Goal: Task Accomplishment & Management: Manage account settings

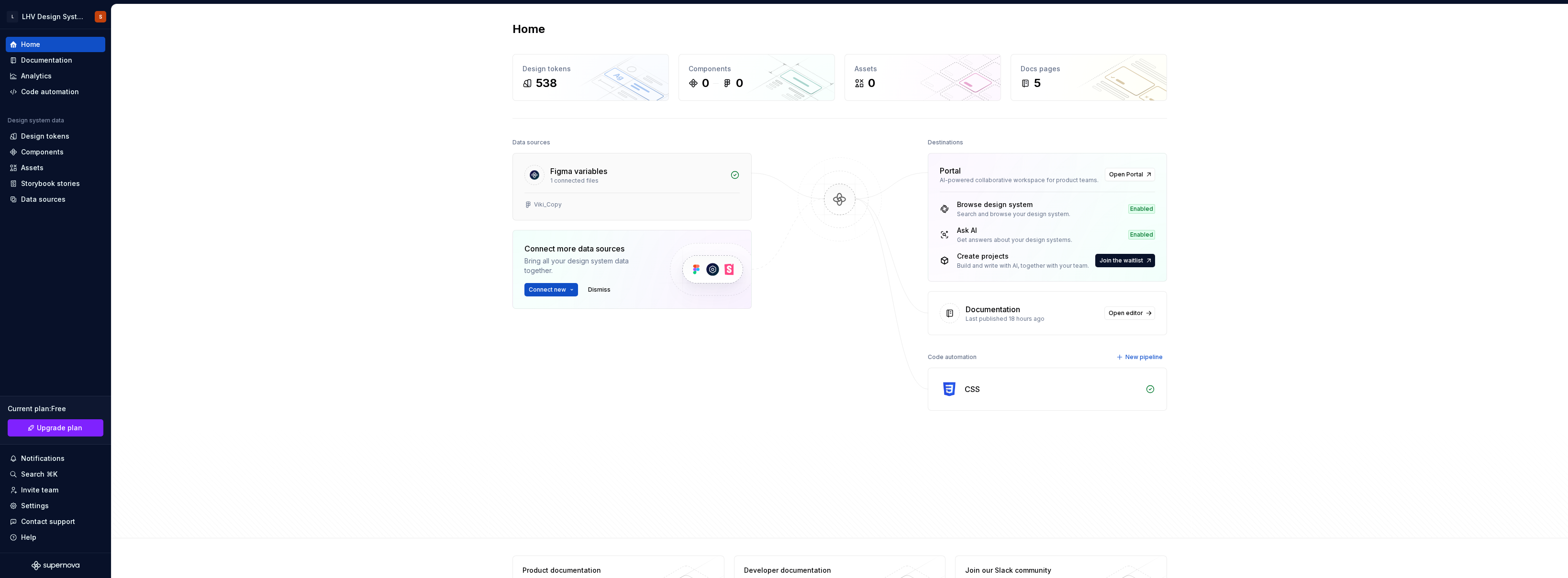
click at [705, 171] on div "Figma variables" at bounding box center [637, 171] width 174 height 11
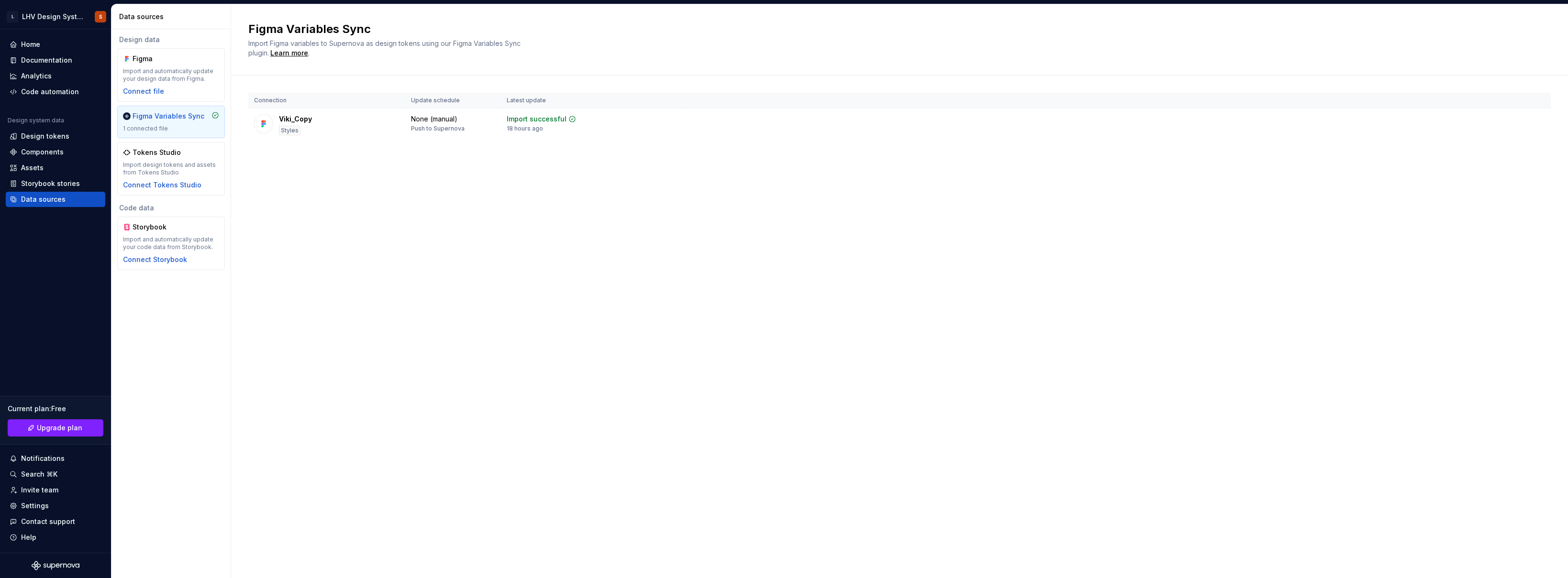
click at [152, 115] on div "Figma Variables Sync" at bounding box center [169, 116] width 72 height 9
click at [170, 256] on div "Connect Storybook" at bounding box center [156, 260] width 65 height 9
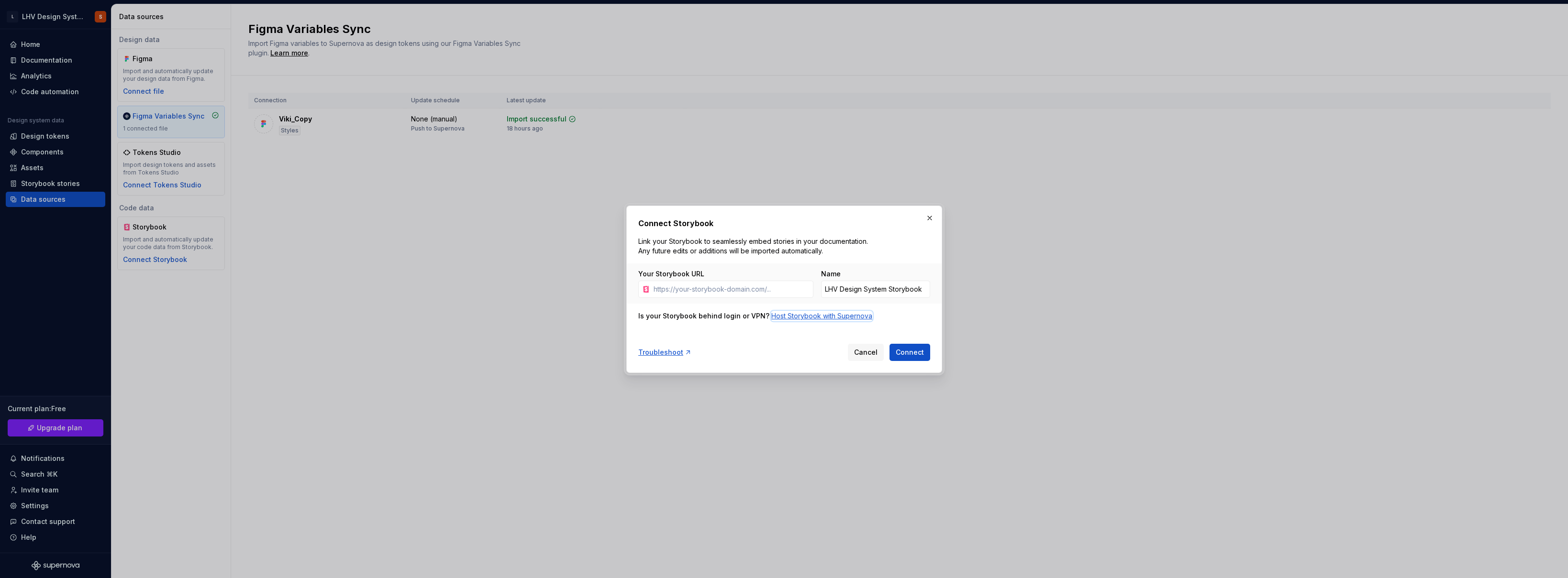
click at [791, 318] on div "Host Storybook with Supernova" at bounding box center [821, 316] width 101 height 9
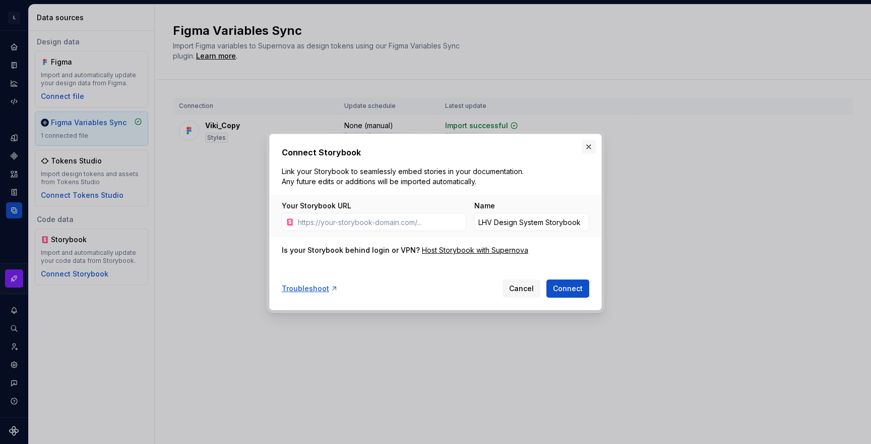
click at [587, 144] on button "button" at bounding box center [589, 147] width 14 height 14
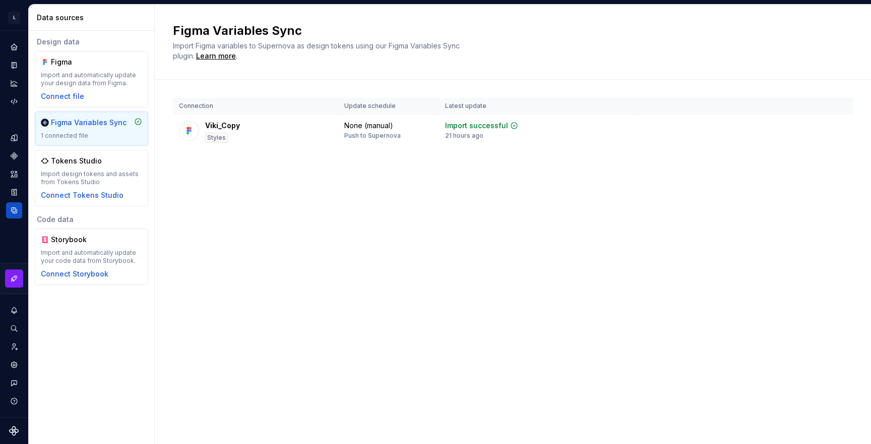
click at [215, 164] on div "Connection Update schedule Latest update Viki_Copy Styles None (manual) Push to…" at bounding box center [513, 133] width 680 height 107
click at [14, 15] on html "L LHV Design System S Design system data Data sources Design data Figma Import …" at bounding box center [435, 222] width 871 height 444
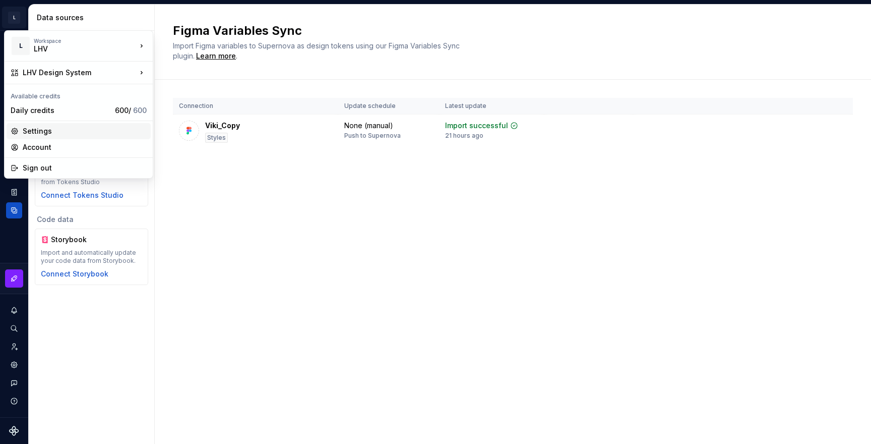
click at [51, 131] on div "Settings" at bounding box center [85, 131] width 124 height 10
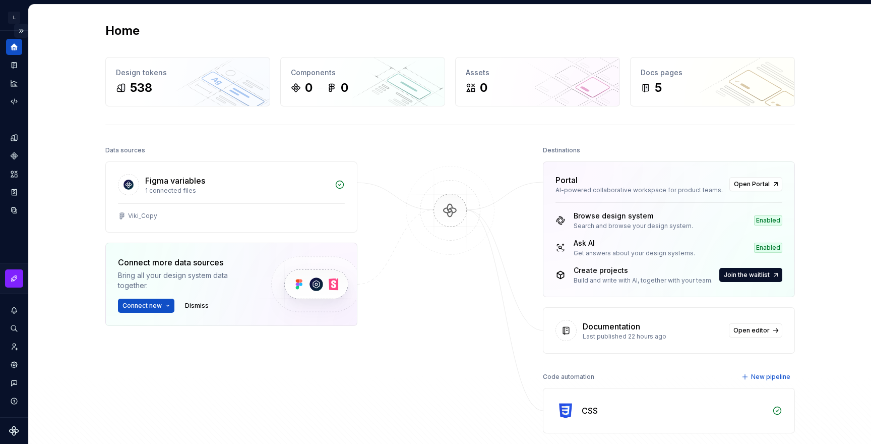
click at [21, 29] on button "Expand sidebar" at bounding box center [21, 31] width 14 height 14
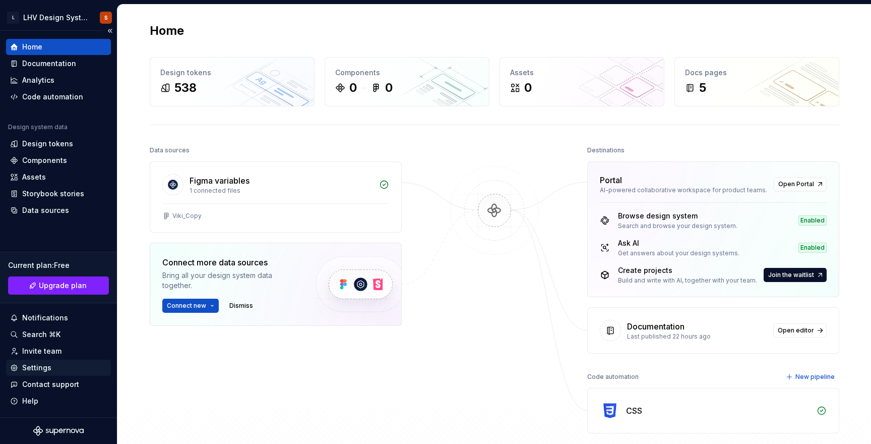
click at [39, 367] on div "Settings" at bounding box center [36, 367] width 29 height 10
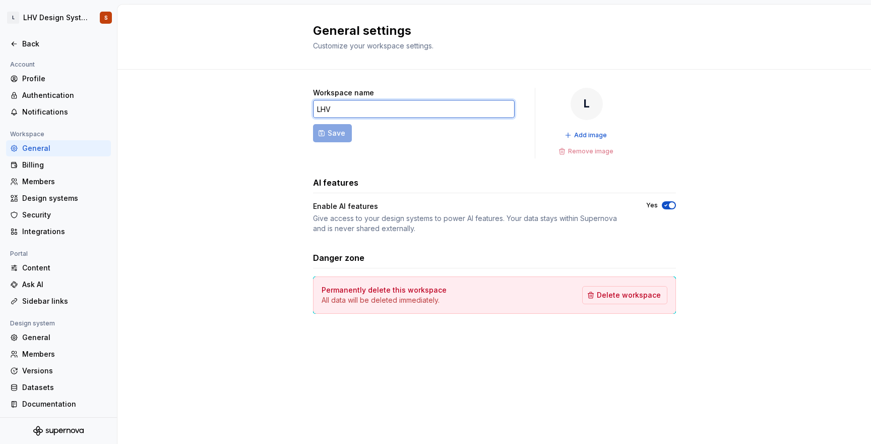
click at [352, 105] on input "LHV" at bounding box center [414, 109] width 202 height 18
click at [437, 150] on form "Workspace name LHV Save" at bounding box center [414, 123] width 202 height 71
drag, startPoint x: 342, startPoint y: 108, endPoint x: 237, endPoint y: 107, distance: 104.3
click at [237, 107] on div "Workspace name LHV Save L Add image Remove image AI features Enable AI features…" at bounding box center [494, 211] width 754 height 282
type input "One"
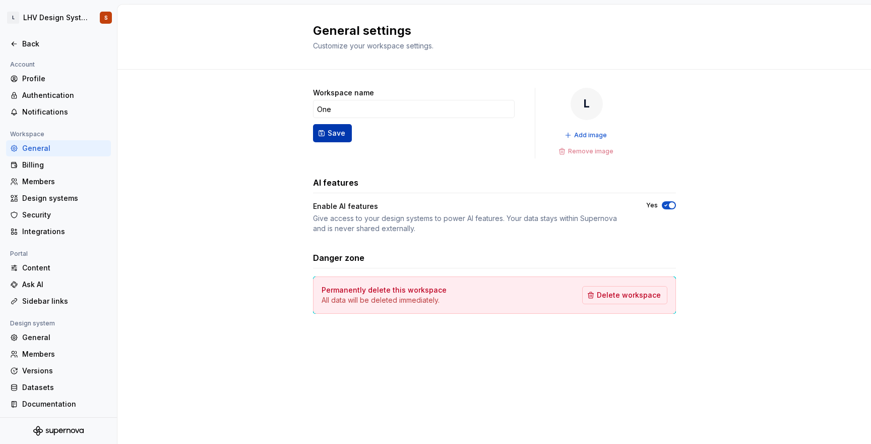
click at [342, 136] on span "Save" at bounding box center [337, 133] width 18 height 10
click at [44, 194] on div "Design systems" at bounding box center [64, 198] width 85 height 10
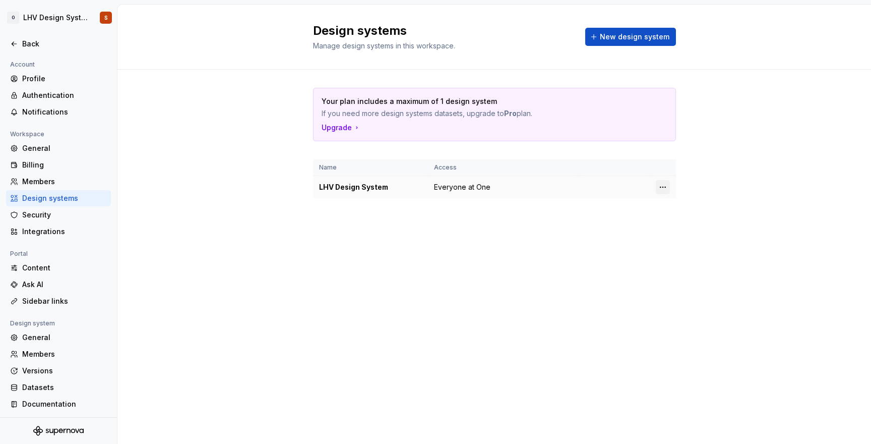
click at [659, 185] on html "O LHV Design System S Back Account Profile Authentication Notifications Workspa…" at bounding box center [435, 222] width 871 height 444
click at [683, 224] on div "Design system settings" at bounding box center [722, 223] width 96 height 10
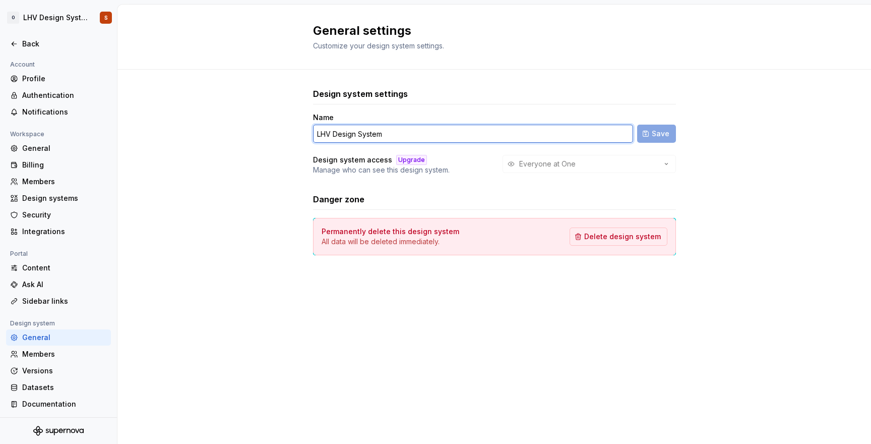
drag, startPoint x: 399, startPoint y: 131, endPoint x: 240, endPoint y: 135, distance: 158.3
click at [240, 135] on div "Design system settings Name LHV Design System Save Design system access Upgrade…" at bounding box center [494, 182] width 754 height 224
type input "One"
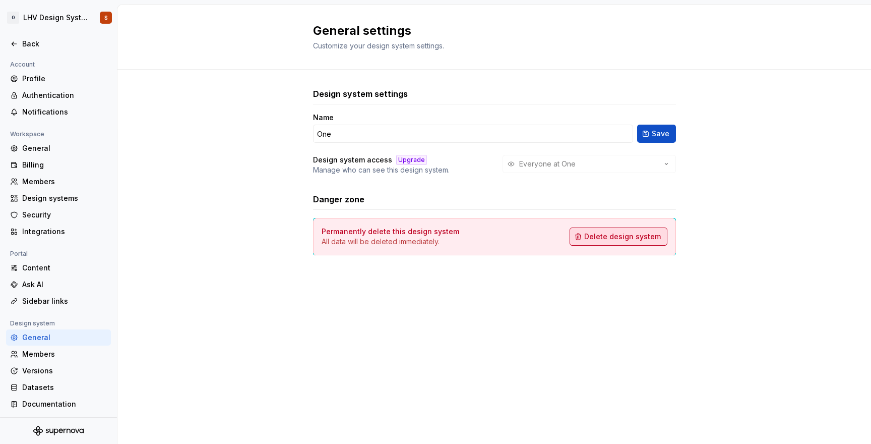
click at [629, 233] on span "Delete design system" at bounding box center [622, 236] width 77 height 10
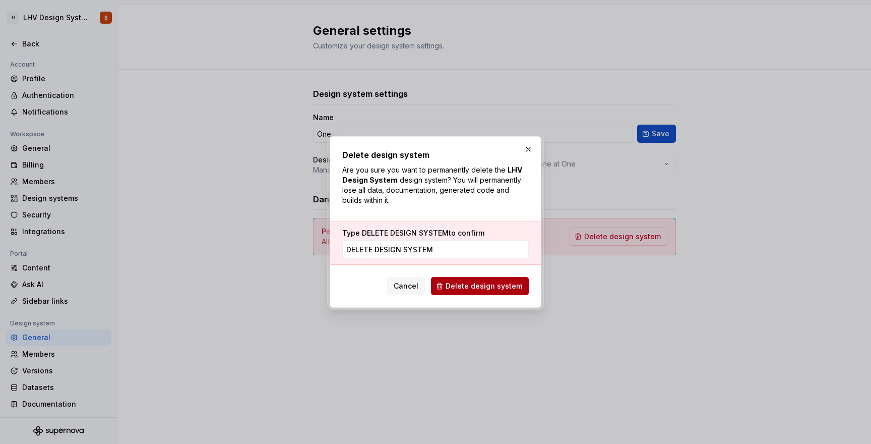
type input "DELETE DESIGN SYSTEM"
click at [467, 286] on span "Delete design system" at bounding box center [484, 286] width 77 height 10
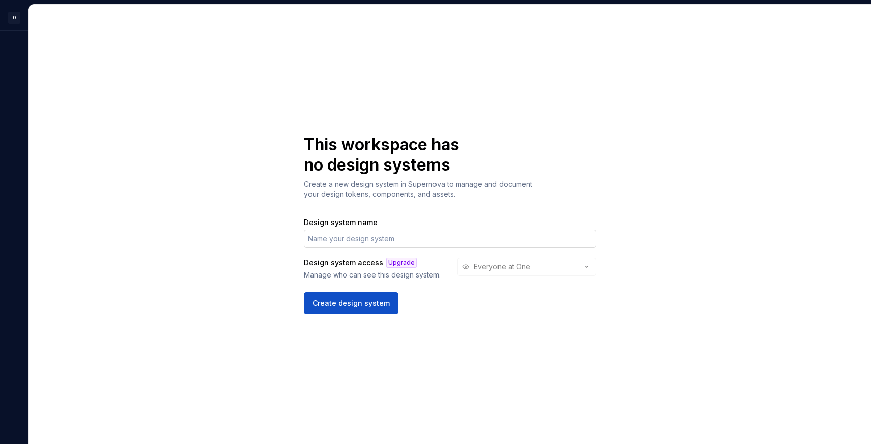
click at [353, 240] on input "Design system name" at bounding box center [450, 238] width 292 height 18
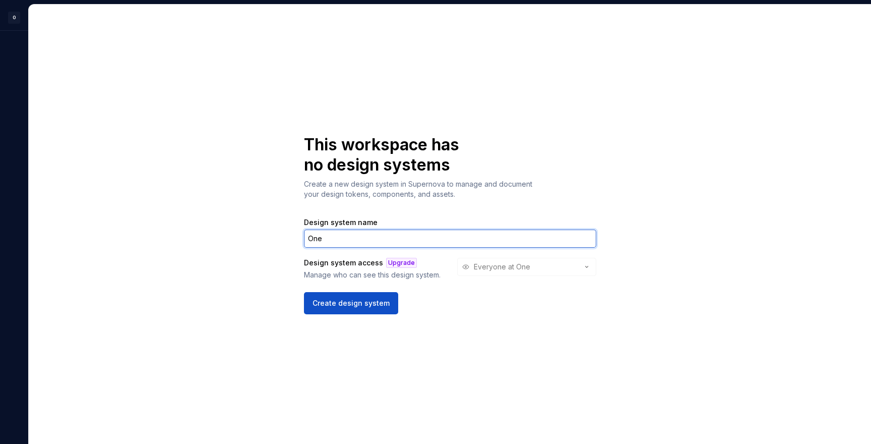
type input "One"
click at [275, 220] on div "This workspace has no design systems Create a new design system in Supernova to…" at bounding box center [450, 224] width 842 height 439
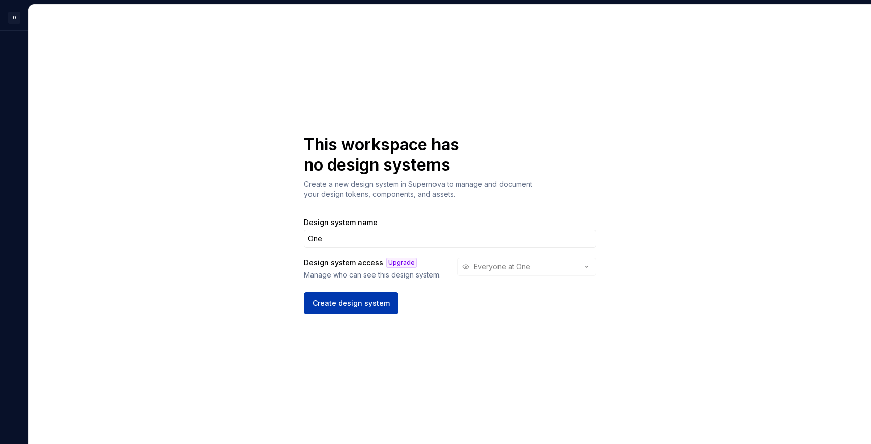
click at [372, 301] on span "Create design system" at bounding box center [350, 303] width 77 height 10
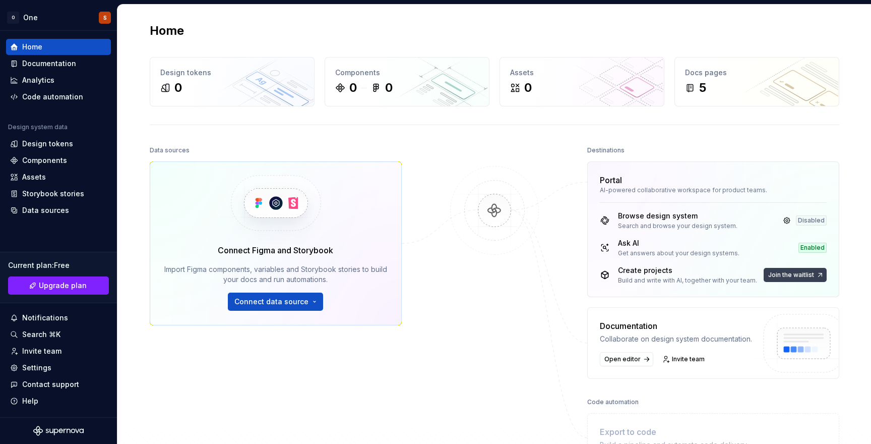
click at [779, 275] on span "Join the waitlist" at bounding box center [791, 275] width 46 height 8
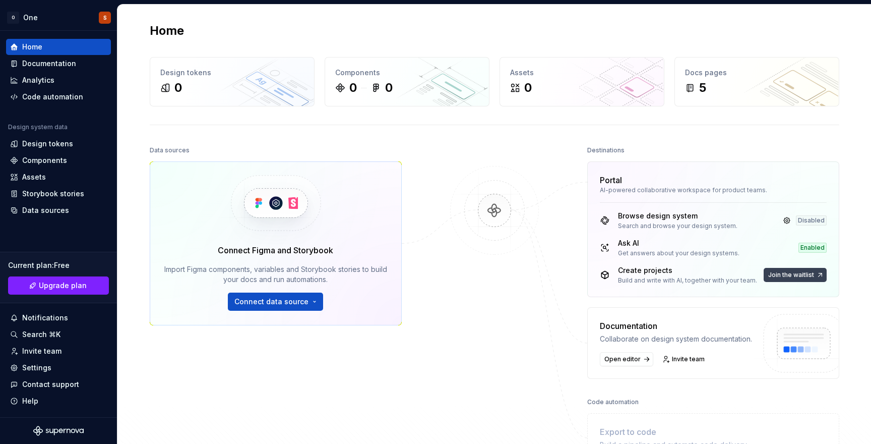
click at [779, 274] on span "Join the waitlist" at bounding box center [791, 275] width 46 height 8
click at [779, 271] on span "Join the waitlist" at bounding box center [791, 275] width 46 height 8
click at [486, 150] on div at bounding box center [494, 302] width 101 height 319
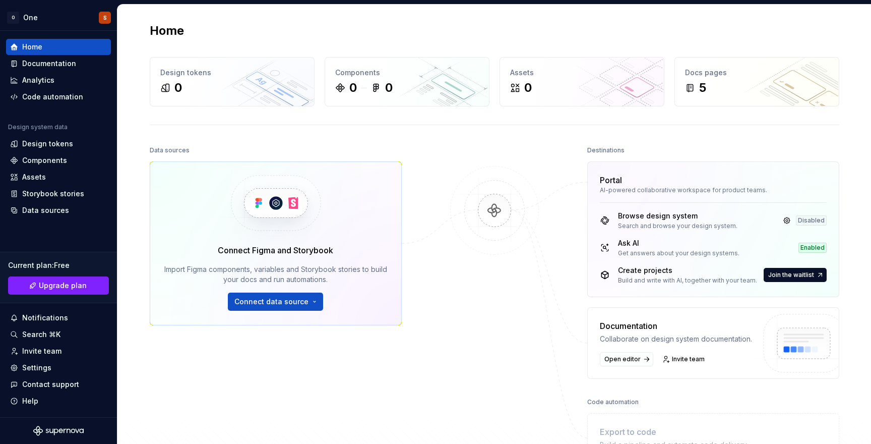
click at [486, 150] on div at bounding box center [494, 302] width 101 height 319
click at [425, 141] on div "Home Design tokens 0 Components 0 0 Assets 0 Docs pages 5 Data sources Connect …" at bounding box center [495, 263] width 726 height 516
click at [328, 133] on div "Home Design tokens 0 Components 0 0 Assets 0 Docs pages 5 Data sources Connect …" at bounding box center [495, 263] width 726 height 516
click at [298, 202] on img at bounding box center [275, 203] width 123 height 82
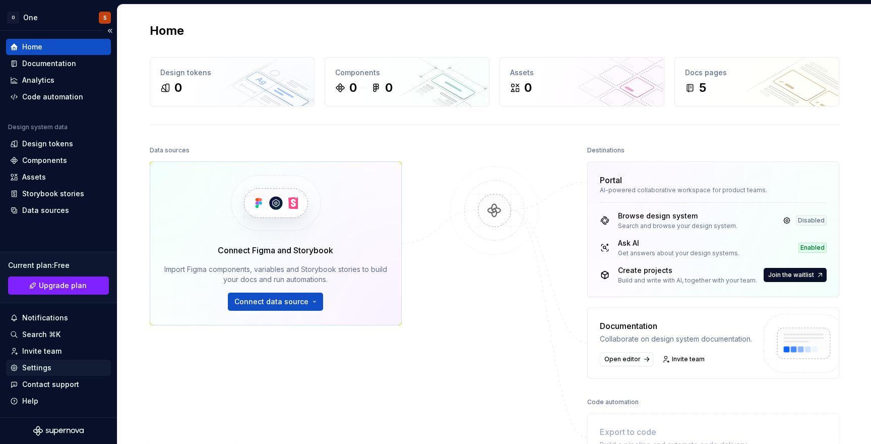
click at [44, 368] on div "Settings" at bounding box center [36, 367] width 29 height 10
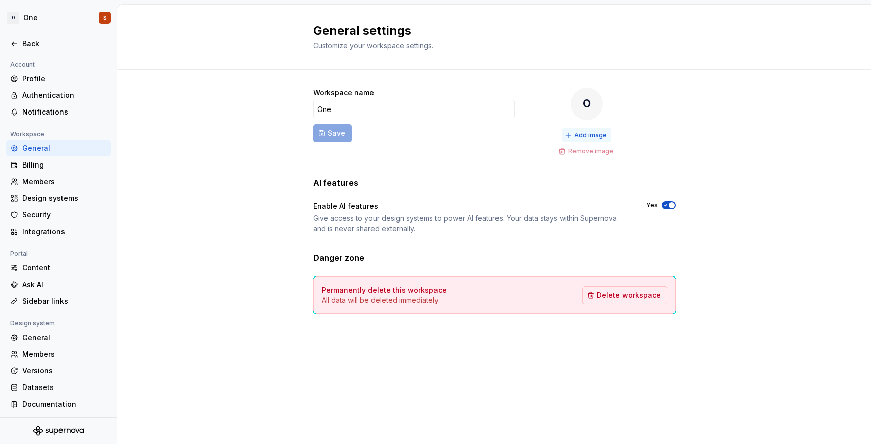
click at [580, 132] on span "Add image" at bounding box center [590, 135] width 33 height 8
click at [575, 138] on span "Change image" at bounding box center [590, 135] width 43 height 8
click at [589, 155] on button "Remove image" at bounding box center [586, 151] width 62 height 14
click at [584, 137] on span "Add image" at bounding box center [590, 135] width 33 height 8
click at [742, 231] on div "Workspace name One Save Change image Remove image AI features Enable AI feature…" at bounding box center [494, 211] width 754 height 282
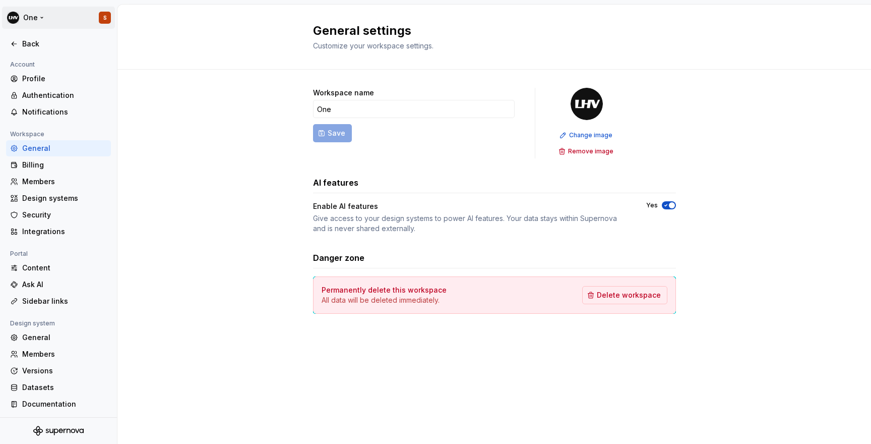
click at [9, 14] on html "One S Back Account Profile Authentication Notifications Workspace General Billi…" at bounding box center [435, 222] width 871 height 444
click at [254, 50] on html "One S Back Account Profile Authentication Notifications Workspace General Billi…" at bounding box center [435, 222] width 871 height 444
click at [46, 398] on div "Documentation" at bounding box center [58, 404] width 105 height 16
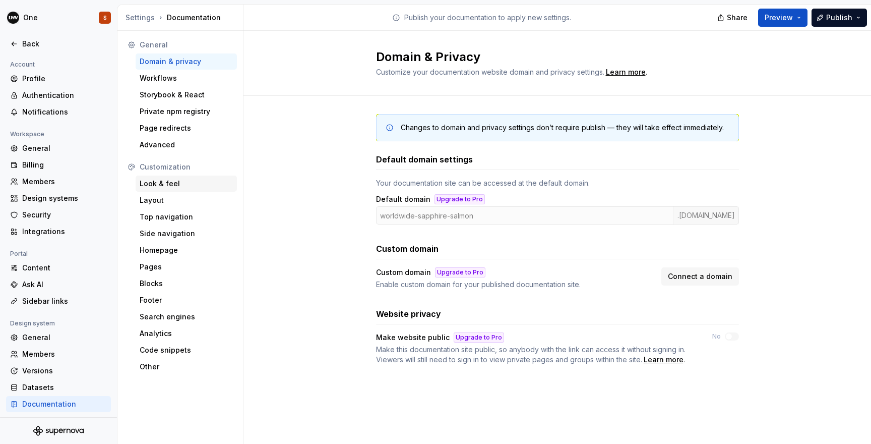
click at [167, 185] on div "Look & feel" at bounding box center [186, 183] width 93 height 10
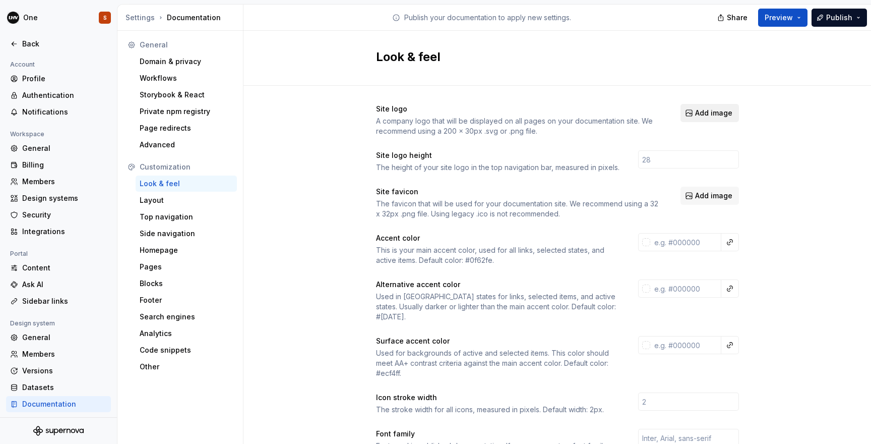
click at [712, 116] on span "Add image" at bounding box center [713, 113] width 37 height 10
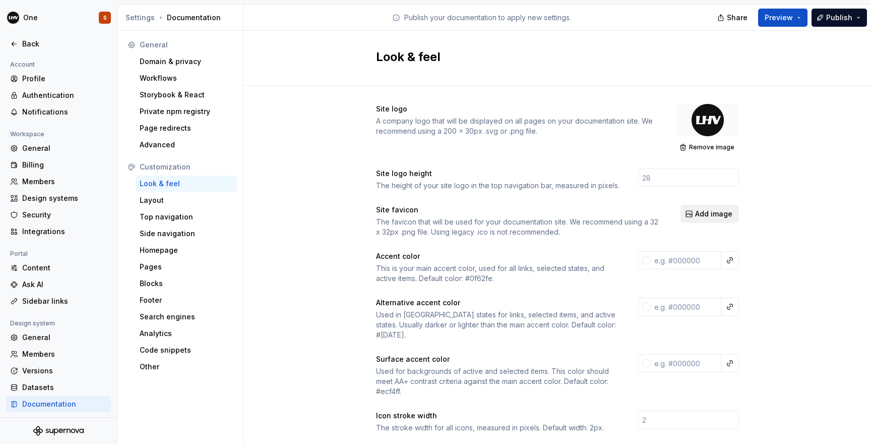
click at [699, 216] on span "Add image" at bounding box center [713, 214] width 37 height 10
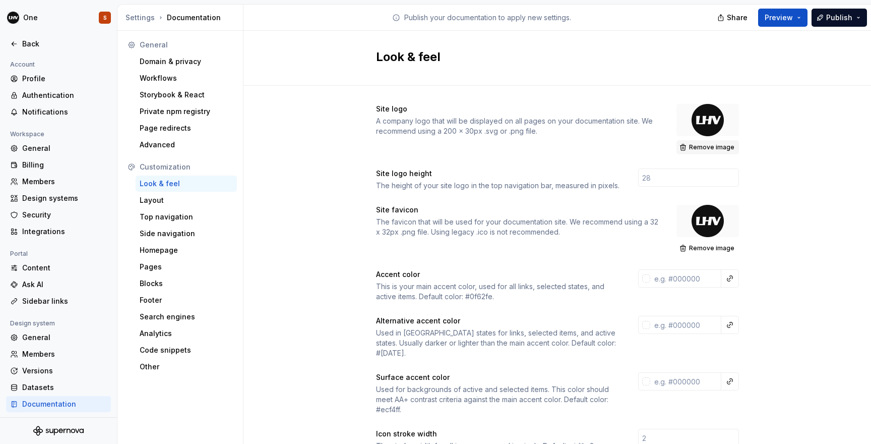
click at [718, 150] on span "Remove image" at bounding box center [711, 147] width 45 height 8
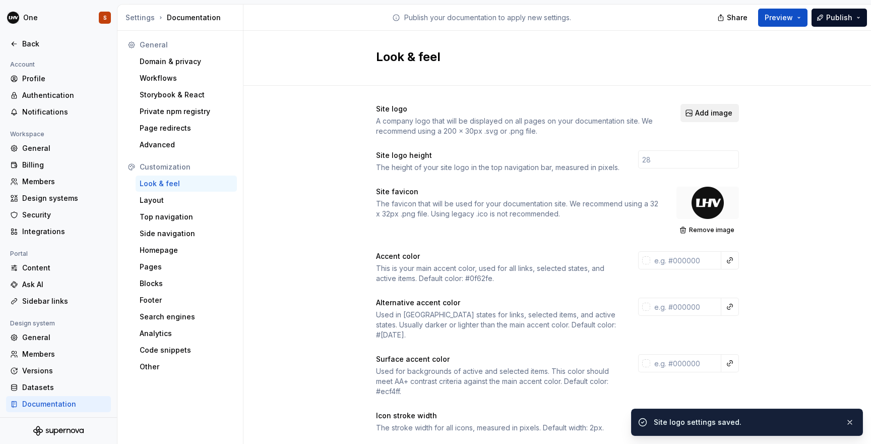
click at [702, 114] on span "Add image" at bounding box center [713, 113] width 37 height 10
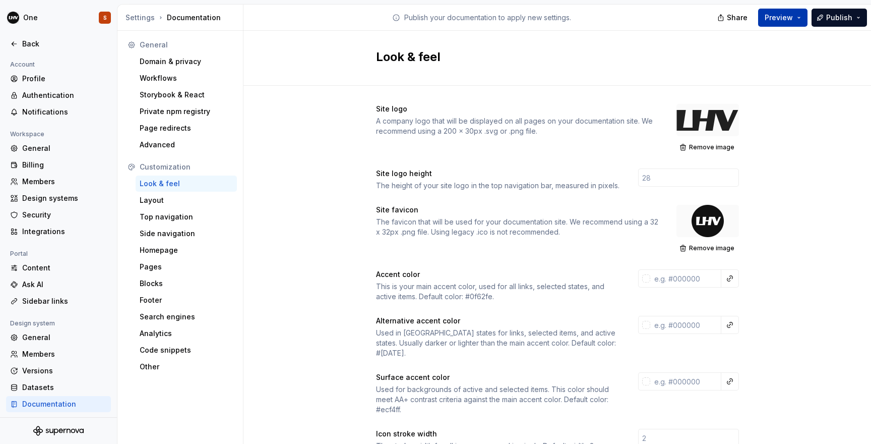
click at [801, 23] on button "Preview" at bounding box center [782, 18] width 49 height 18
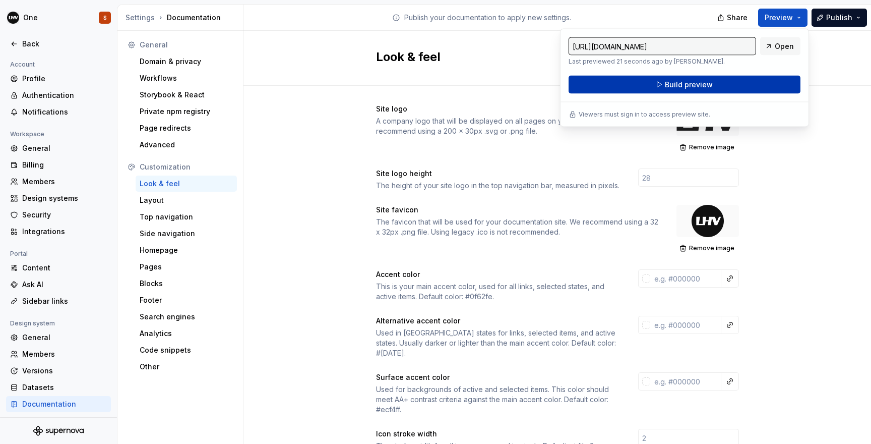
click at [716, 85] on button "Build preview" at bounding box center [685, 85] width 232 height 18
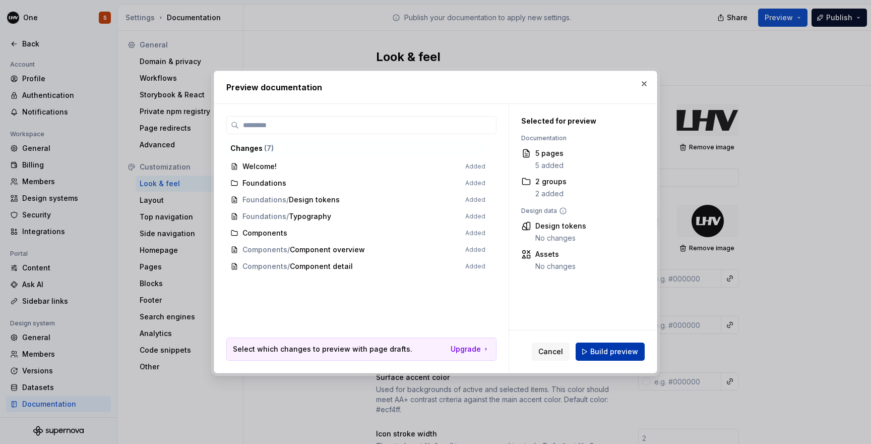
click at [598, 348] on span "Build preview" at bounding box center [614, 351] width 48 height 10
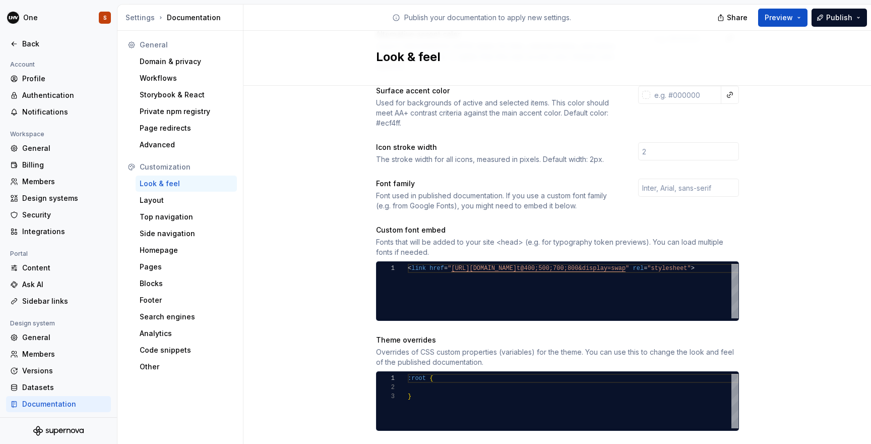
scroll to position [289, 0]
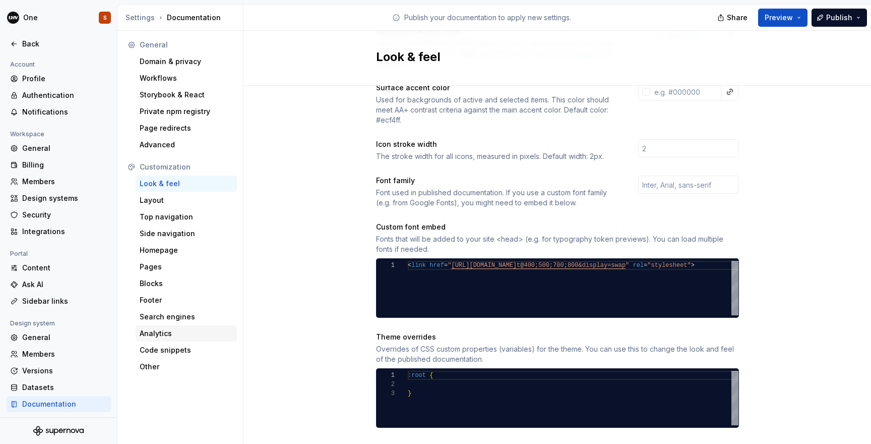
click at [163, 333] on div "Analytics" at bounding box center [186, 333] width 93 height 10
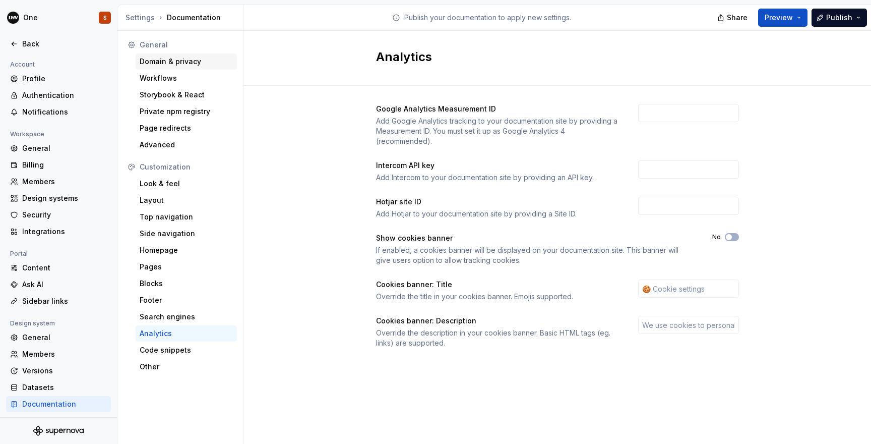
click at [184, 63] on div "Domain & privacy" at bounding box center [186, 61] width 93 height 10
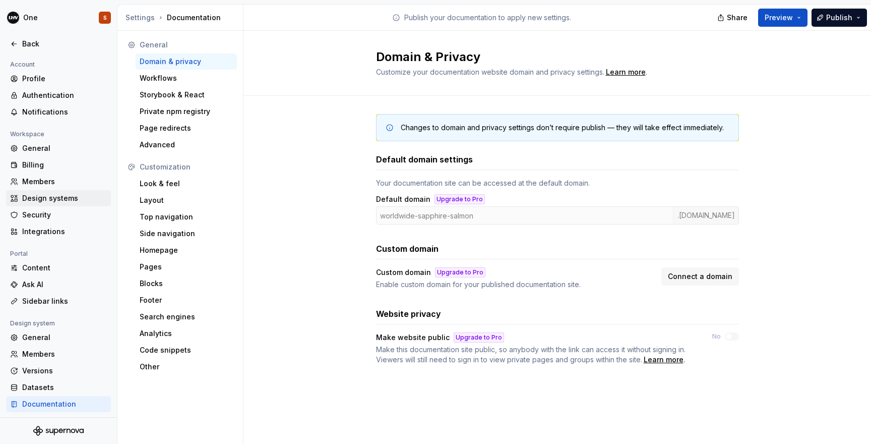
click at [54, 197] on div "Design systems" at bounding box center [64, 198] width 85 height 10
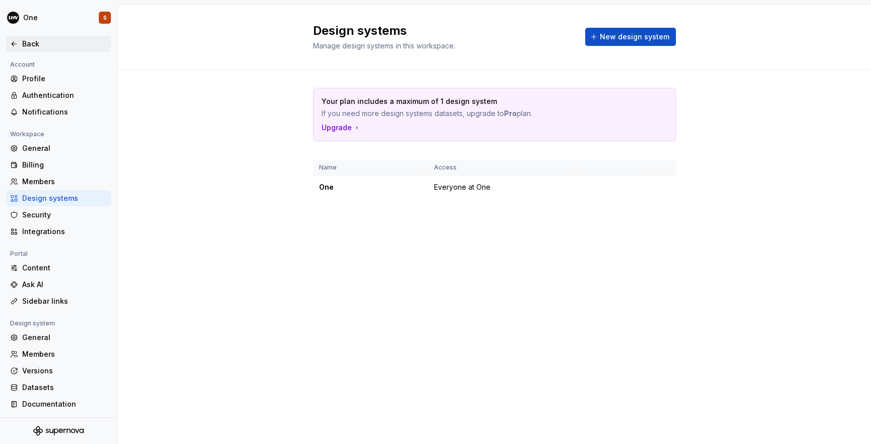
click at [28, 45] on div "Back" at bounding box center [64, 44] width 85 height 10
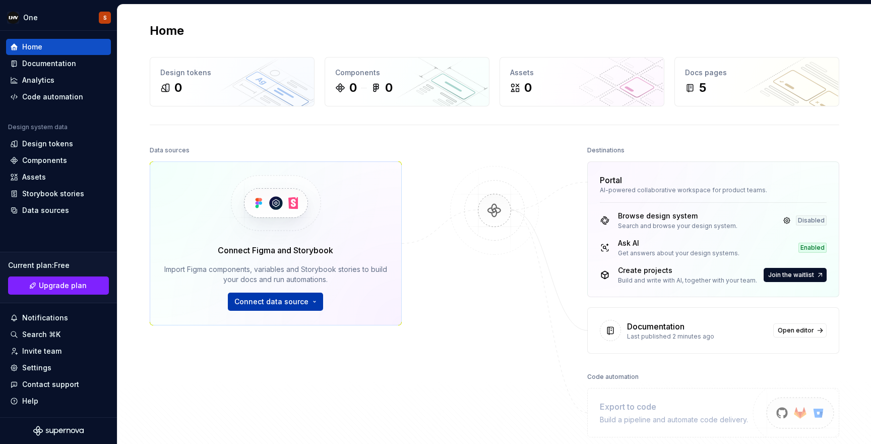
click at [302, 307] on button "Connect data source" at bounding box center [275, 301] width 95 height 18
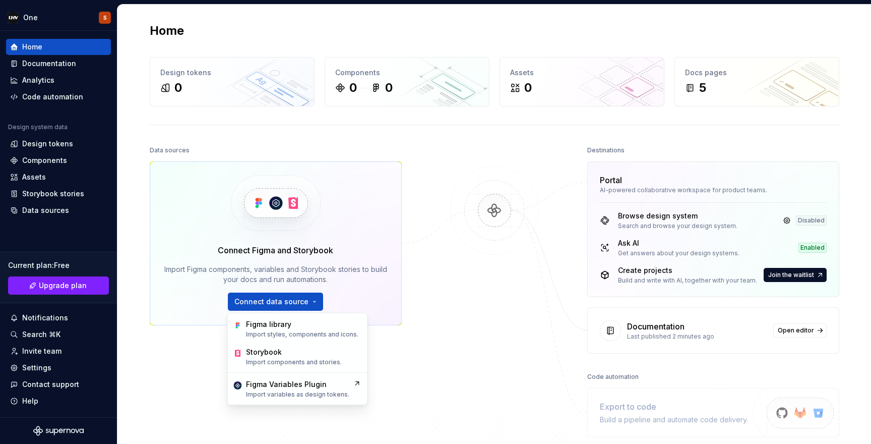
click at [253, 278] on div "Import Figma components, variables and Storybook stories to build your docs and…" at bounding box center [275, 274] width 223 height 20
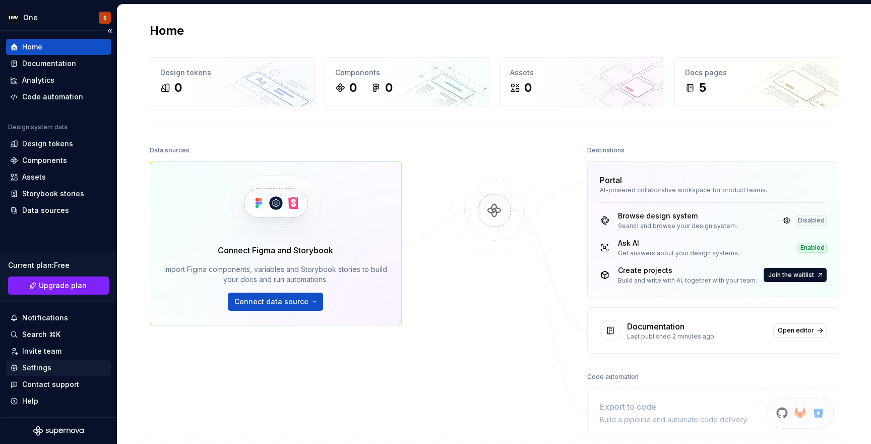
click at [52, 369] on div "Settings" at bounding box center [58, 367] width 97 height 10
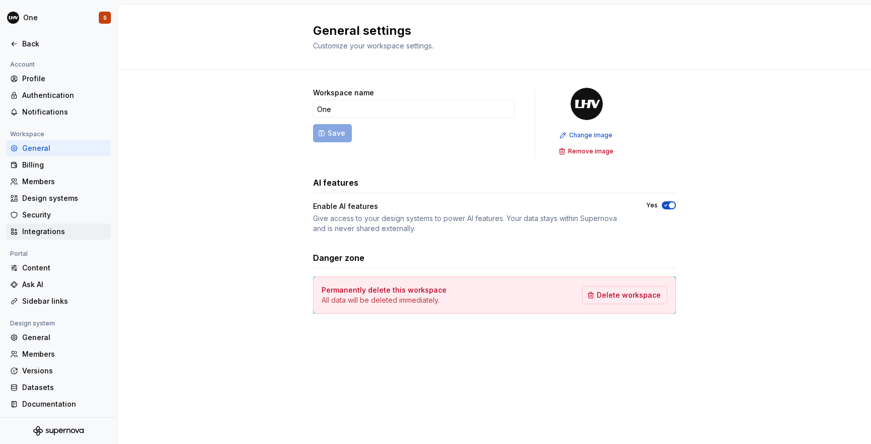
click at [52, 230] on div "Integrations" at bounding box center [64, 231] width 85 height 10
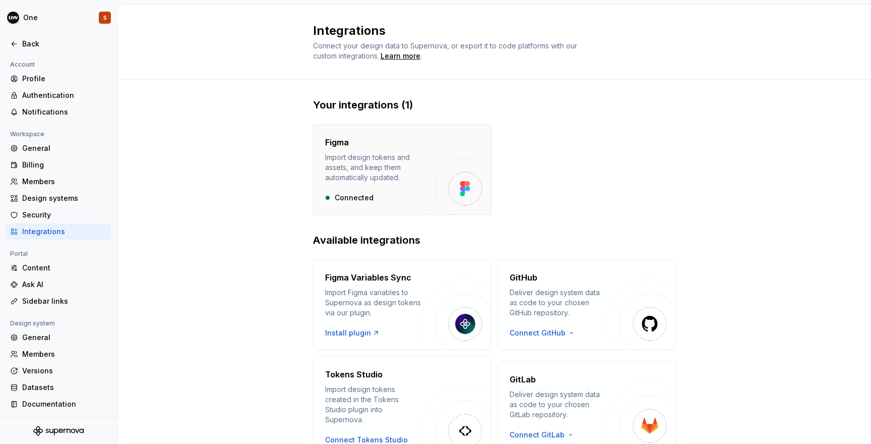
click at [428, 175] on img "button" at bounding box center [456, 179] width 71 height 71
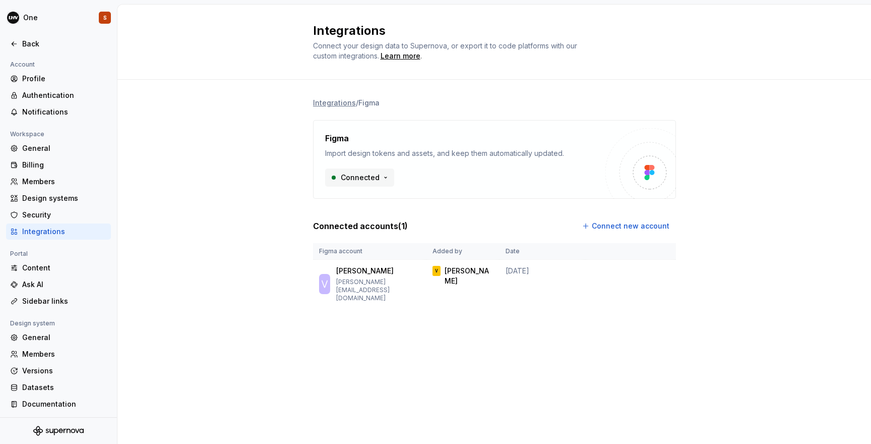
click at [364, 175] on html "One S Back Account Profile Authentication Notifications Workspace General Billi…" at bounding box center [435, 222] width 871 height 444
click at [286, 156] on div "Integrations / Figma Figma Import design tokens and assets, and keep them autom…" at bounding box center [494, 213] width 754 height 267
click at [28, 16] on html "One S Back Account Profile Authentication Notifications Workspace General Billi…" at bounding box center [435, 222] width 871 height 444
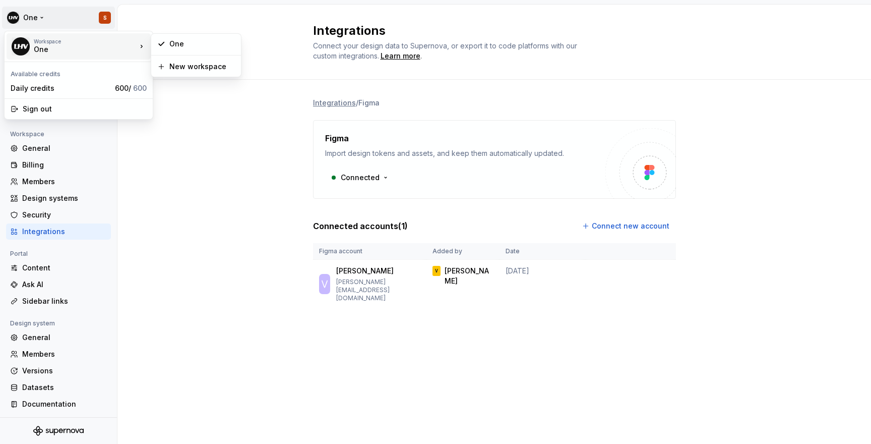
click at [40, 44] on div "Workspace" at bounding box center [85, 41] width 103 height 6
click at [73, 90] on div "Daily credits" at bounding box center [61, 88] width 100 height 10
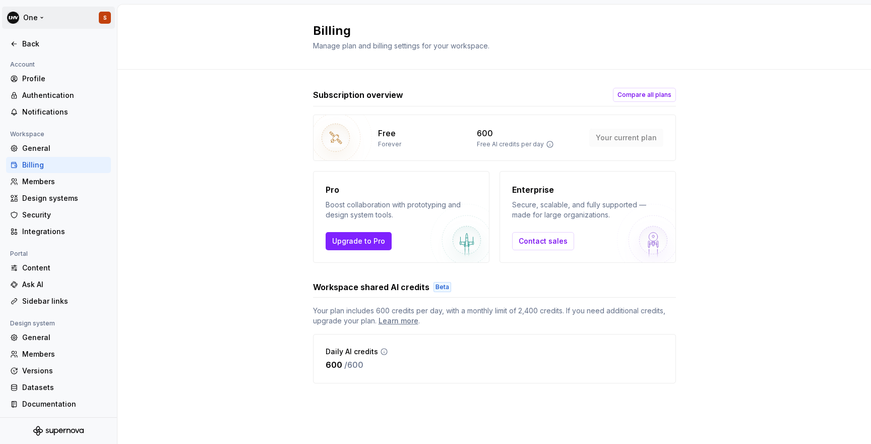
click at [28, 19] on html "One S Back Account Profile Authentication Notifications Workspace General Billi…" at bounding box center [435, 222] width 871 height 444
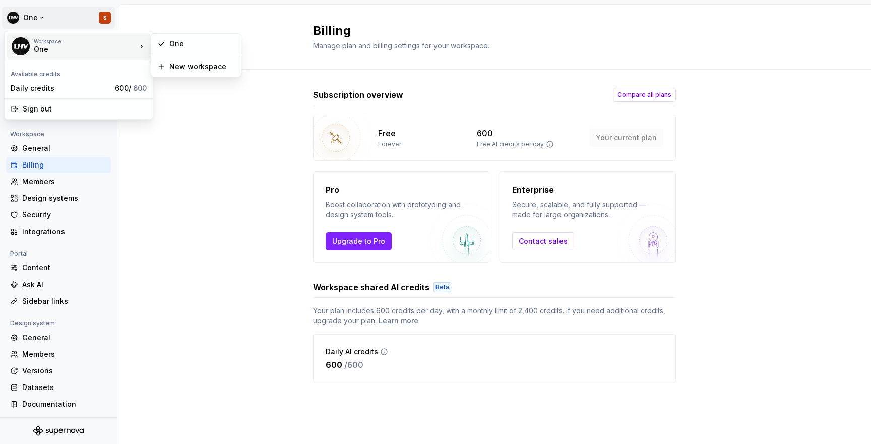
click at [36, 50] on div "One" at bounding box center [77, 49] width 86 height 10
click at [177, 112] on html "One S Back Account Profile Authentication Notifications Workspace General Billi…" at bounding box center [435, 222] width 871 height 444
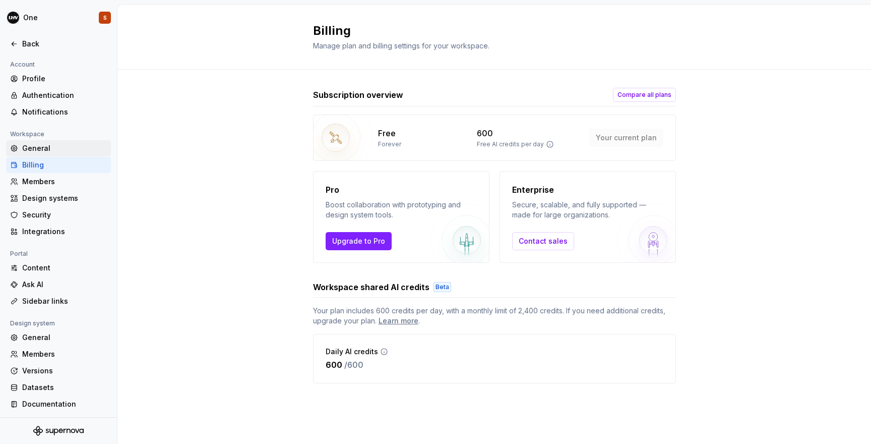
click at [32, 146] on div "General" at bounding box center [64, 148] width 85 height 10
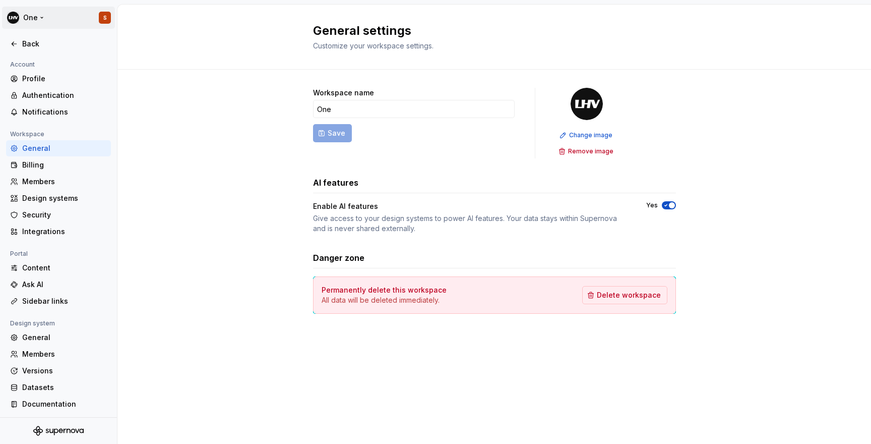
click at [13, 15] on html "One S Back Account Profile Authentication Notifications Workspace General Billi…" at bounding box center [435, 222] width 871 height 444
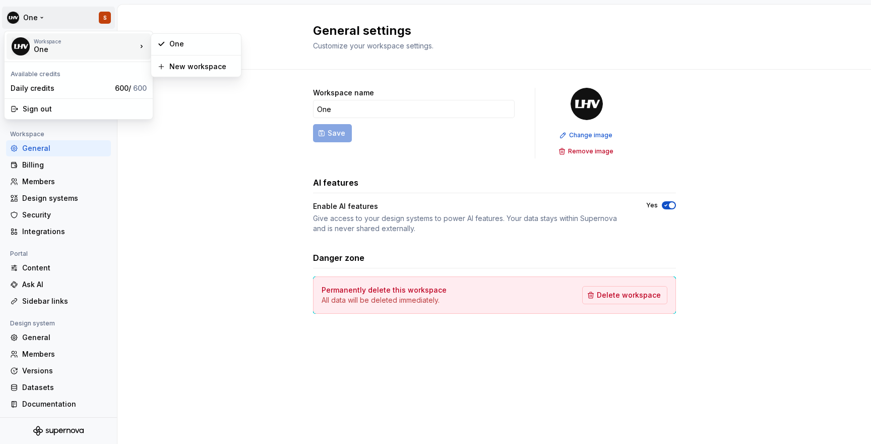
click at [33, 43] on div "Workspace One" at bounding box center [74, 46] width 126 height 26
click at [202, 322] on html "One S Back Account Profile Authentication Notifications Workspace General Billi…" at bounding box center [435, 222] width 871 height 444
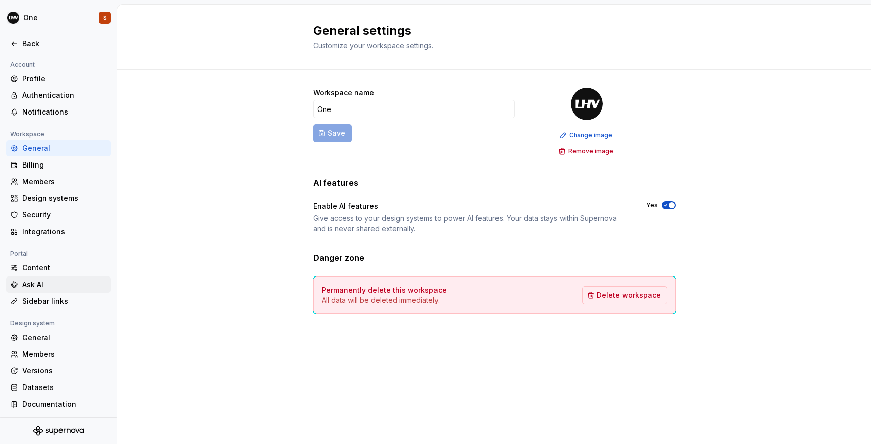
click at [48, 284] on div "Ask AI" at bounding box center [64, 284] width 85 height 10
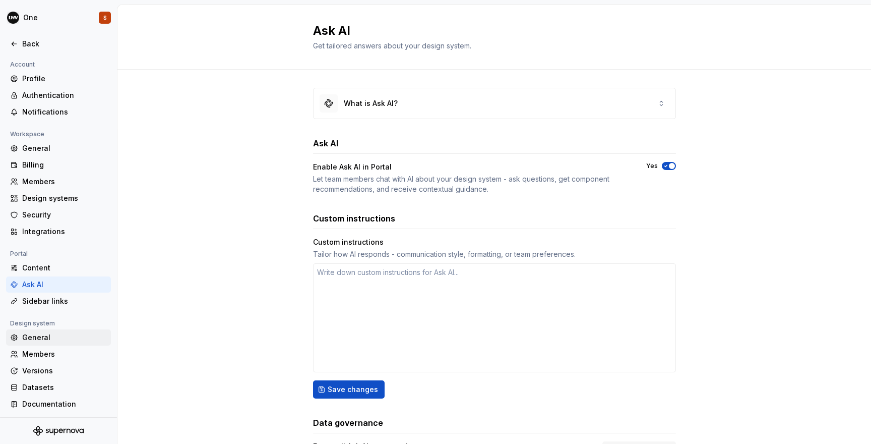
click at [52, 335] on div "General" at bounding box center [64, 337] width 85 height 10
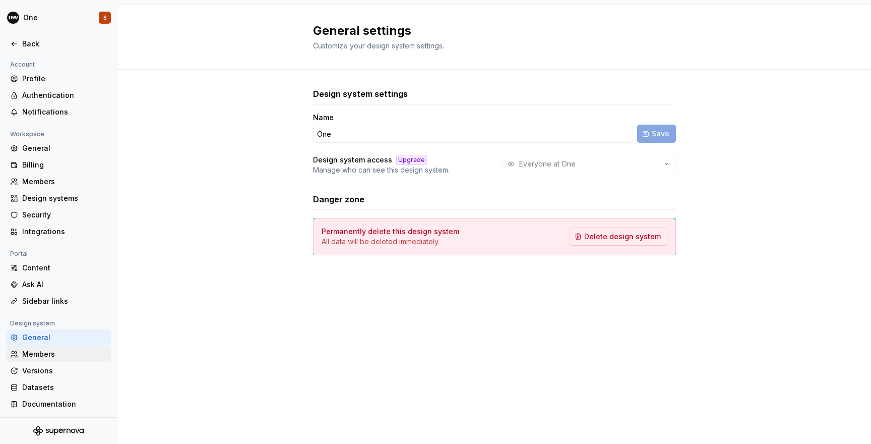
click at [46, 356] on div "Members" at bounding box center [64, 354] width 85 height 10
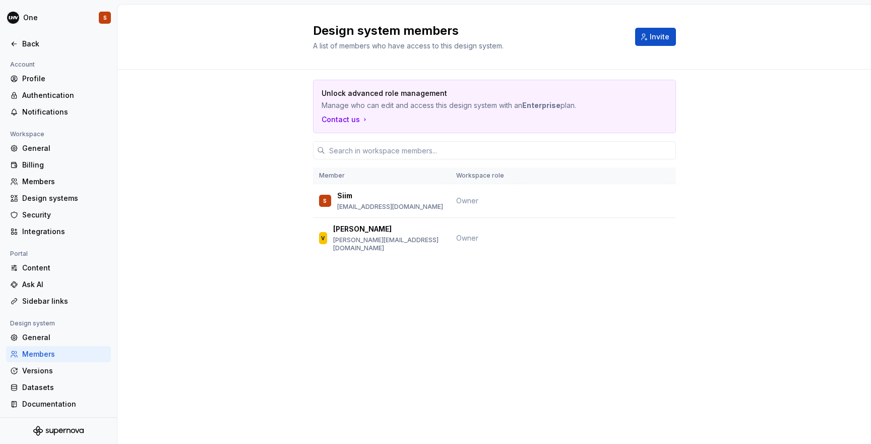
click at [595, 254] on div "Unlock advanced role management Manage who can edit and access this design syst…" at bounding box center [494, 183] width 363 height 227
click at [29, 38] on div "Back" at bounding box center [58, 44] width 105 height 16
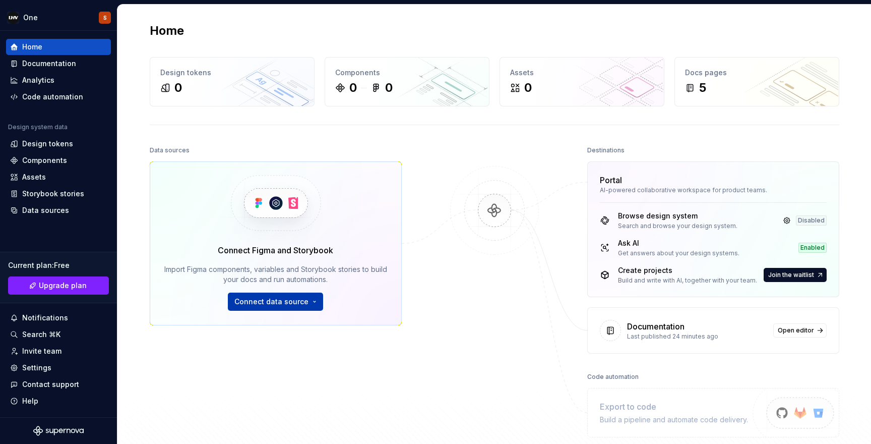
click at [273, 305] on span "Connect data source" at bounding box center [271, 301] width 74 height 10
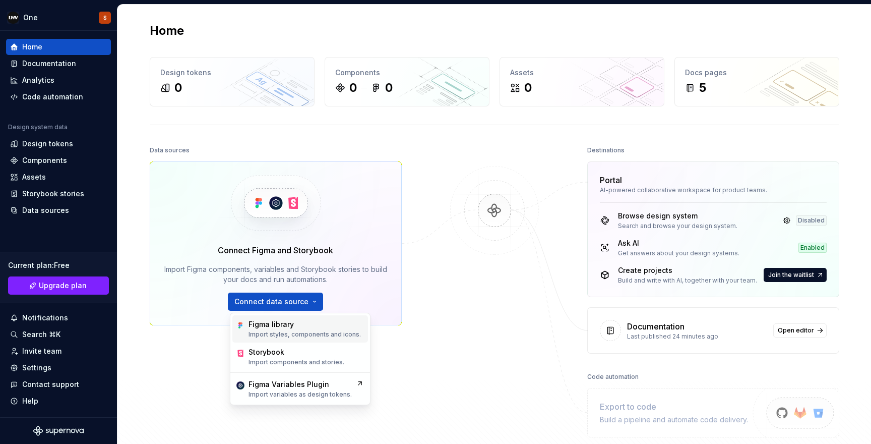
click at [283, 327] on div "Figma library" at bounding box center [270, 324] width 45 height 10
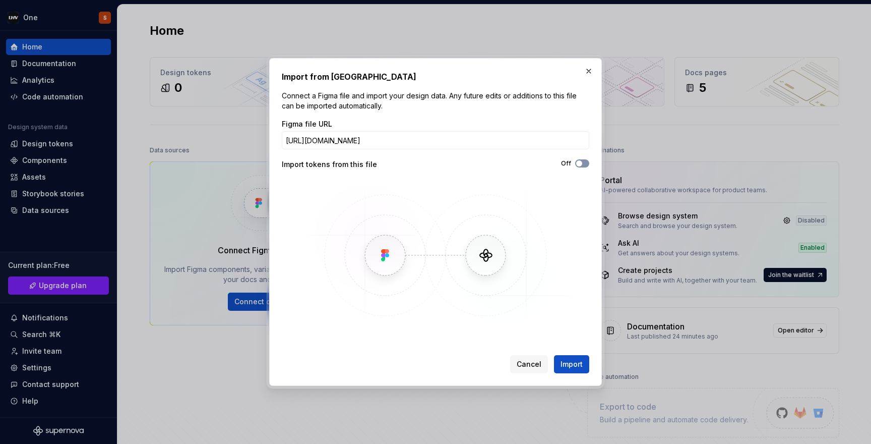
type input "[URL][DOMAIN_NAME]"
click at [579, 161] on span "button" at bounding box center [579, 163] width 6 height 6
click at [573, 362] on span "Import" at bounding box center [571, 364] width 22 height 10
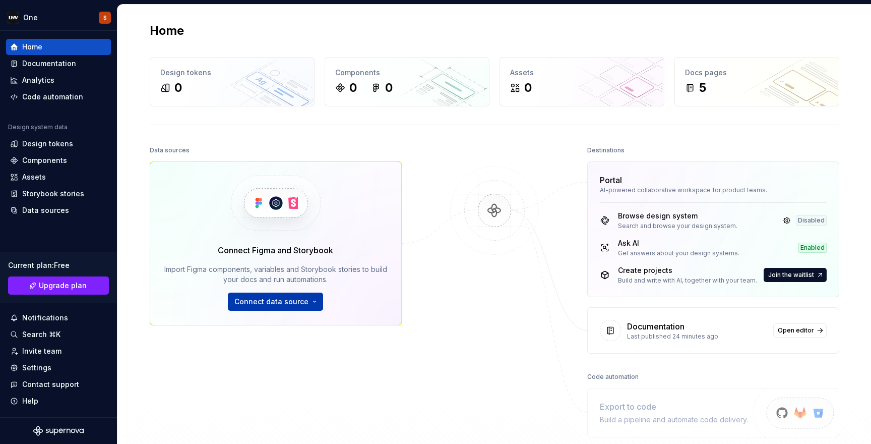
click at [267, 306] on span "Connect data source" at bounding box center [271, 301] width 74 height 10
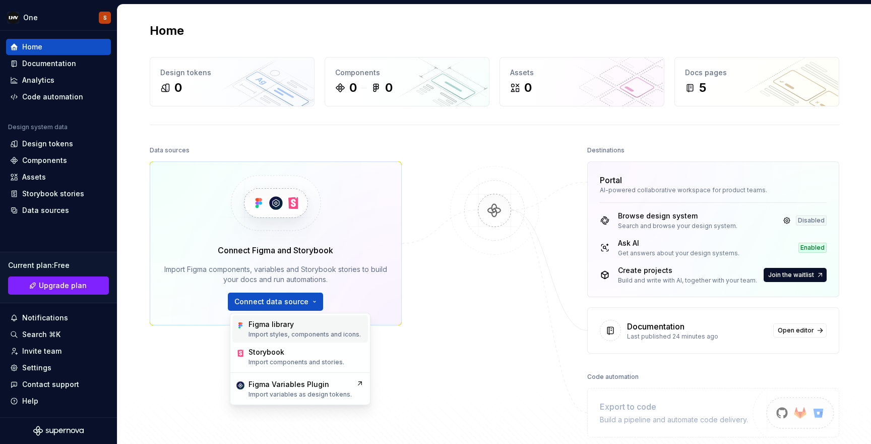
click at [296, 322] on div "Figma library" at bounding box center [304, 324] width 112 height 10
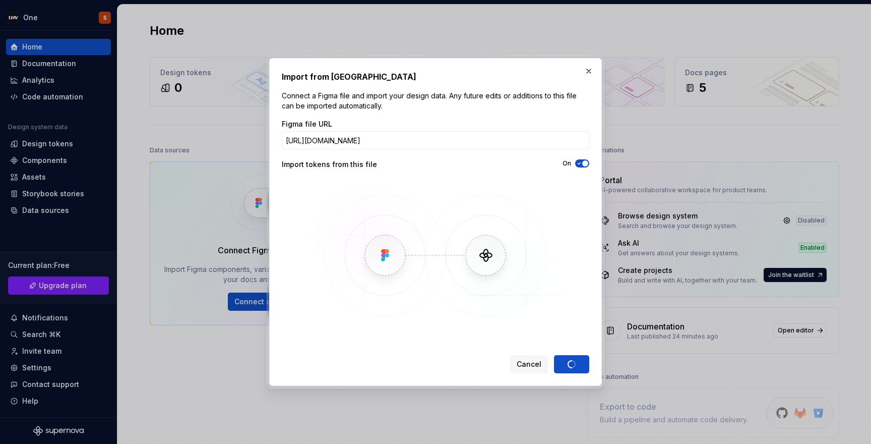
click at [570, 358] on div "Cancel Import" at bounding box center [549, 364] width 79 height 18
click at [541, 361] on span "Cancel" at bounding box center [529, 364] width 25 height 10
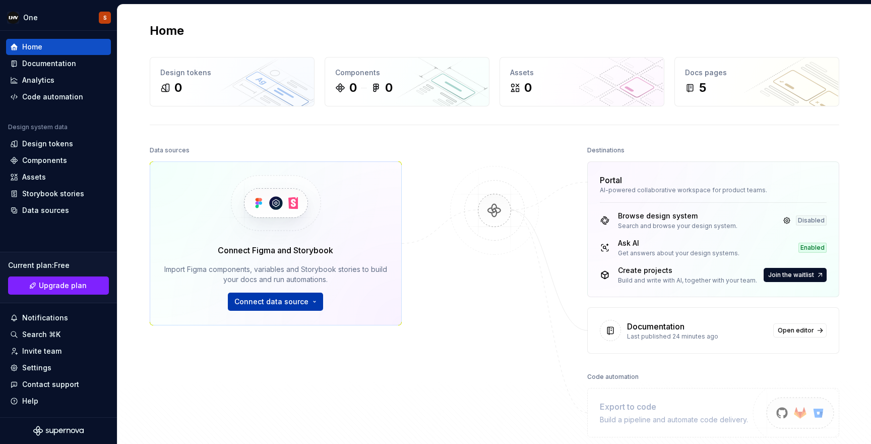
click at [309, 297] on button "Connect data source" at bounding box center [275, 301] width 95 height 18
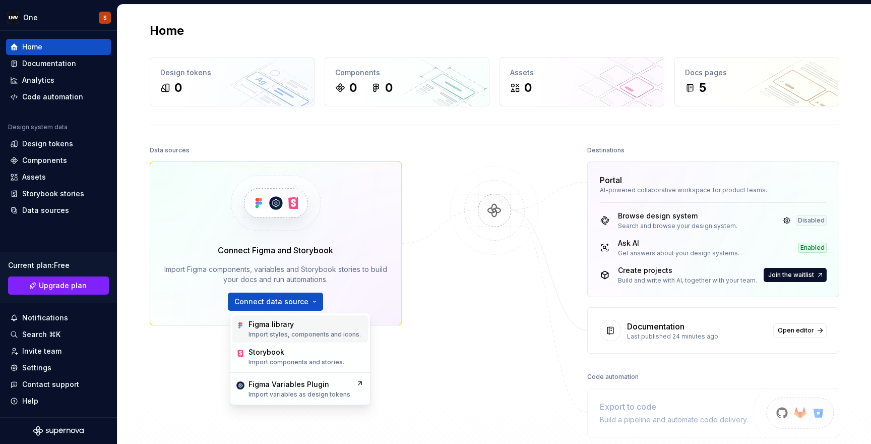
click at [304, 327] on div "Figma library" at bounding box center [304, 324] width 112 height 10
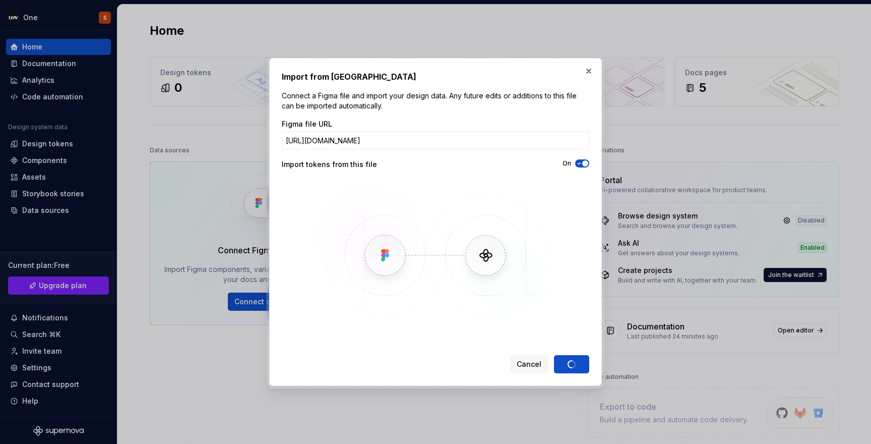
click at [571, 364] on div "Cancel Import" at bounding box center [549, 364] width 79 height 18
click at [524, 363] on span "Cancel" at bounding box center [529, 364] width 25 height 10
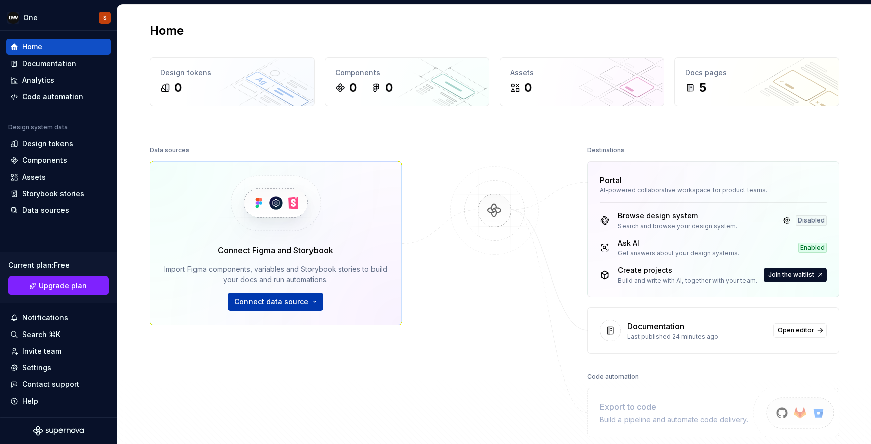
click at [278, 307] on button "Connect data source" at bounding box center [275, 301] width 95 height 18
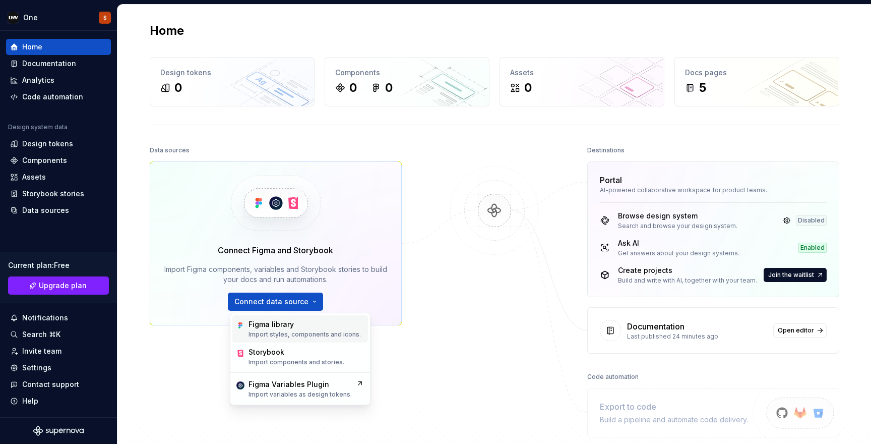
click at [285, 325] on div "Figma library" at bounding box center [270, 324] width 45 height 10
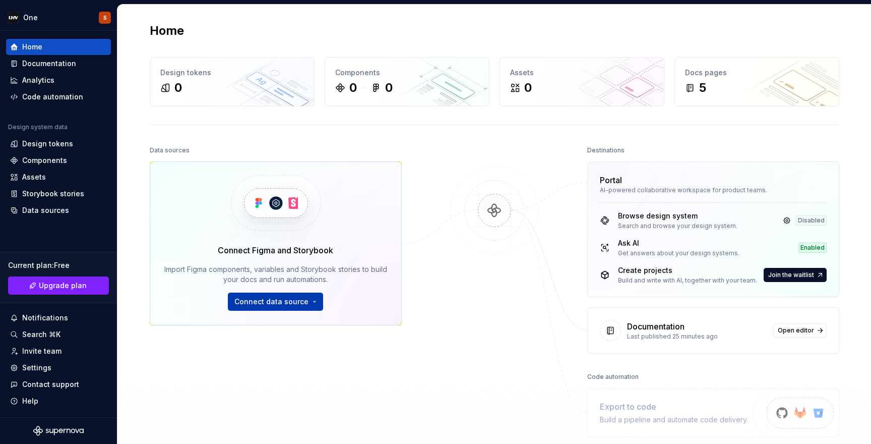
click at [275, 305] on span "Connect data source" at bounding box center [271, 301] width 74 height 10
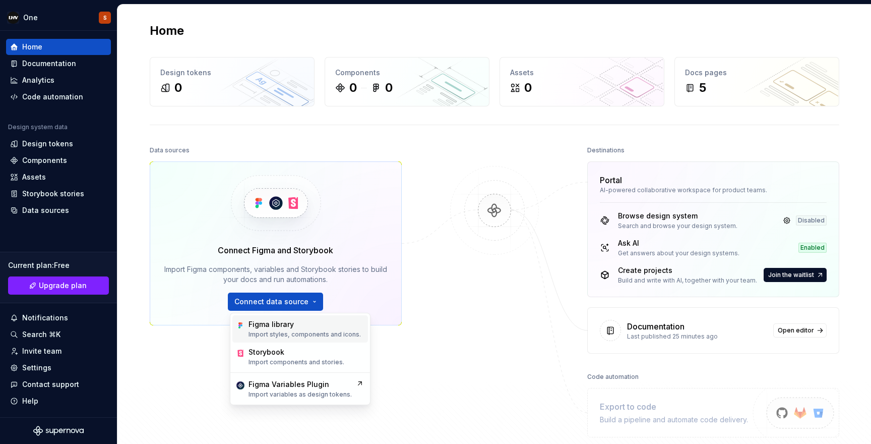
click at [307, 331] on p "Import styles, components and icons." at bounding box center [304, 334] width 112 height 8
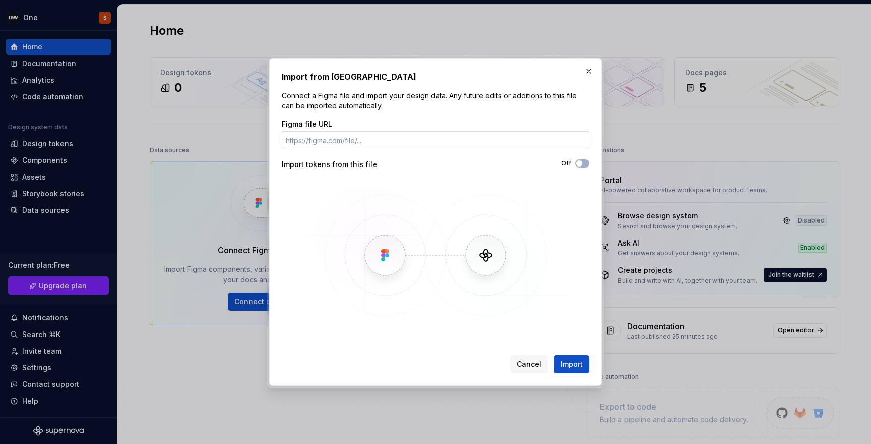
click at [515, 147] on input "Figma file URL" at bounding box center [435, 140] width 307 height 18
type input "https://www.figma.com/design/uZDHpmymhbNVuNDi2bOfpL/Foundations"
click at [584, 160] on button "Off" at bounding box center [582, 163] width 14 height 8
click at [572, 361] on span "Import" at bounding box center [571, 364] width 22 height 10
click at [481, 248] on img at bounding box center [435, 254] width 292 height 151
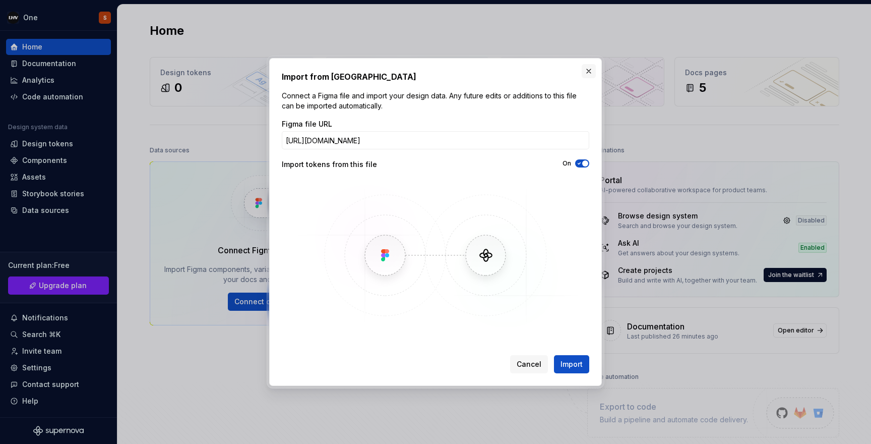
click at [591, 68] on button "button" at bounding box center [589, 71] width 14 height 14
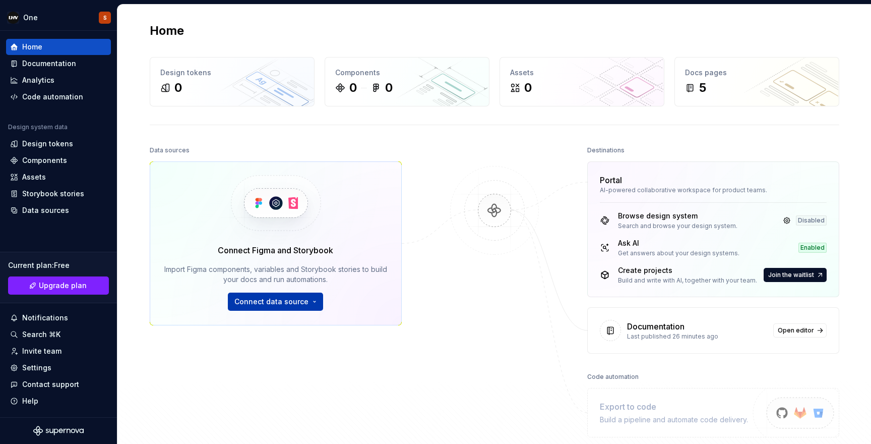
click at [300, 299] on span "Connect data source" at bounding box center [271, 301] width 74 height 10
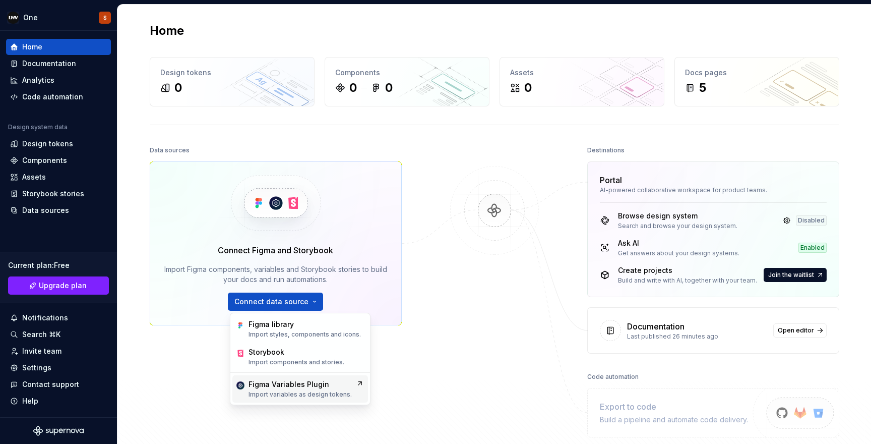
click at [284, 388] on div "Figma Variables Plugin" at bounding box center [288, 384] width 81 height 10
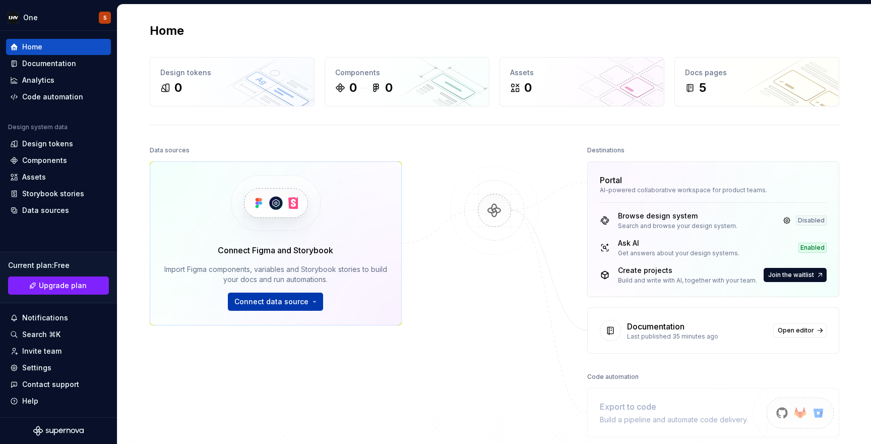
click at [267, 304] on span "Connect data source" at bounding box center [271, 301] width 74 height 10
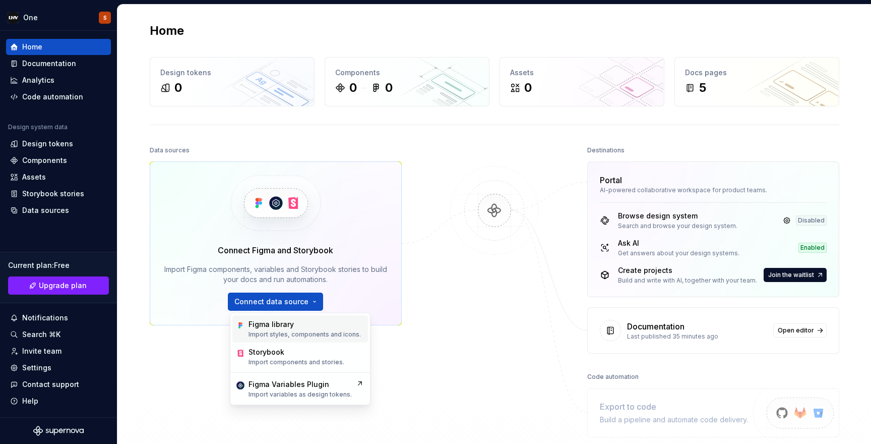
click at [275, 325] on div "Figma library" at bounding box center [270, 324] width 45 height 10
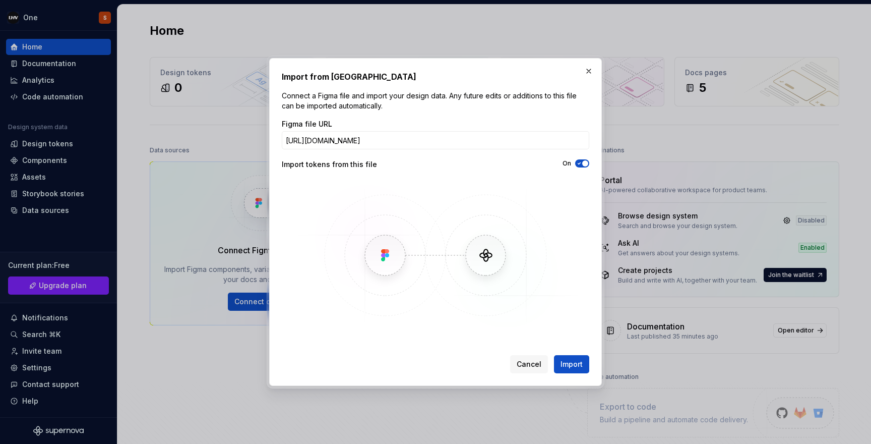
scroll to position [0, 104]
type input "https://www.figma.com/design/1XCUKW4rfhtUiijV95IJsc/Viki_Copy?node-id=11904-160…"
click at [572, 367] on span "Import" at bounding box center [571, 364] width 22 height 10
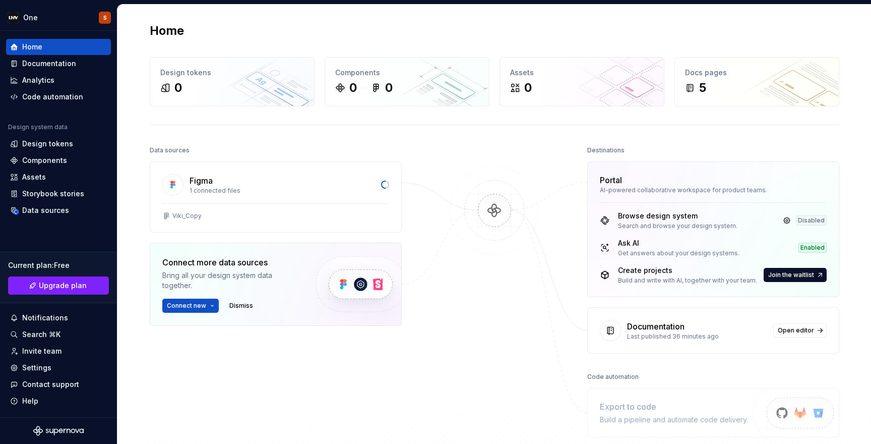
click at [505, 376] on div at bounding box center [494, 290] width 101 height 294
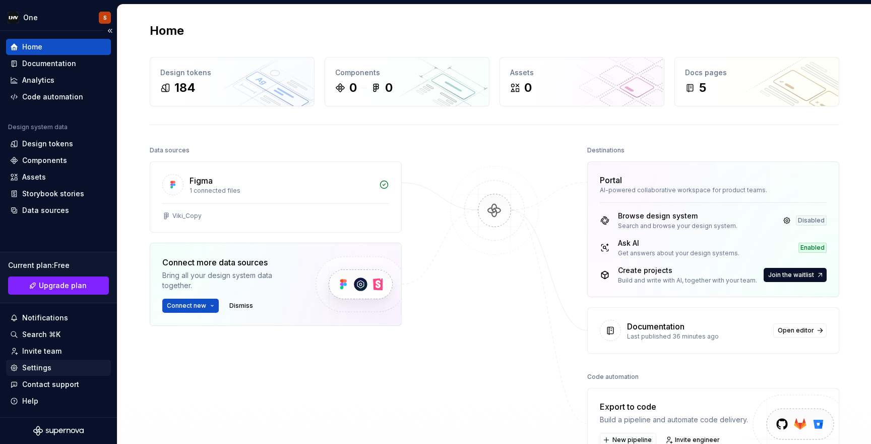
click at [29, 367] on div "Settings" at bounding box center [36, 367] width 29 height 10
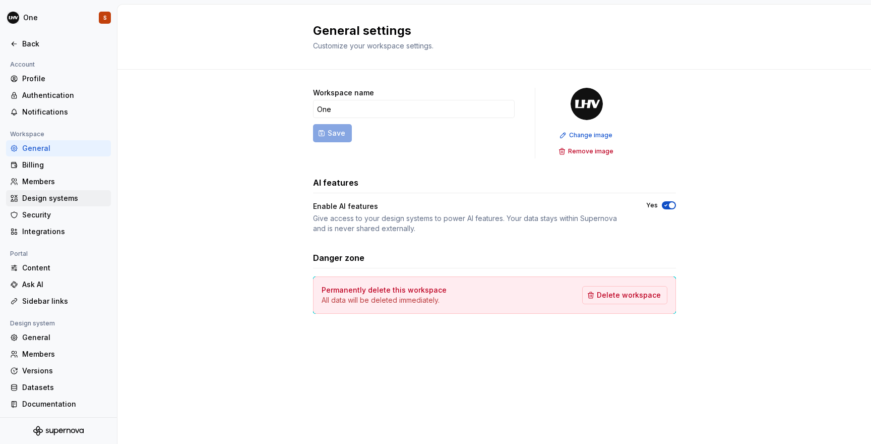
click at [68, 200] on div "Design systems" at bounding box center [64, 198] width 85 height 10
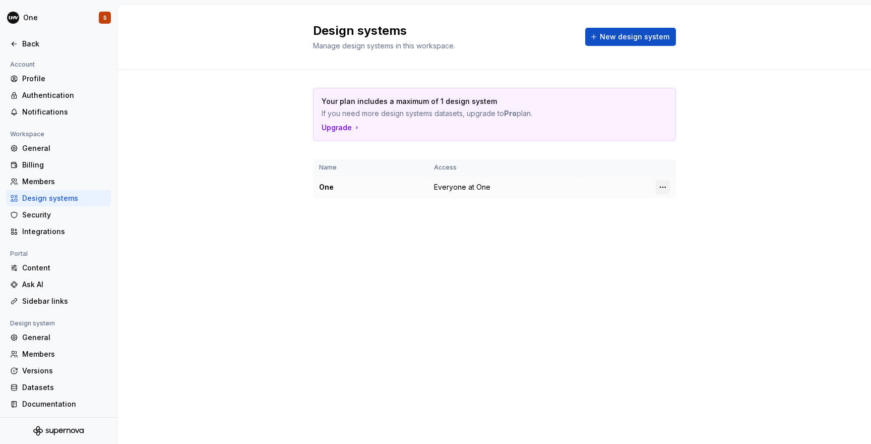
click at [658, 185] on html "One S Back Account Profile Authentication Notifications Workspace General Billi…" at bounding box center [435, 222] width 871 height 444
click at [677, 223] on div "Design system settings" at bounding box center [722, 223] width 96 height 10
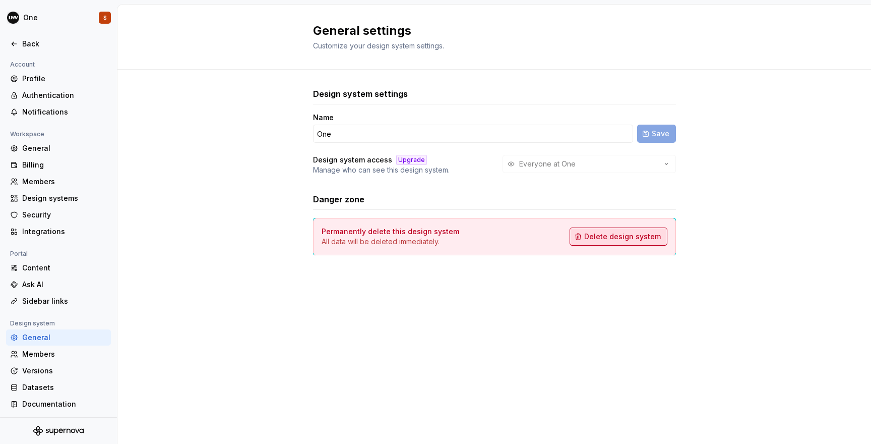
click at [604, 232] on span "Delete design system" at bounding box center [622, 236] width 77 height 10
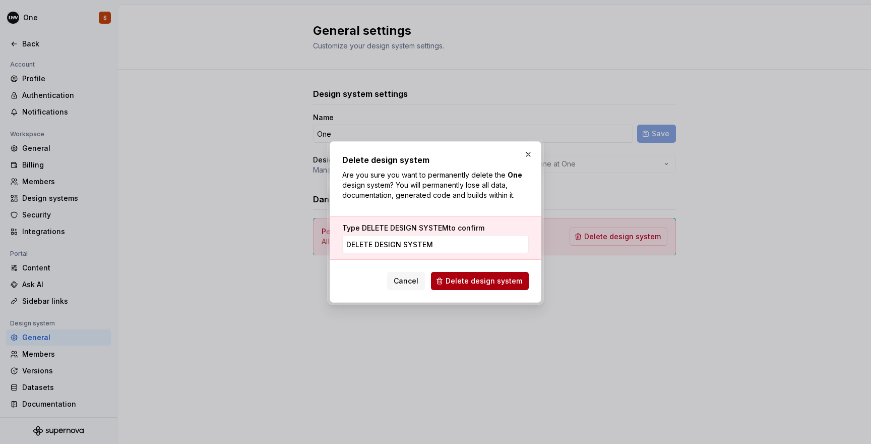
type input "DELETE DESIGN SYSTEM"
click at [460, 275] on button "Delete design system" at bounding box center [480, 281] width 98 height 18
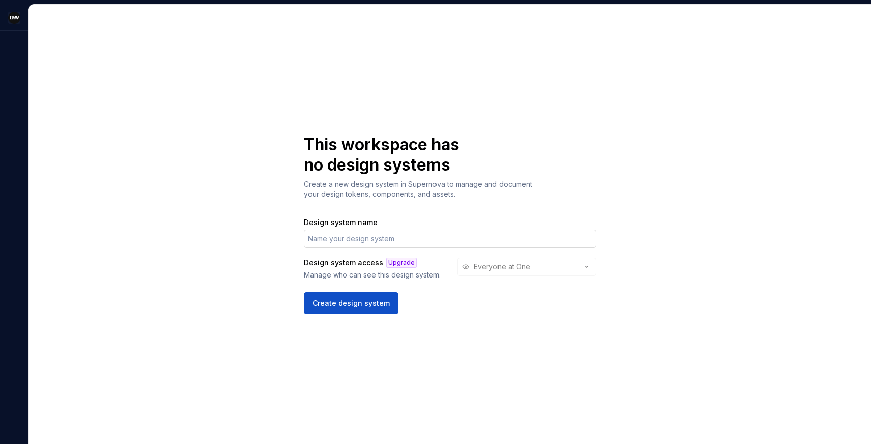
click at [357, 238] on input "Design system name" at bounding box center [450, 238] width 292 height 18
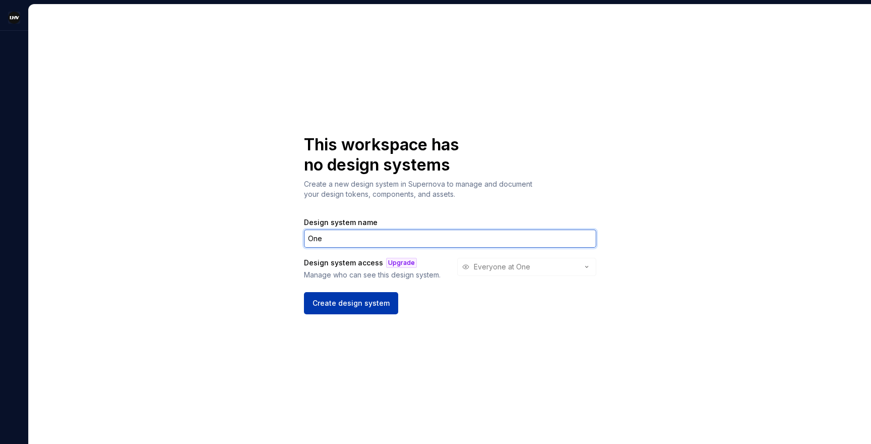
type input "One"
click at [333, 305] on span "Create design system" at bounding box center [350, 303] width 77 height 10
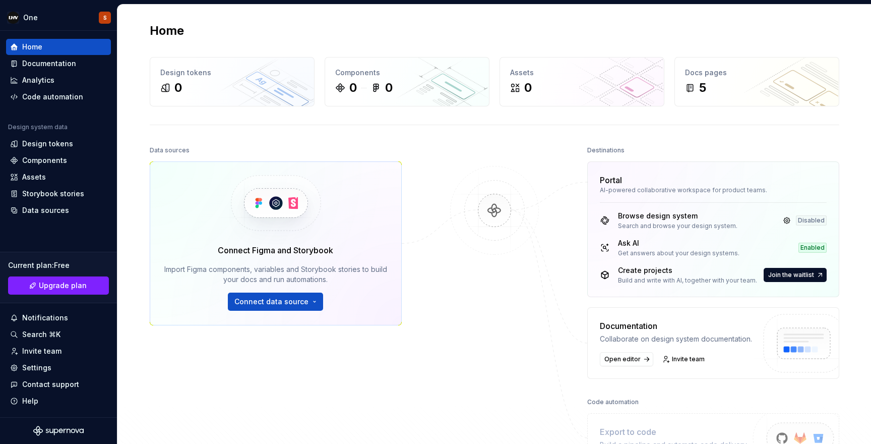
click at [484, 260] on img at bounding box center [495, 220] width 98 height 109
click at [787, 218] on link at bounding box center [787, 220] width 14 height 14
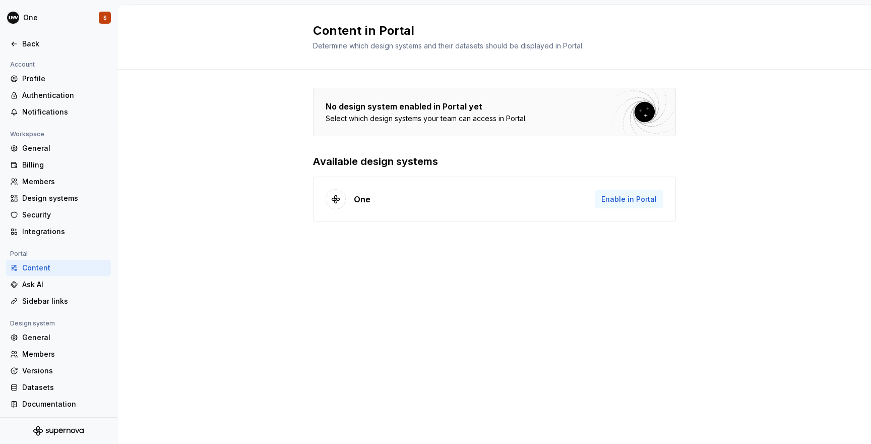
click at [618, 203] on span "Enable in Portal" at bounding box center [628, 199] width 55 height 10
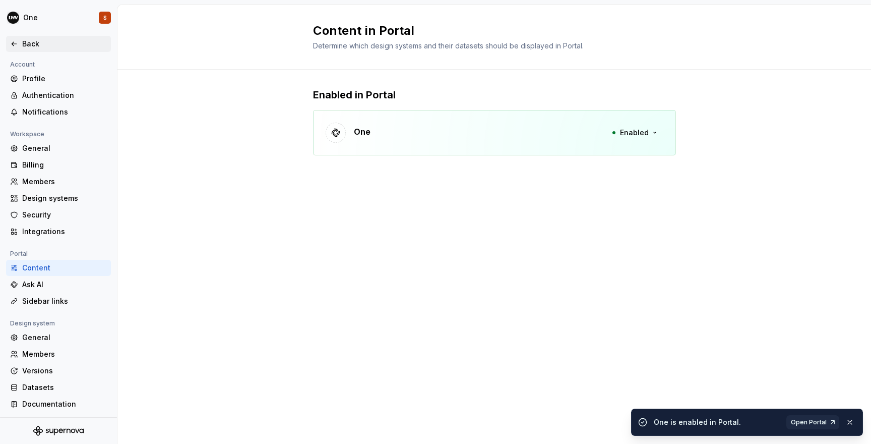
click at [37, 43] on div "Back" at bounding box center [64, 44] width 85 height 10
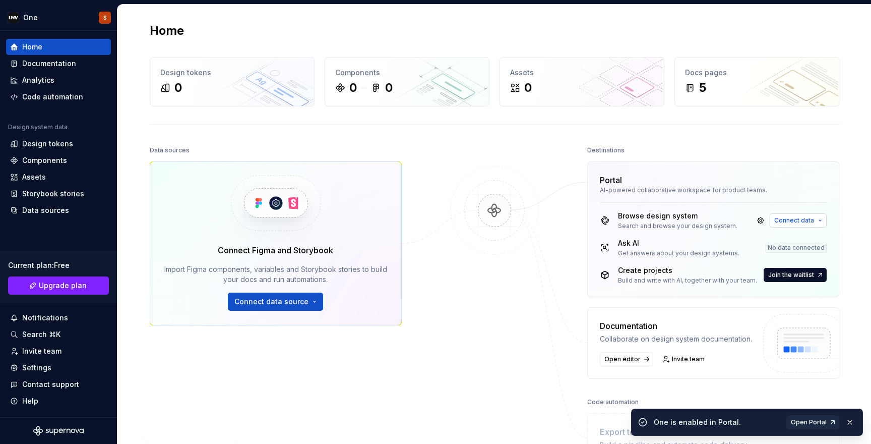
click at [787, 219] on span "Connect data" at bounding box center [794, 220] width 40 height 8
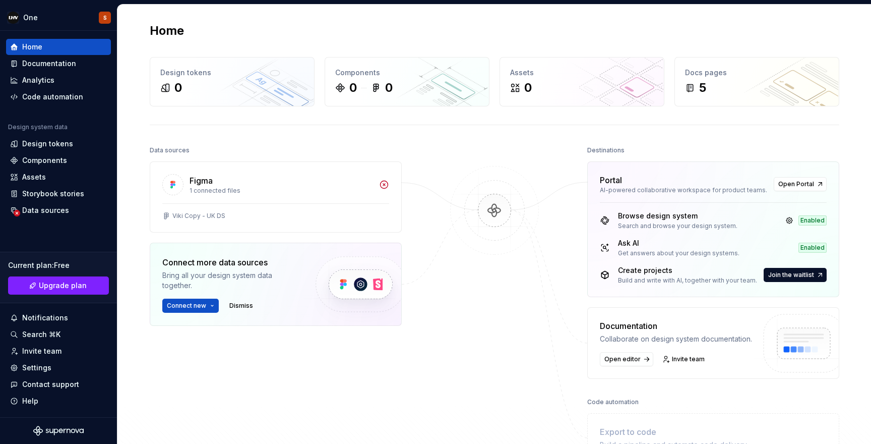
click at [583, 113] on div "Home Design tokens 0 Components 0 0 Assets 0 Docs pages 5 Data sources Figma 1 …" at bounding box center [495, 263] width 726 height 516
click at [195, 74] on div "Design tokens" at bounding box center [232, 73] width 144 height 10
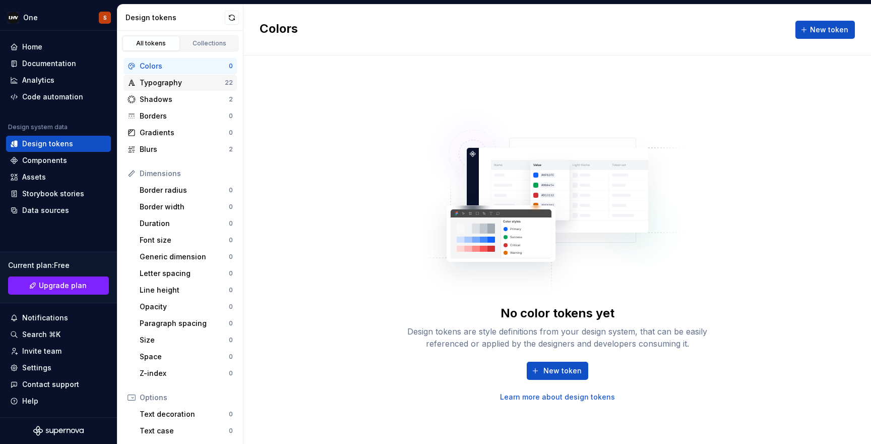
click at [174, 84] on div "Typography" at bounding box center [182, 83] width 85 height 10
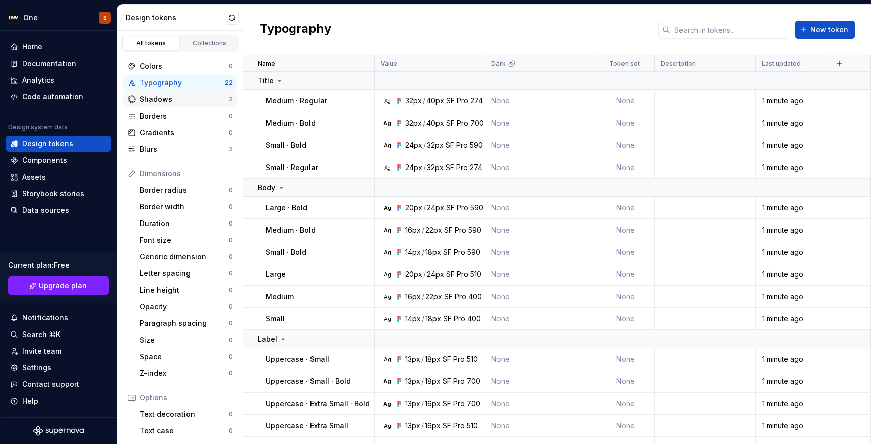
click at [171, 95] on div "Shadows" at bounding box center [184, 99] width 89 height 10
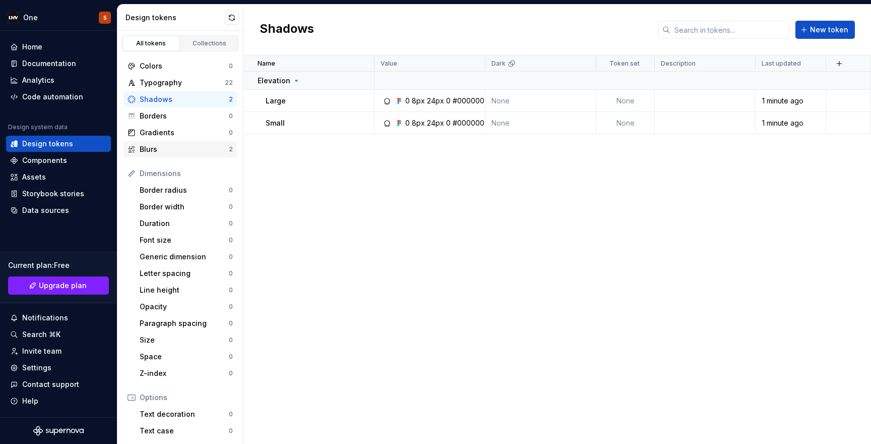
click at [155, 149] on div "Blurs" at bounding box center [184, 149] width 89 height 10
click at [154, 66] on div "Colors" at bounding box center [184, 66] width 89 height 10
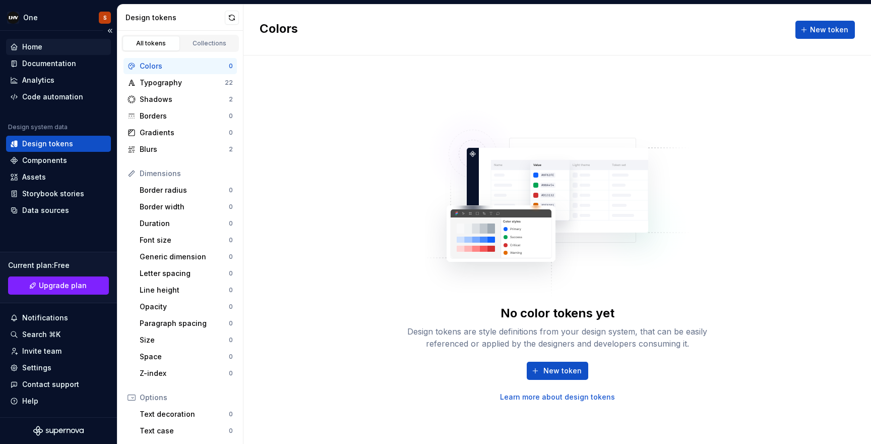
click at [39, 40] on div "Home" at bounding box center [58, 47] width 105 height 16
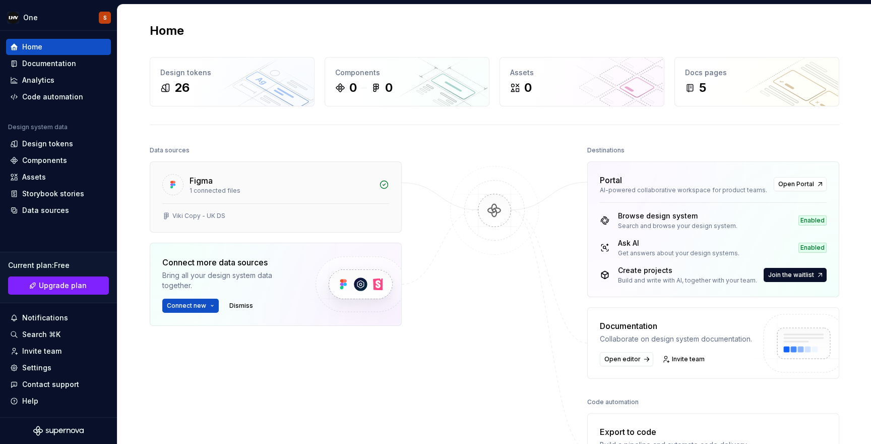
click at [320, 180] on div "Figma" at bounding box center [281, 180] width 183 height 12
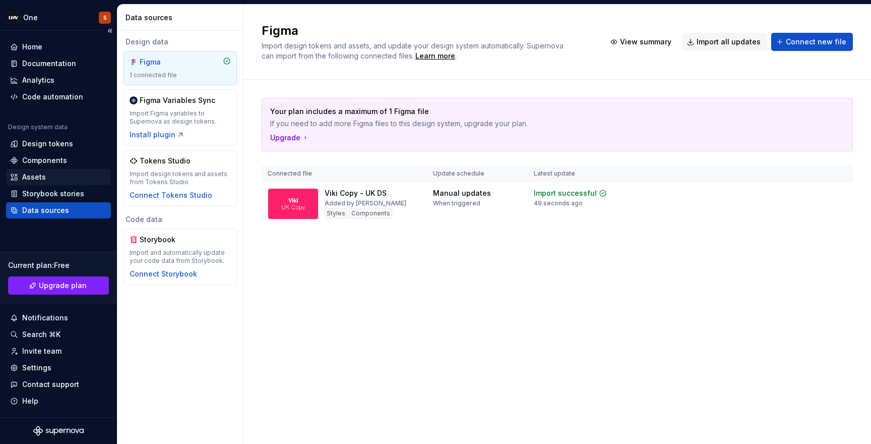
click at [42, 178] on div "Assets" at bounding box center [34, 177] width 24 height 10
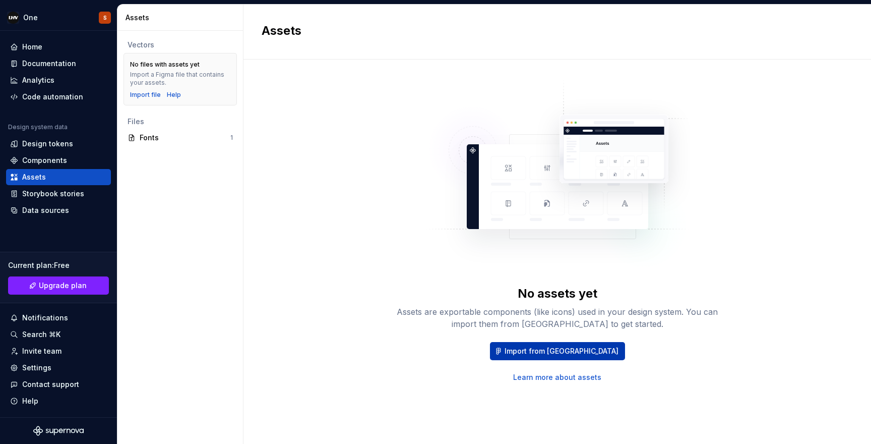
click at [531, 353] on span "Import from [GEOGRAPHIC_DATA]" at bounding box center [562, 351] width 114 height 10
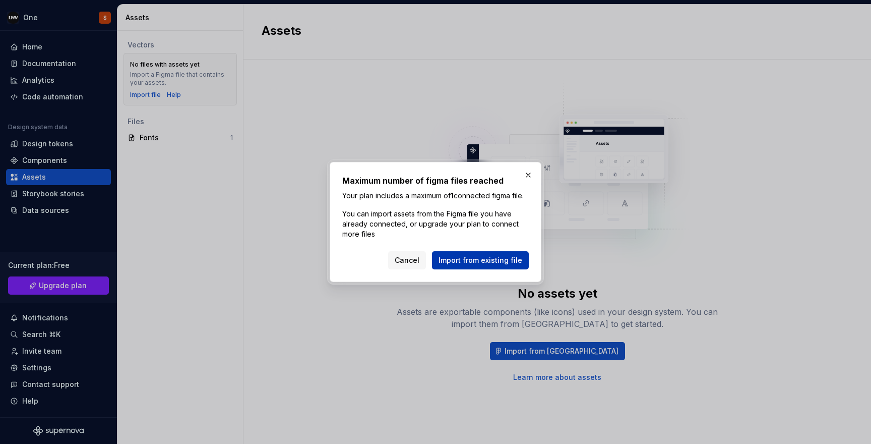
click at [482, 264] on span "Import from existing file" at bounding box center [480, 260] width 84 height 10
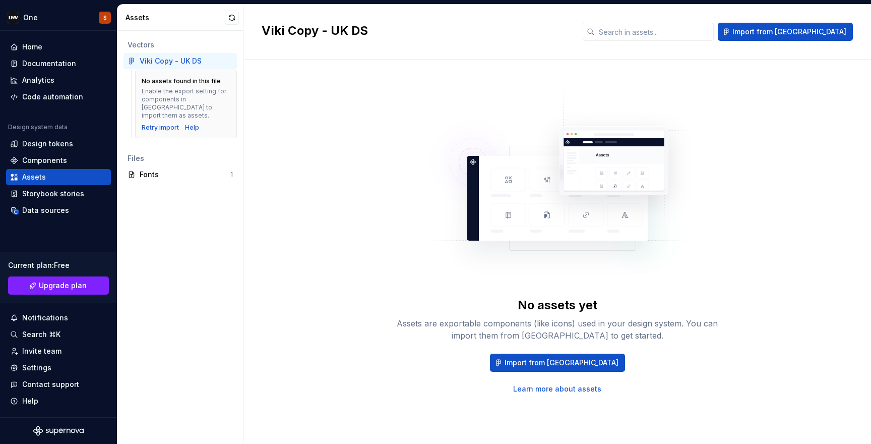
click at [350, 195] on div "No assets yet Assets are exportable components (like icons) used in your design…" at bounding box center [557, 242] width 591 height 328
click at [45, 43] on div "Home" at bounding box center [58, 47] width 97 height 10
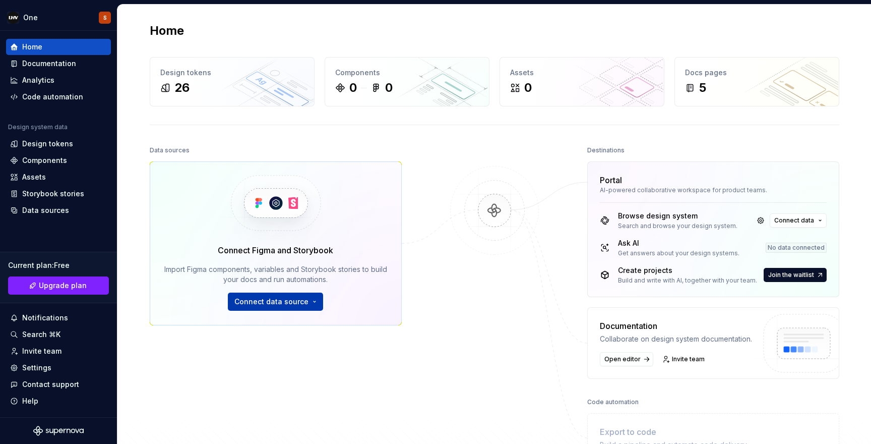
click at [300, 299] on span "Connect data source" at bounding box center [271, 301] width 74 height 10
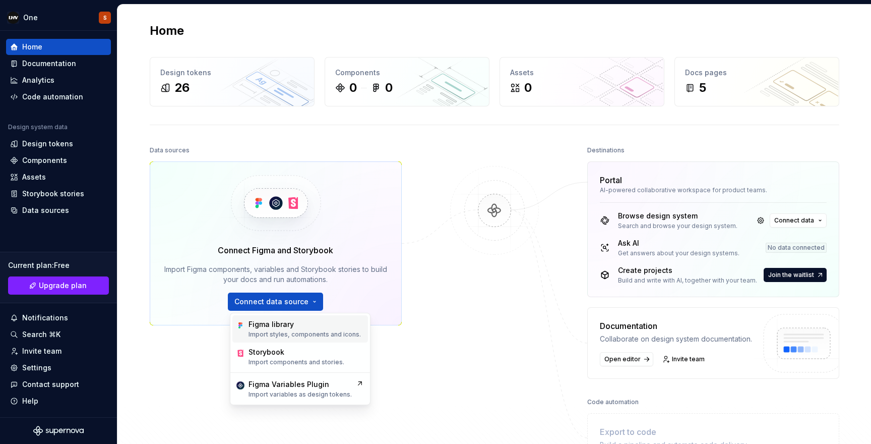
click at [282, 329] on div "Figma library Import styles, components and icons." at bounding box center [304, 328] width 112 height 19
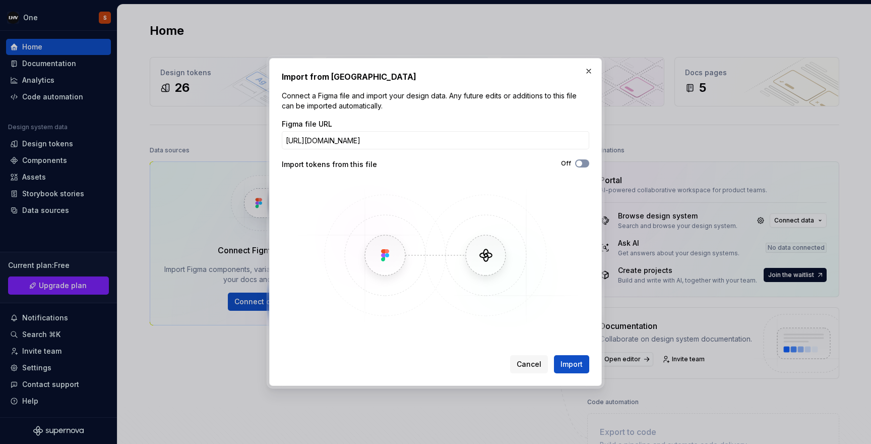
type input "https://www.figma.com/design/p45RyeI2WZ7iRu6NWUWsZ3/Assets"
click at [581, 162] on span "button" at bounding box center [579, 163] width 6 height 6
click at [572, 359] on span "Import" at bounding box center [571, 364] width 22 height 10
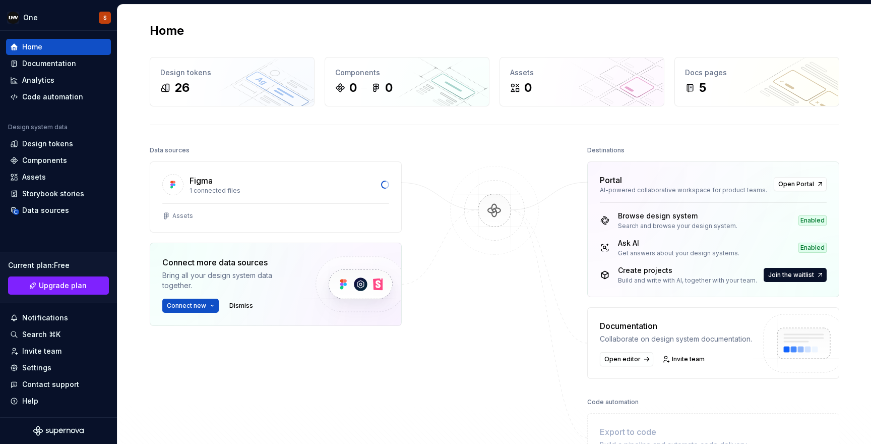
click at [528, 334] on div at bounding box center [494, 302] width 101 height 319
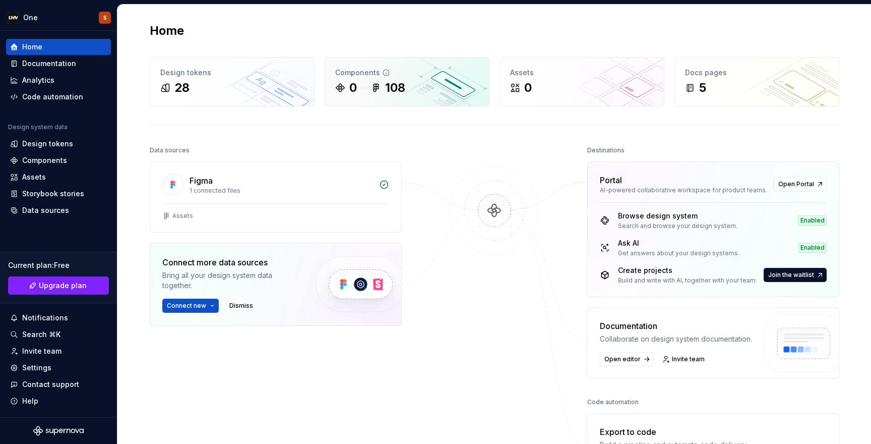
click at [358, 71] on div "Components" at bounding box center [407, 73] width 144 height 10
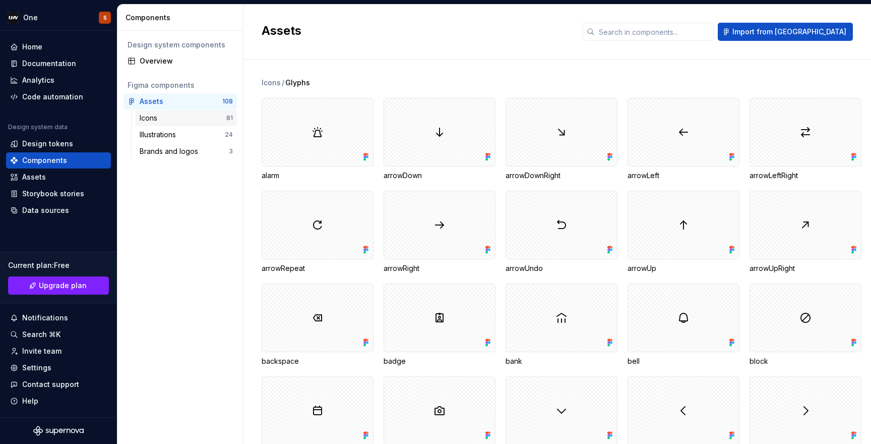
click at [191, 118] on div "Icons" at bounding box center [183, 118] width 87 height 10
click at [182, 131] on div "Illustrations" at bounding box center [182, 135] width 85 height 10
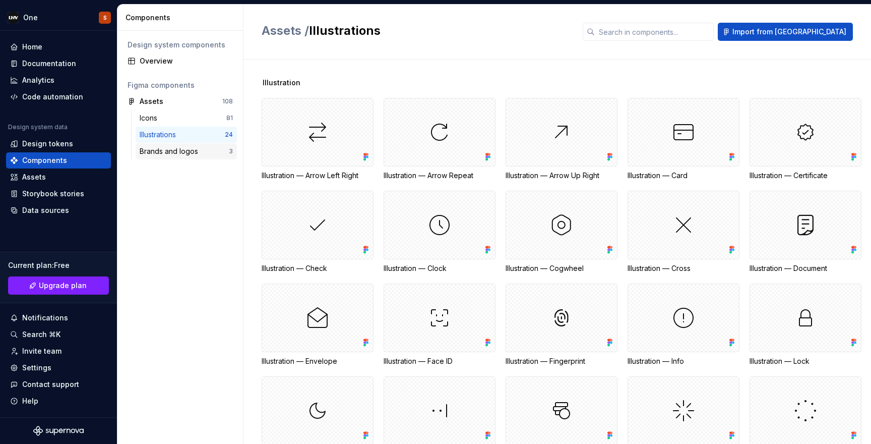
click at [179, 153] on div "Brands and logos" at bounding box center [171, 151] width 62 height 10
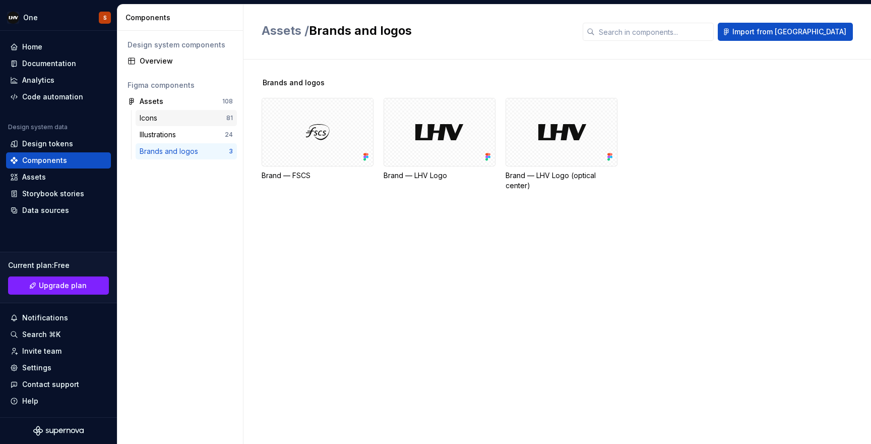
click at [166, 118] on div "Icons" at bounding box center [183, 118] width 87 height 10
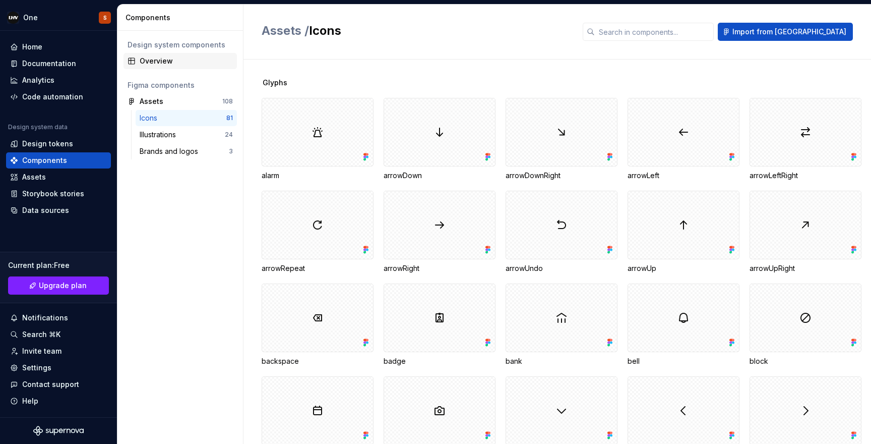
click at [154, 60] on div "Overview" at bounding box center [186, 61] width 93 height 10
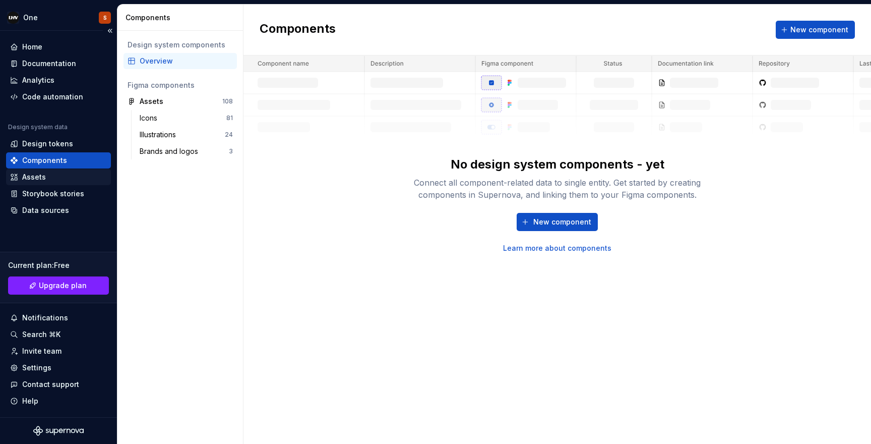
click at [37, 172] on div "Assets" at bounding box center [34, 177] width 24 height 10
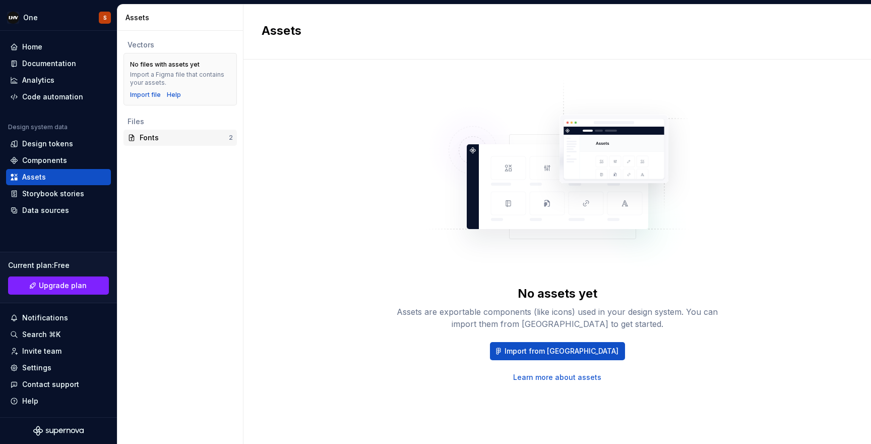
click at [156, 135] on div "Fonts" at bounding box center [184, 138] width 89 height 10
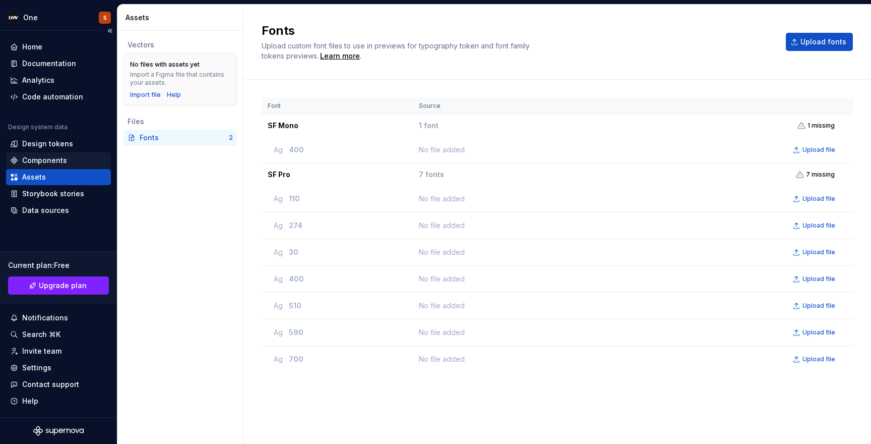
click at [44, 159] on div "Components" at bounding box center [44, 160] width 45 height 10
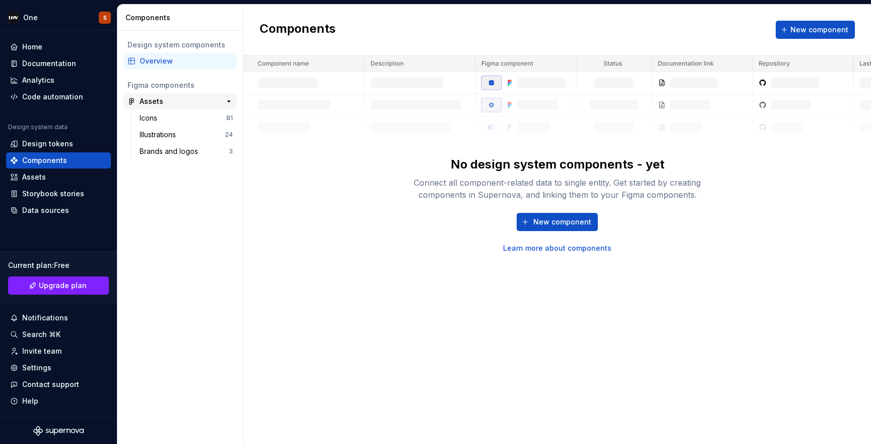
click at [165, 98] on div "Assets" at bounding box center [177, 101] width 75 height 10
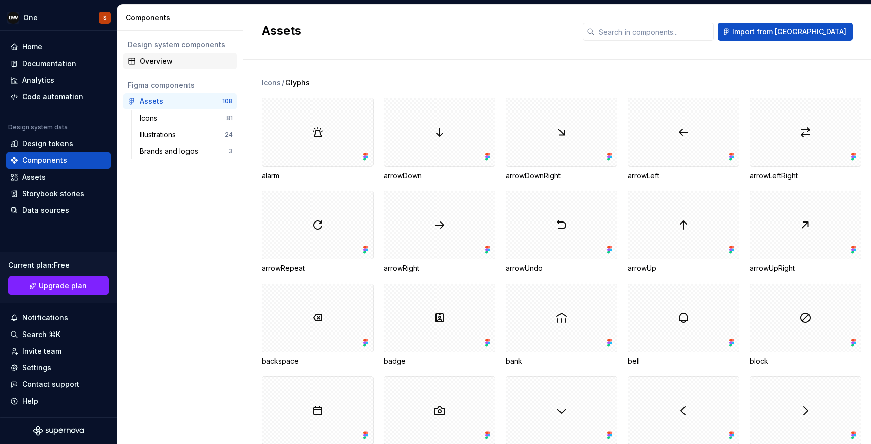
click at [161, 61] on div "Overview" at bounding box center [186, 61] width 93 height 10
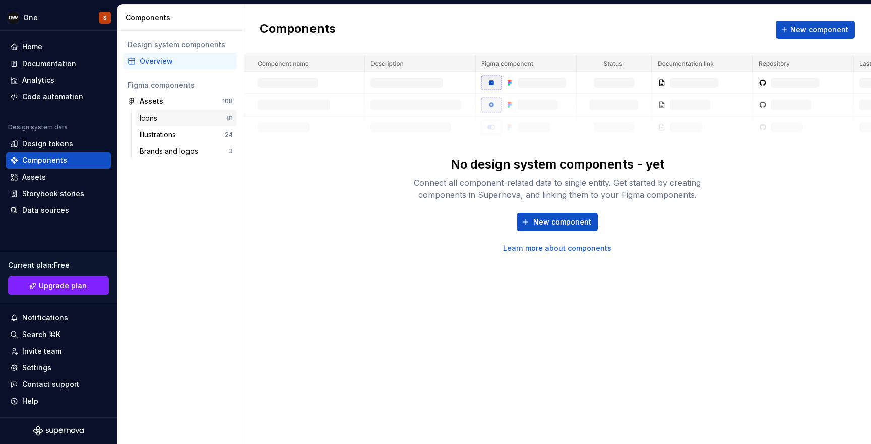
click at [160, 114] on div "Icons" at bounding box center [151, 118] width 22 height 10
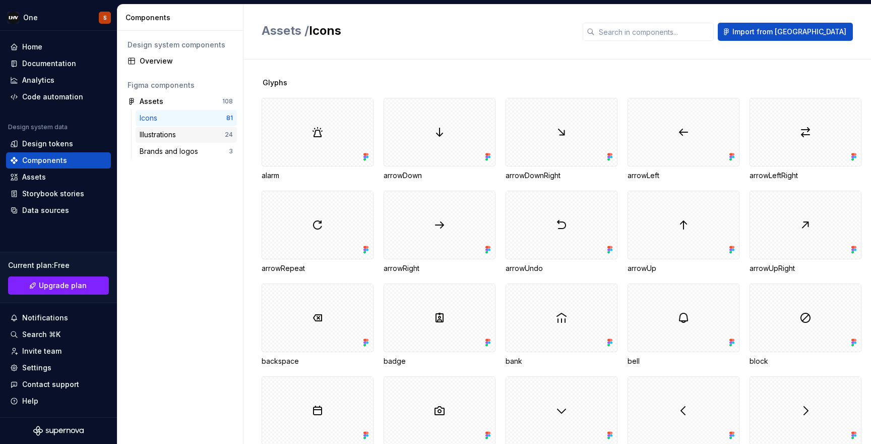
click at [164, 137] on div "Illustrations" at bounding box center [160, 135] width 40 height 10
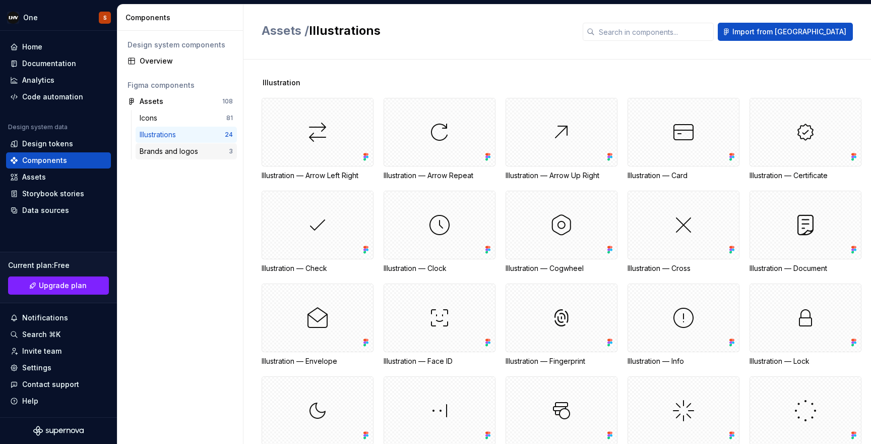
click at [162, 150] on div "Brands and logos" at bounding box center [171, 151] width 62 height 10
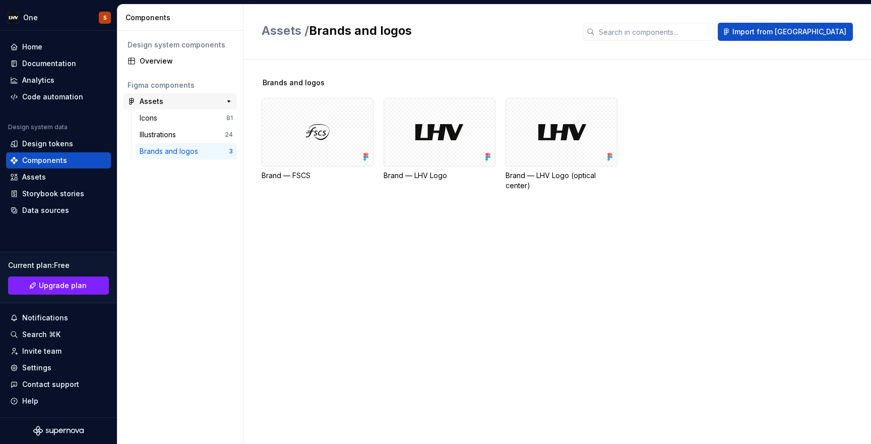
click at [159, 105] on div "Assets" at bounding box center [152, 101] width 24 height 10
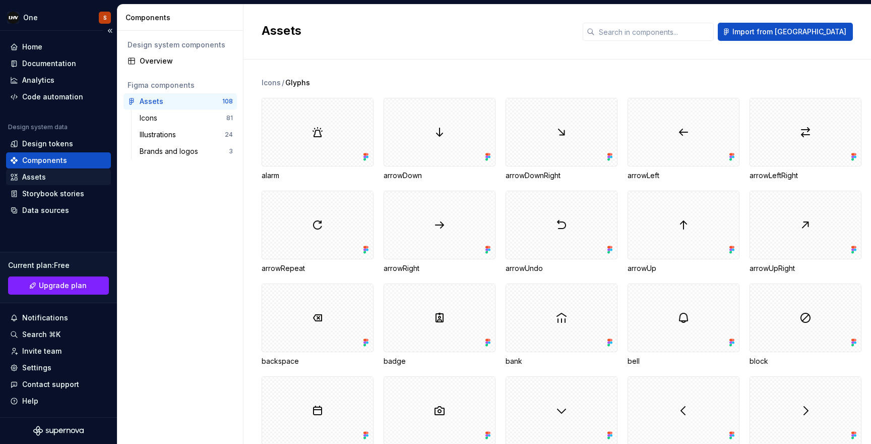
click at [47, 177] on div "Assets" at bounding box center [58, 177] width 97 height 10
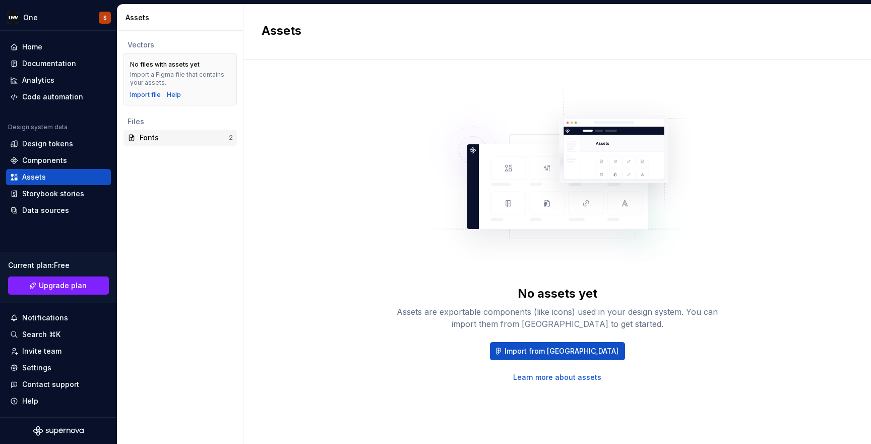
click at [149, 136] on div "Fonts" at bounding box center [184, 138] width 89 height 10
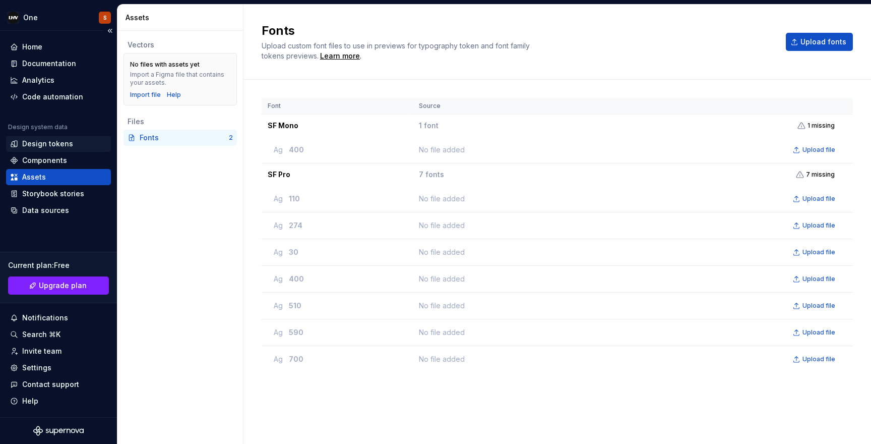
click at [59, 144] on div "Design tokens" at bounding box center [47, 144] width 51 height 10
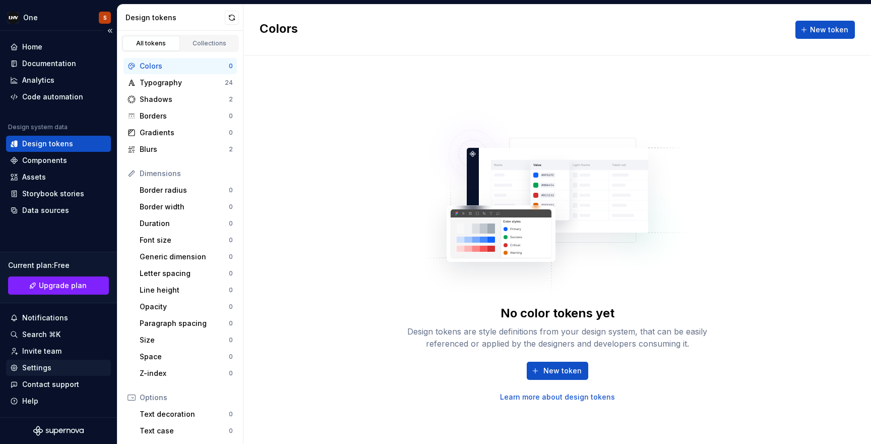
click at [32, 365] on div "Settings" at bounding box center [36, 367] width 29 height 10
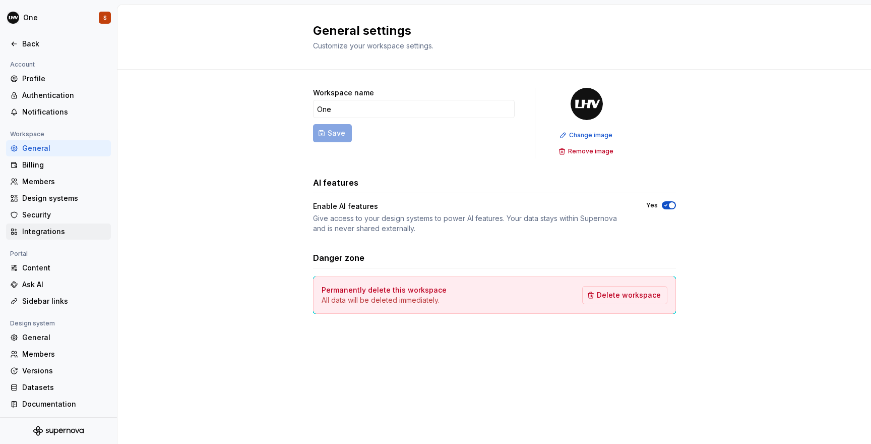
click at [37, 230] on div "Integrations" at bounding box center [64, 231] width 85 height 10
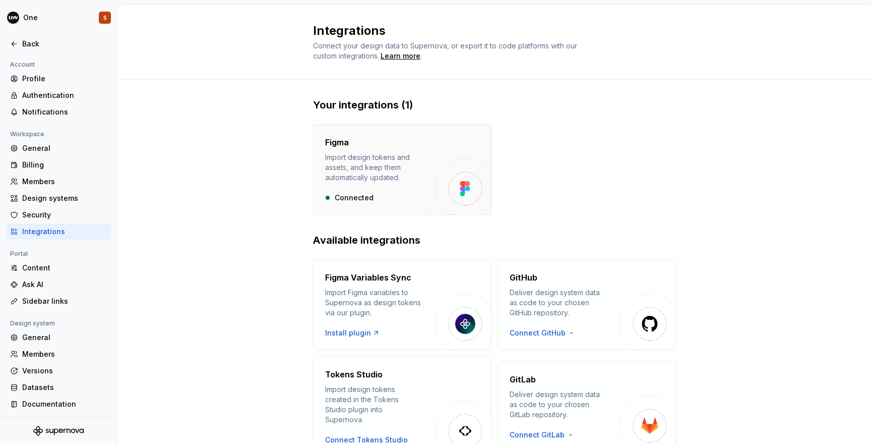
click at [378, 166] on div "Import design tokens and assets, and keep them automatically updated." at bounding box center [373, 167] width 96 height 30
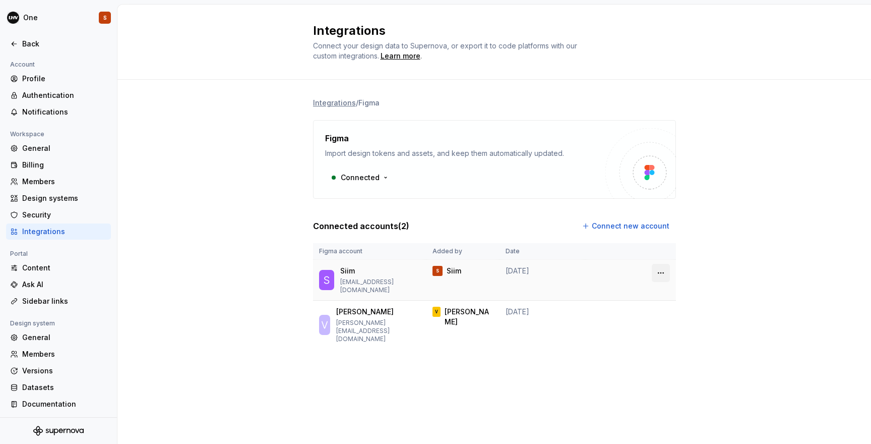
click at [657, 270] on html "One S Back Account Profile Authentication Notifications Workspace General Billi…" at bounding box center [435, 222] width 871 height 444
click at [742, 192] on html "One S Back Account Profile Authentication Notifications Workspace General Billi…" at bounding box center [435, 222] width 871 height 444
click at [58, 193] on div "Design systems" at bounding box center [64, 198] width 85 height 10
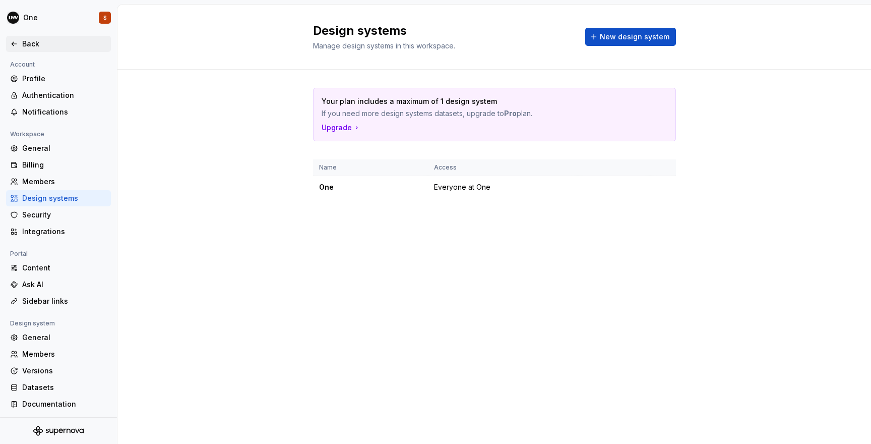
click at [33, 45] on div "Back" at bounding box center [64, 44] width 85 height 10
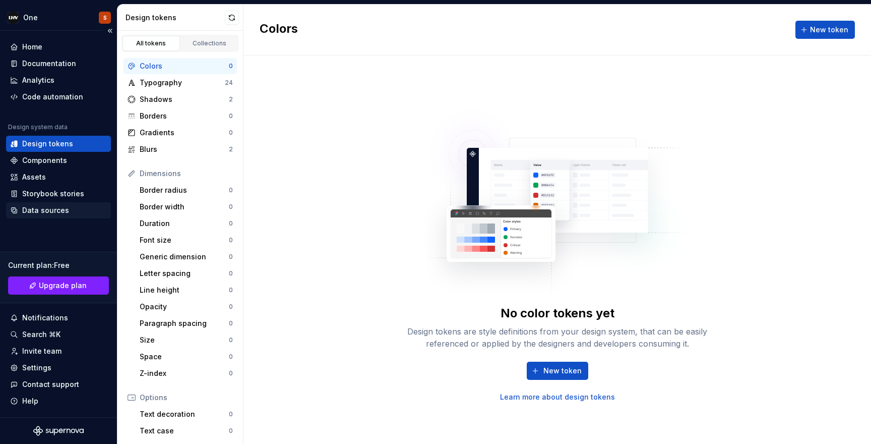
click at [36, 211] on div "Data sources" at bounding box center [45, 210] width 47 height 10
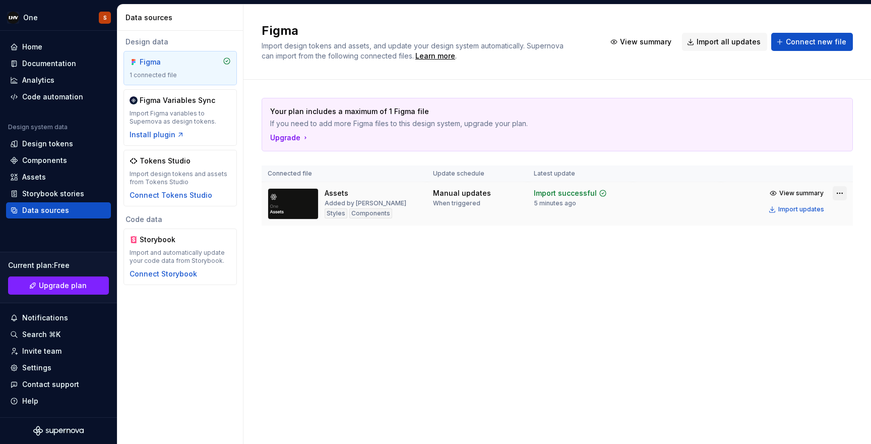
click at [841, 194] on html "One S Home Documentation Analytics Code automation Design system data Design to…" at bounding box center [435, 222] width 871 height 444
click at [699, 256] on html "One S Home Documentation Analytics Code automation Design system data Design to…" at bounding box center [435, 222] width 871 height 444
click at [805, 40] on span "Connect new file" at bounding box center [816, 42] width 60 height 10
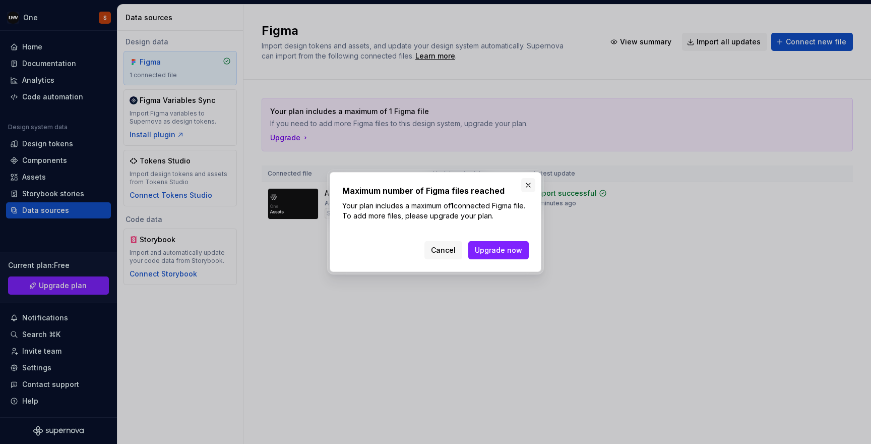
click at [526, 185] on button "button" at bounding box center [528, 185] width 14 height 14
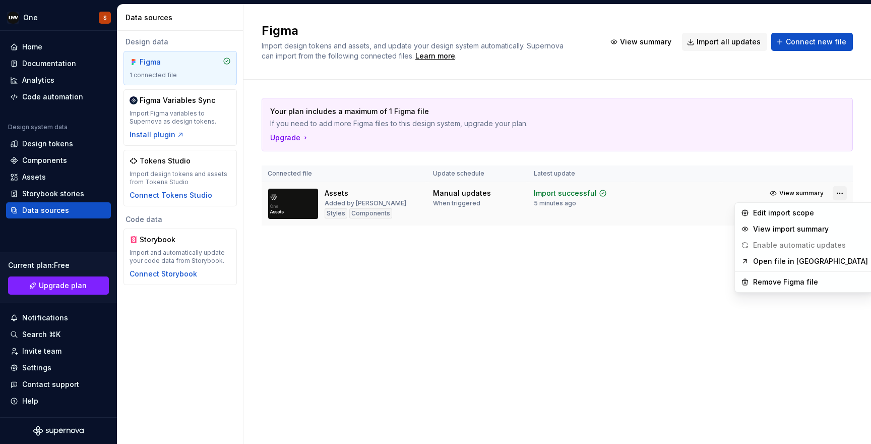
click at [840, 193] on html "One S Home Documentation Analytics Code automation Design system data Design to…" at bounding box center [435, 222] width 871 height 444
click at [778, 284] on div "Remove Figma file" at bounding box center [810, 282] width 115 height 10
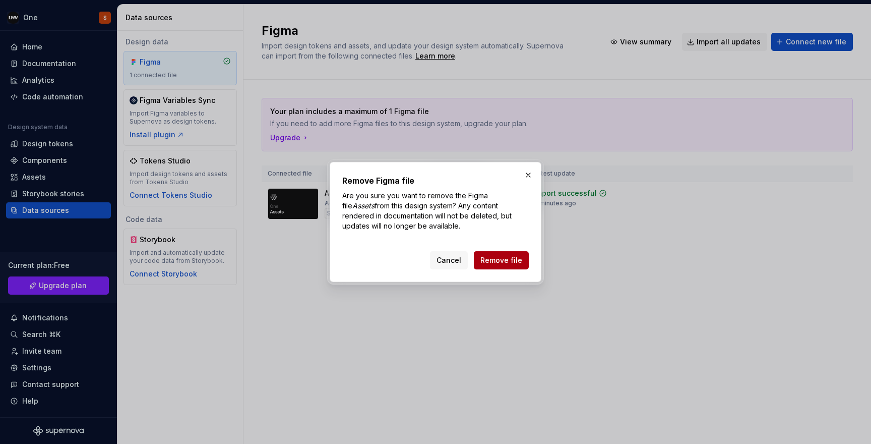
click at [496, 262] on span "Remove file" at bounding box center [501, 260] width 42 height 10
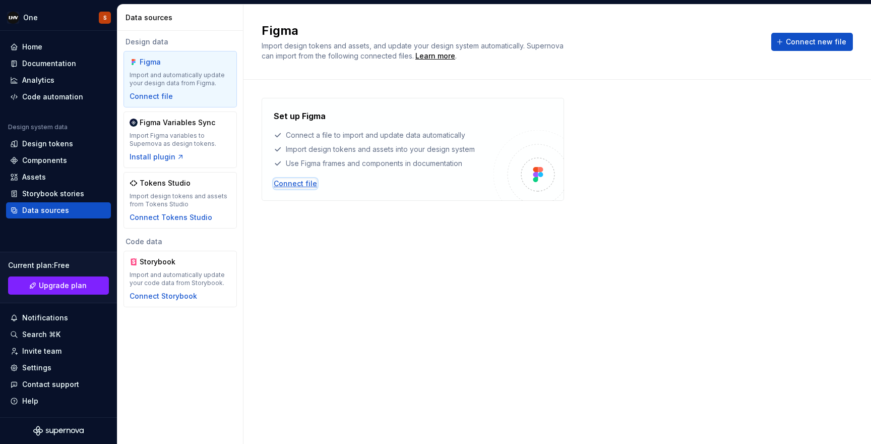
click at [305, 181] on div "Connect file" at bounding box center [295, 183] width 43 height 10
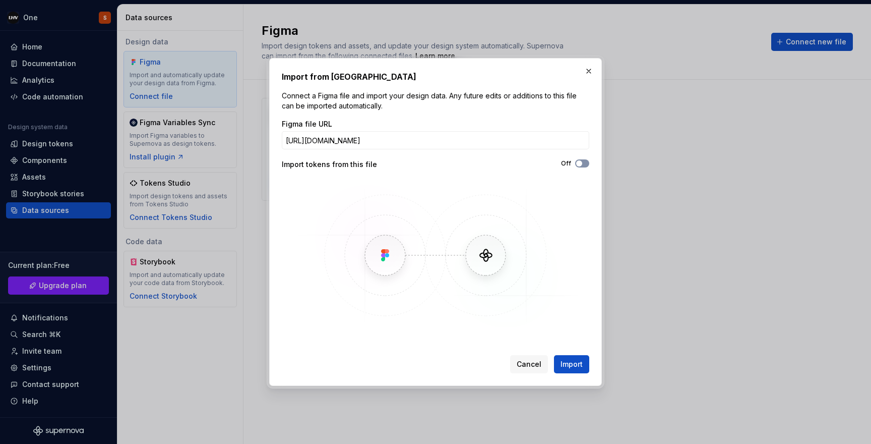
type input "https://www.figma.com/design/uZDHpmymhbNVuNDi2bOfpL/Foundations"
click at [582, 163] on icon "button" at bounding box center [579, 163] width 8 height 6
click at [564, 362] on span "Import" at bounding box center [571, 364] width 22 height 10
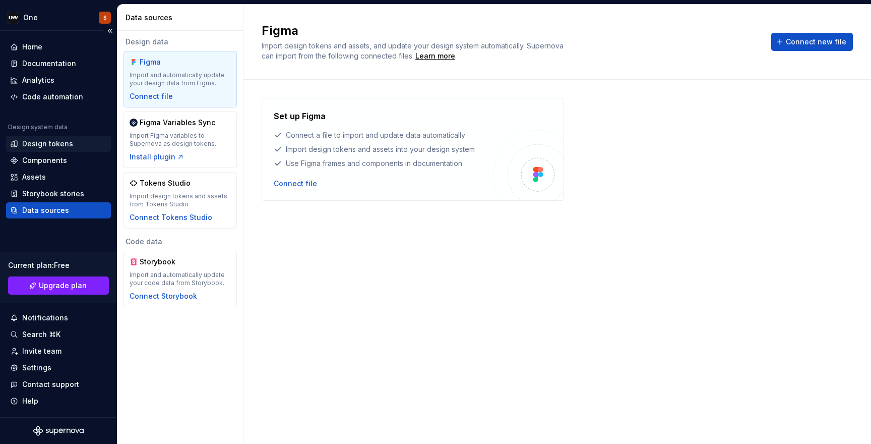
click at [53, 142] on div "Design tokens" at bounding box center [47, 144] width 51 height 10
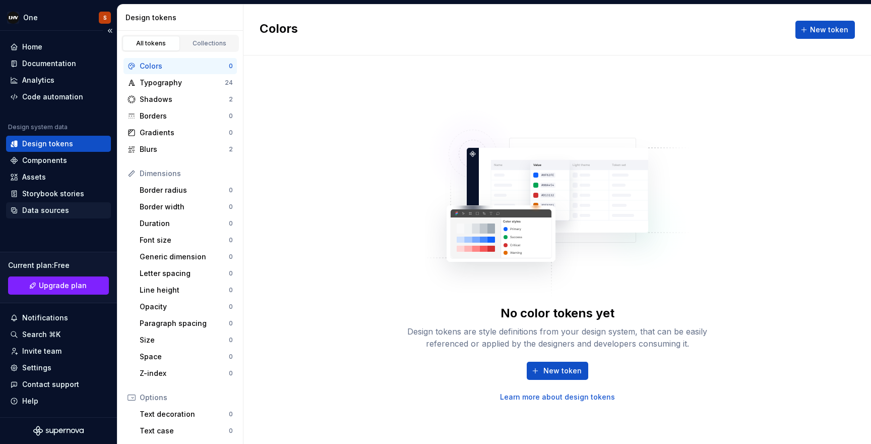
click at [51, 211] on div "Data sources" at bounding box center [45, 210] width 47 height 10
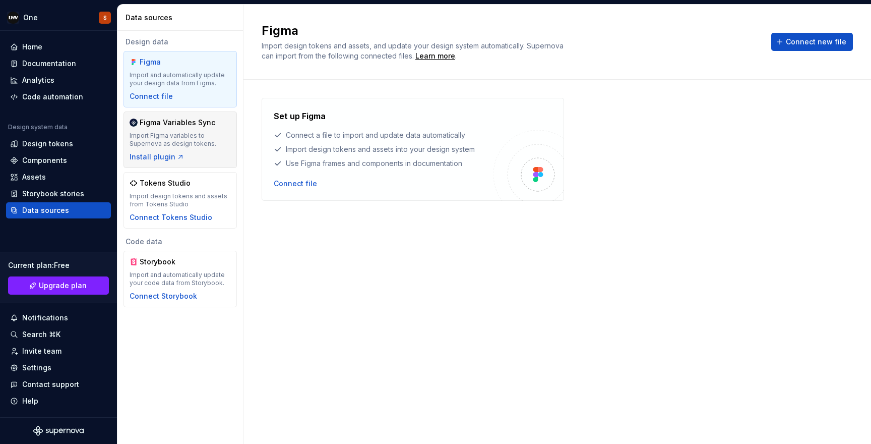
click at [198, 133] on div "Import Figma variables to Supernova as design tokens." at bounding box center [180, 140] width 101 height 16
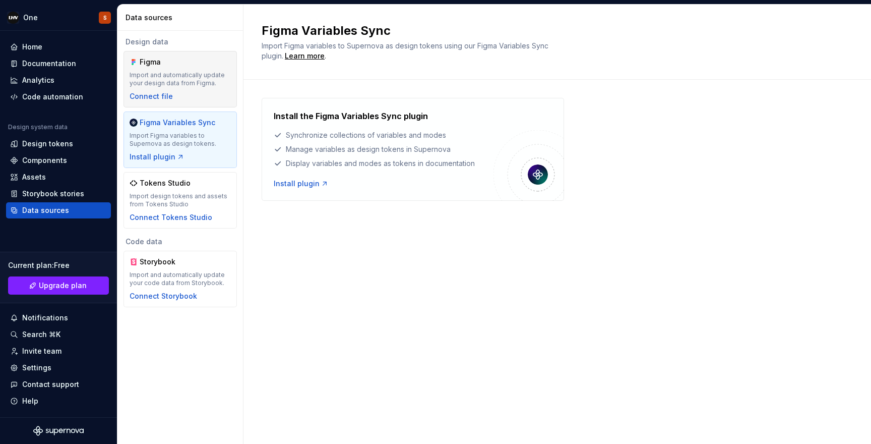
click at [209, 84] on div "Import and automatically update your design data from Figma." at bounding box center [180, 79] width 101 height 16
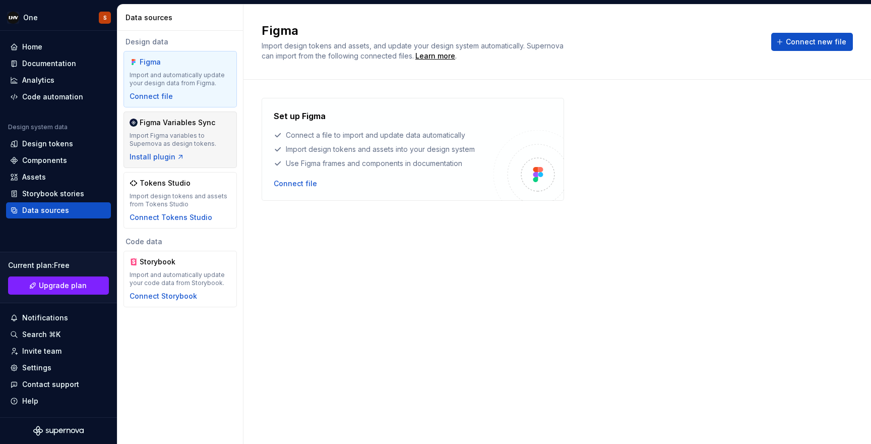
click at [184, 124] on div "Figma Variables Sync" at bounding box center [178, 122] width 76 height 10
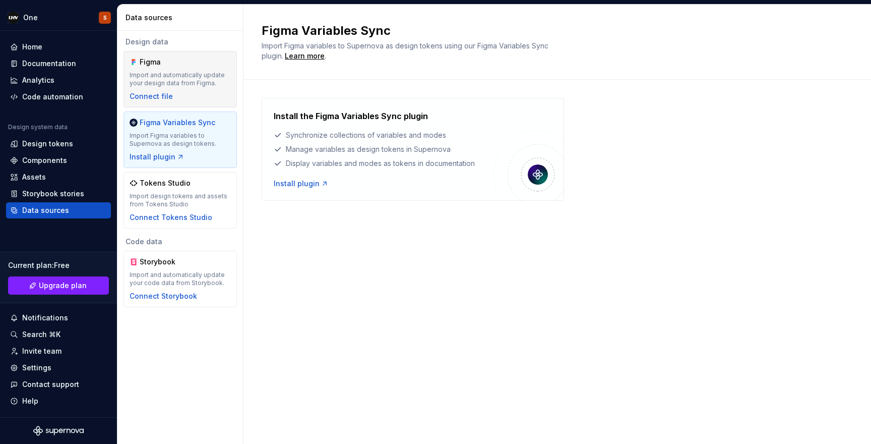
click at [191, 77] on div "Import and automatically update your design data from Figma." at bounding box center [180, 79] width 101 height 16
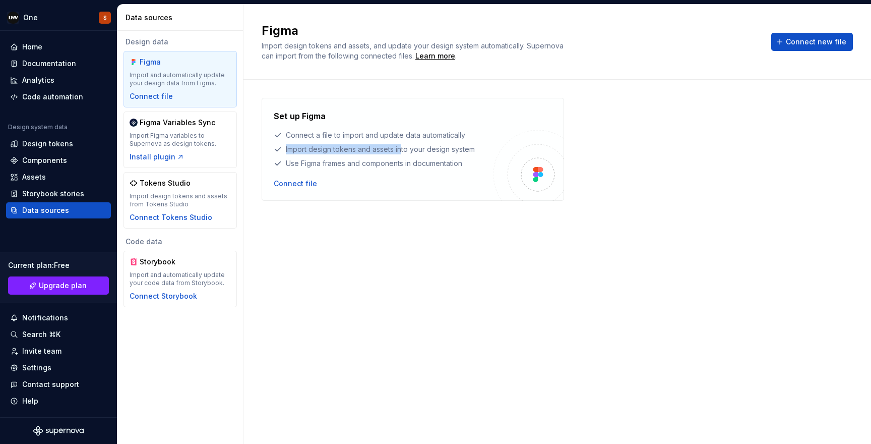
drag, startPoint x: 402, startPoint y: 148, endPoint x: 313, endPoint y: 142, distance: 88.9
click at [313, 142] on div "Set up Figma Connect a file to import and update data automatically Import desi…" at bounding box center [384, 139] width 220 height 58
click at [342, 148] on div "Import design tokens and assets into your design system" at bounding box center [384, 149] width 220 height 10
click at [46, 143] on div "Design tokens" at bounding box center [47, 144] width 51 height 10
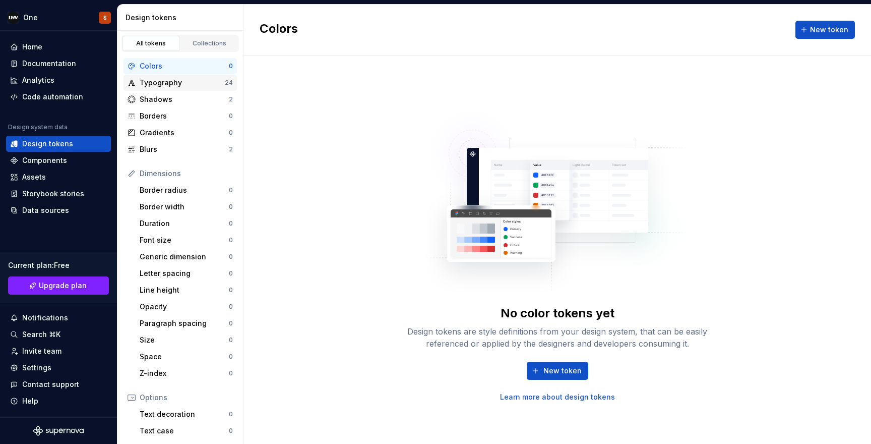
click at [156, 82] on div "Typography" at bounding box center [182, 83] width 85 height 10
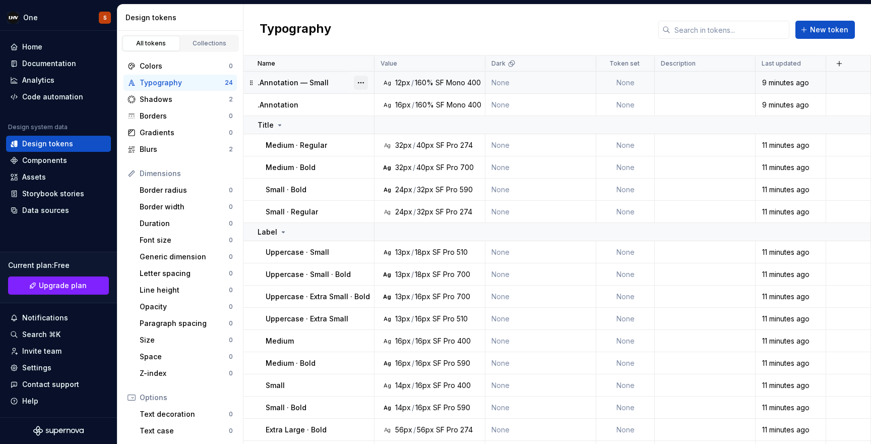
click at [361, 82] on button "button" at bounding box center [361, 83] width 14 height 14
click at [425, 28] on html "One S Home Documentation Analytics Code automation Design system data Design to…" at bounding box center [435, 222] width 871 height 444
click at [253, 79] on icon at bounding box center [251, 83] width 8 height 8
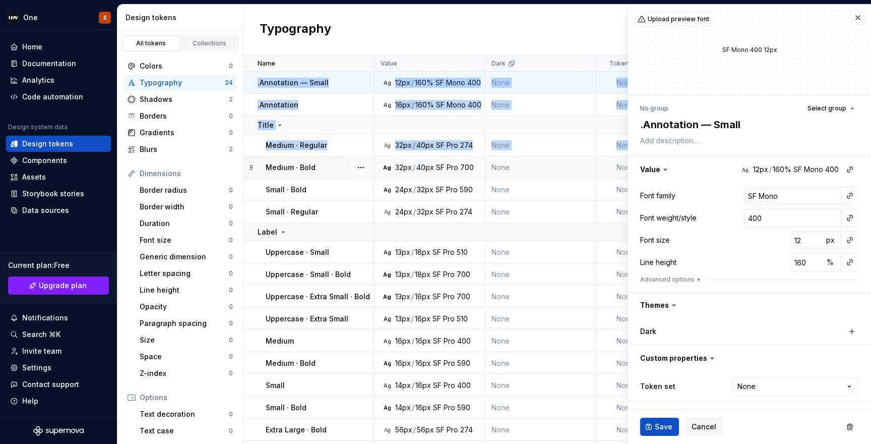
type textarea "*"
drag, startPoint x: 254, startPoint y: 87, endPoint x: 331, endPoint y: 172, distance: 114.9
click at [328, 180] on tbody ".Annotation — Small Ag 12px / 160% SF Mono 400 None None 9 minutes ago .Annotat…" at bounding box center [556, 365] width 627 height 587
click at [856, 18] on button "button" at bounding box center [858, 18] width 14 height 14
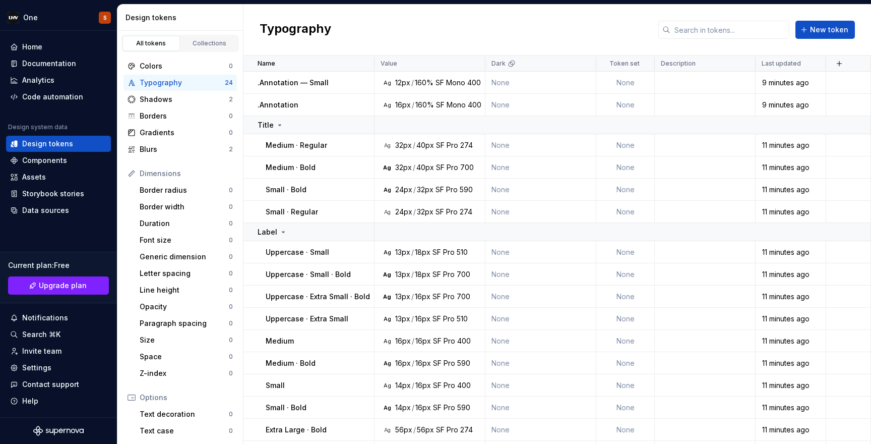
click at [523, 18] on div "Typography New token" at bounding box center [556, 30] width 627 height 51
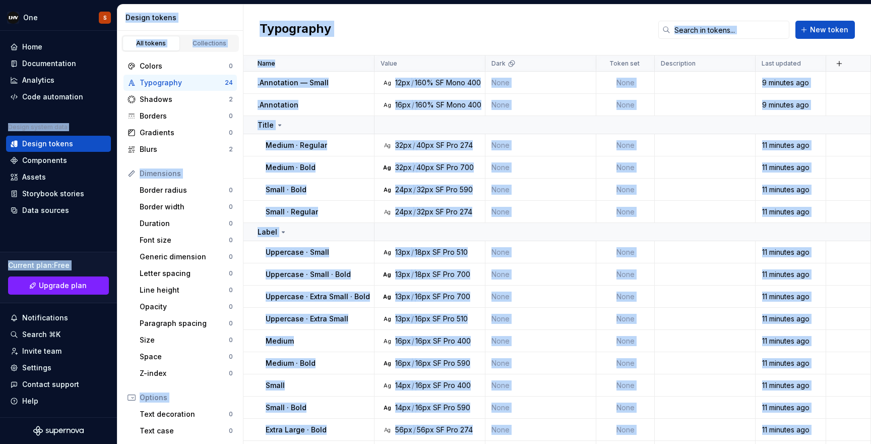
click at [523, 18] on div "Typography New token" at bounding box center [556, 30] width 627 height 51
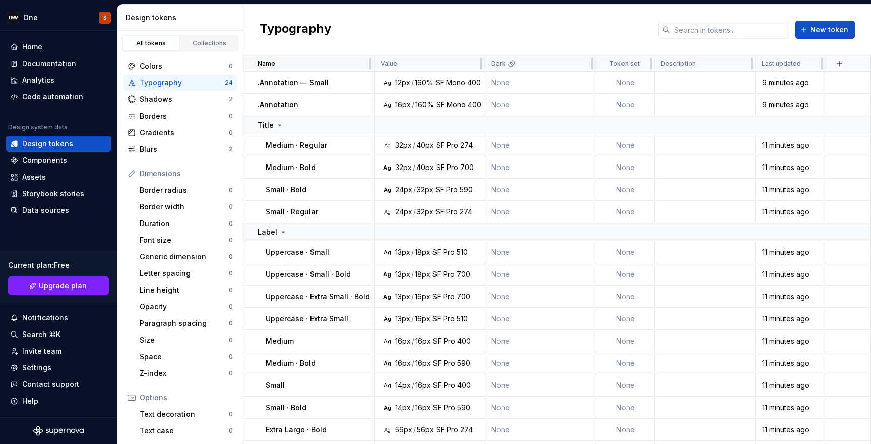
click at [294, 64] on div "Name" at bounding box center [313, 63] width 110 height 8
click at [371, 60] on div at bounding box center [370, 63] width 2 height 12
click at [347, 59] on div "Name" at bounding box center [313, 63] width 110 height 8
click at [250, 124] on icon at bounding box center [251, 124] width 3 height 5
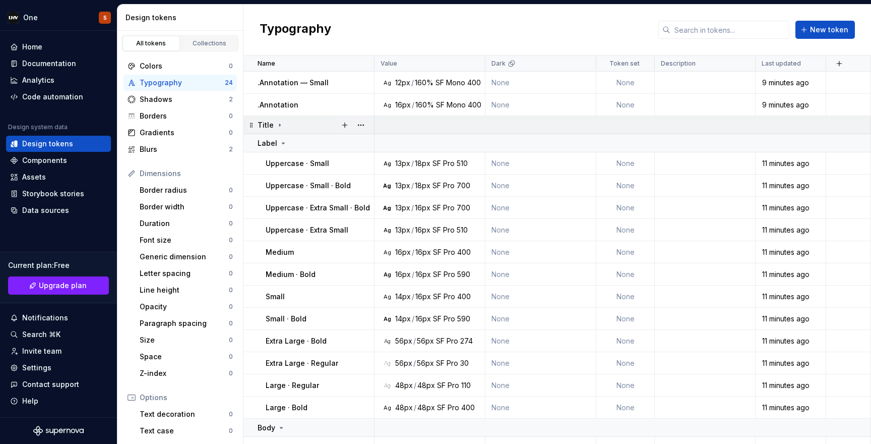
click at [250, 124] on icon at bounding box center [251, 124] width 3 height 5
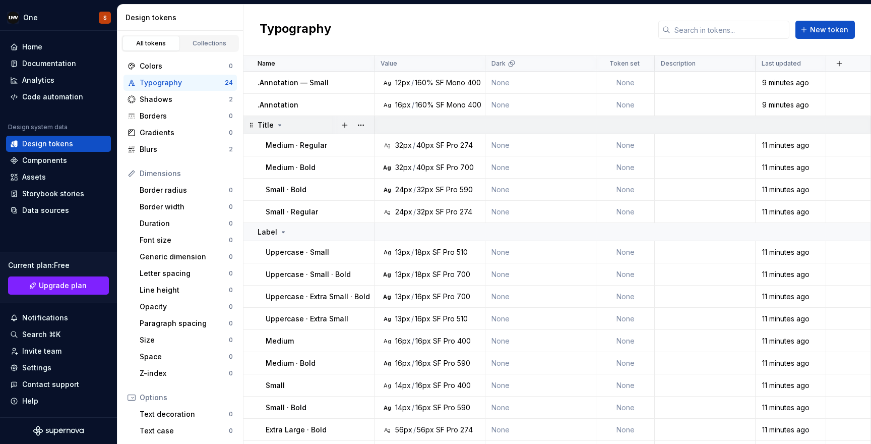
click at [250, 124] on icon at bounding box center [251, 124] width 3 height 5
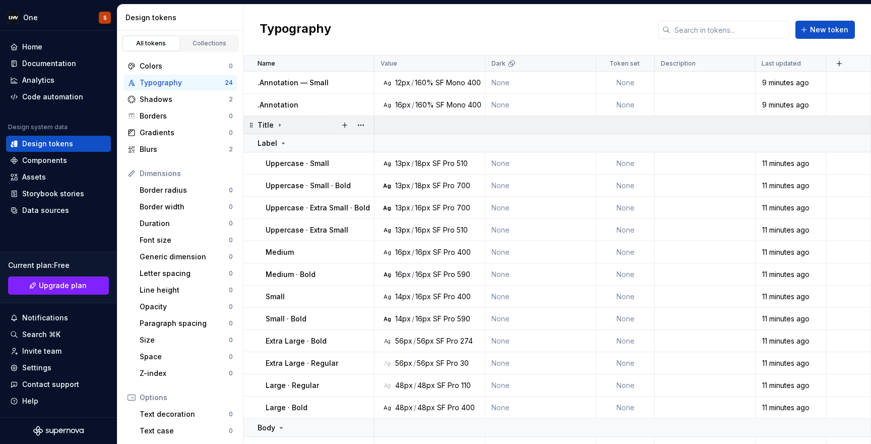
click at [250, 124] on icon at bounding box center [251, 124] width 3 height 5
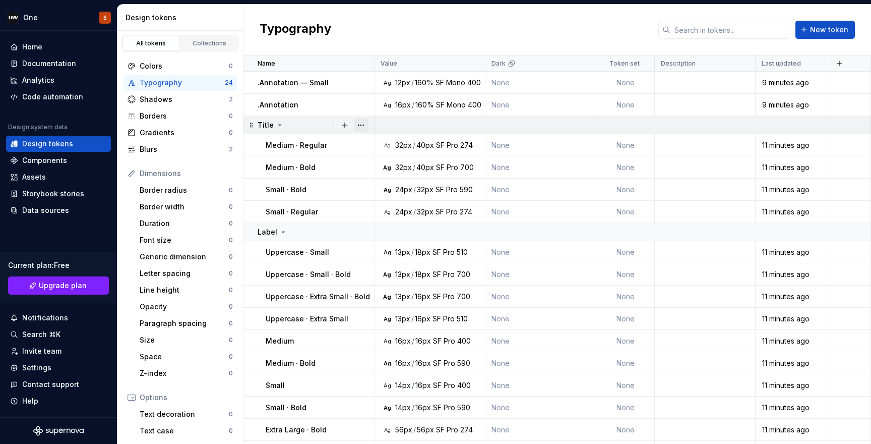
click at [360, 125] on button "button" at bounding box center [361, 125] width 14 height 14
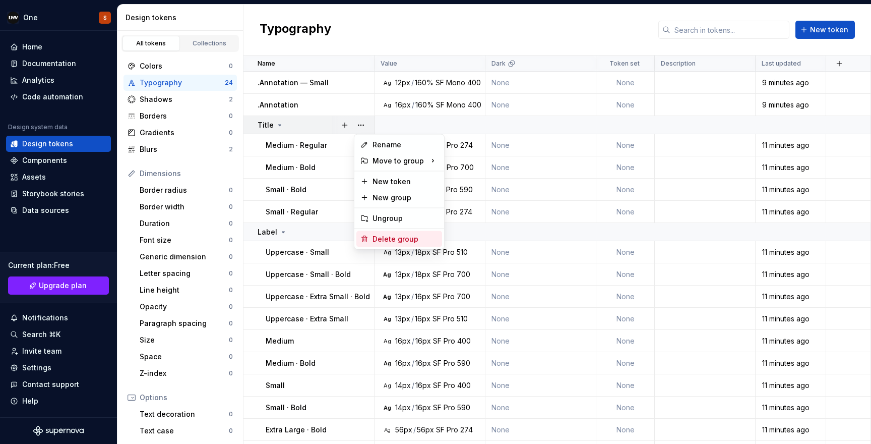
click at [387, 236] on div "Delete group" at bounding box center [405, 239] width 66 height 10
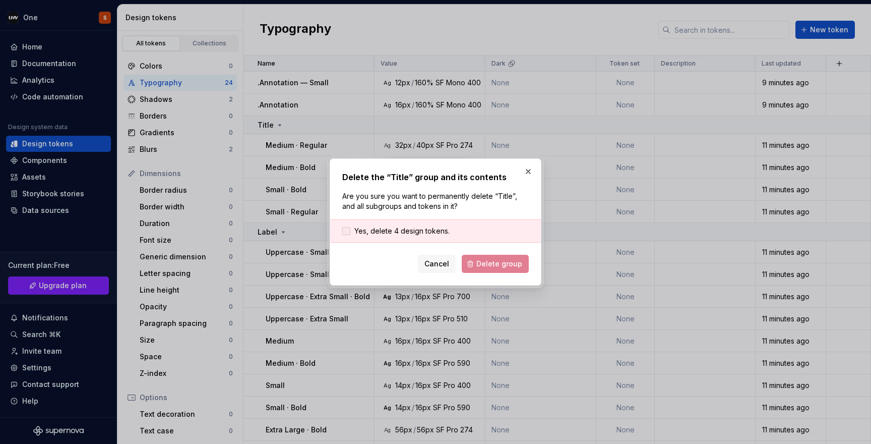
click at [414, 231] on span "Yes, delete 4 design tokens." at bounding box center [401, 231] width 95 height 10
click at [480, 262] on span "Delete group" at bounding box center [499, 264] width 46 height 10
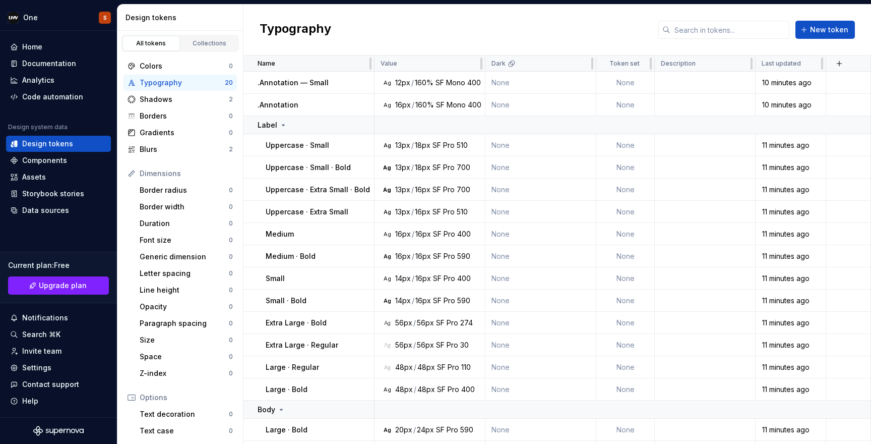
click at [361, 61] on div "Name" at bounding box center [313, 63] width 110 height 8
click at [361, 121] on button "button" at bounding box center [361, 125] width 14 height 14
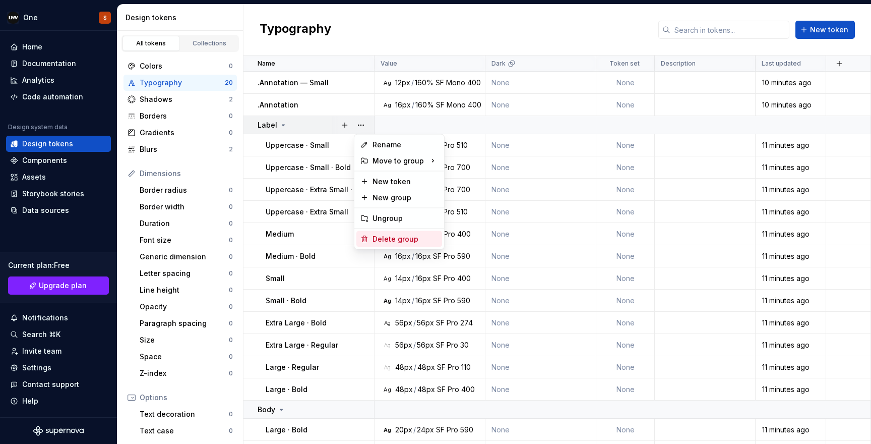
click at [380, 237] on div "Delete group" at bounding box center [405, 239] width 66 height 10
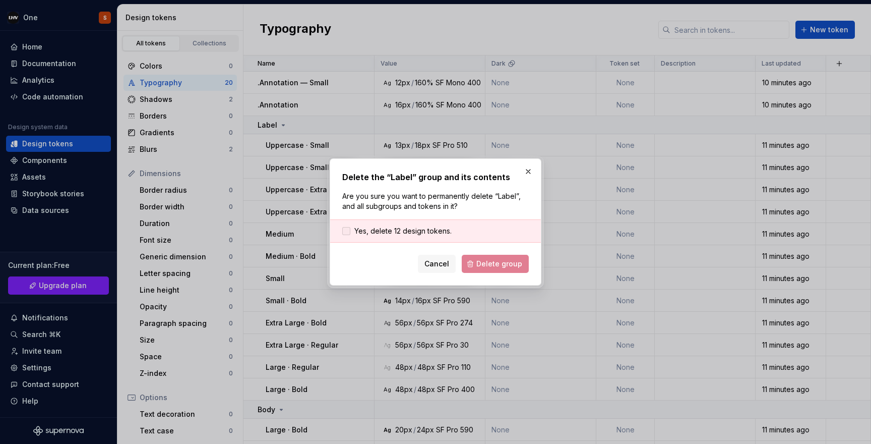
click at [437, 233] on span "Yes, delete 12 design tokens." at bounding box center [402, 231] width 97 height 10
click at [484, 257] on button "Delete group" at bounding box center [495, 264] width 67 height 18
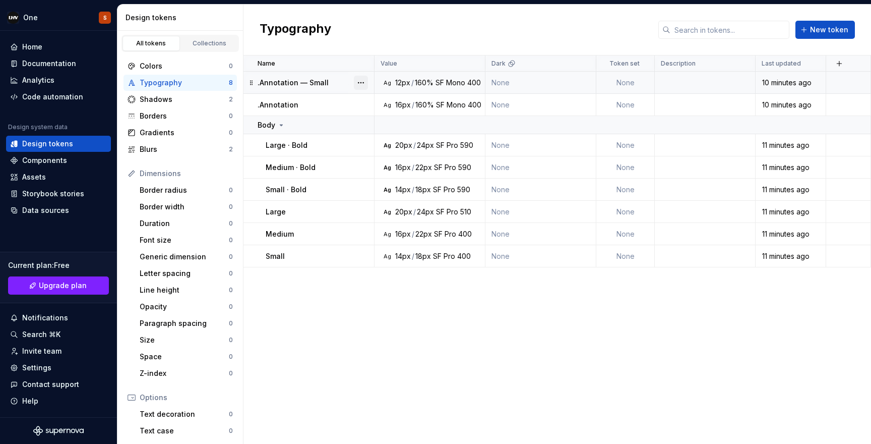
click at [354, 80] on button "button" at bounding box center [361, 83] width 14 height 14
click at [382, 134] on div "Delete token" at bounding box center [405, 139] width 66 height 10
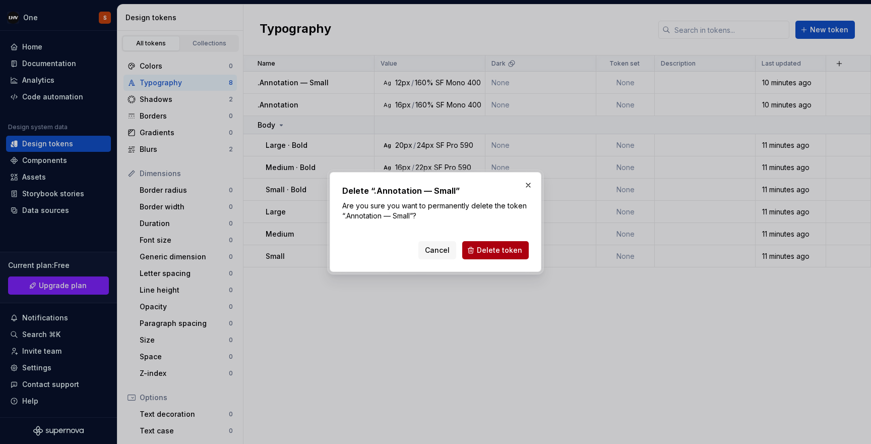
click at [476, 243] on button "Delete token" at bounding box center [495, 250] width 67 height 18
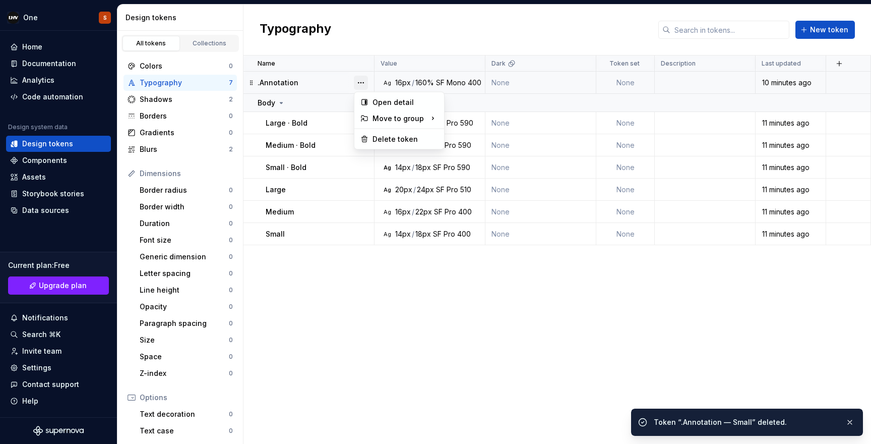
click at [363, 81] on button "button" at bounding box center [361, 83] width 14 height 14
click at [385, 139] on div "Delete token" at bounding box center [405, 139] width 66 height 10
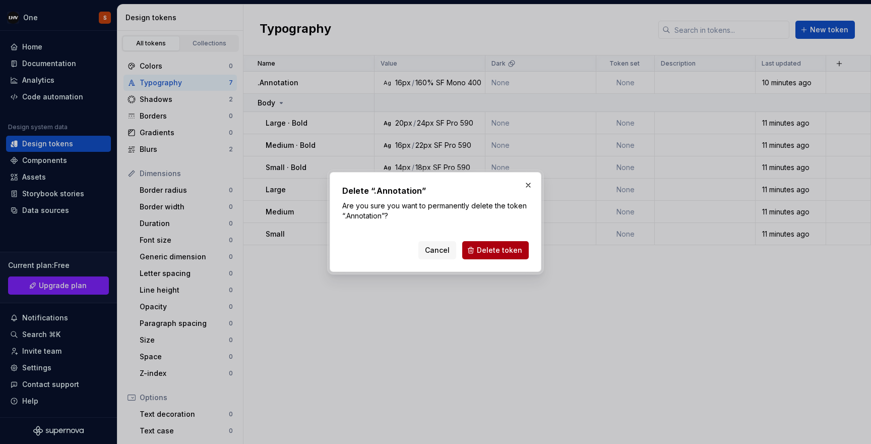
click at [477, 246] on button "Delete token" at bounding box center [495, 250] width 67 height 18
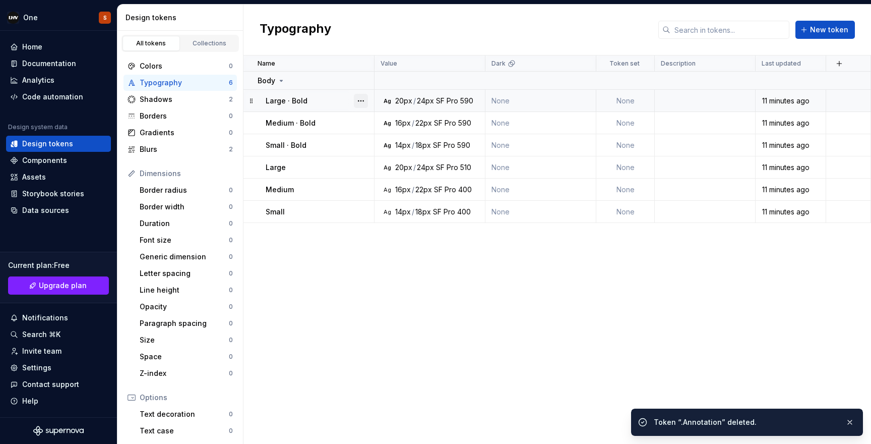
click at [360, 97] on button "button" at bounding box center [361, 101] width 14 height 14
click at [357, 83] on html "One S Home Documentation Analytics Code automation Design system data Design to…" at bounding box center [435, 222] width 871 height 444
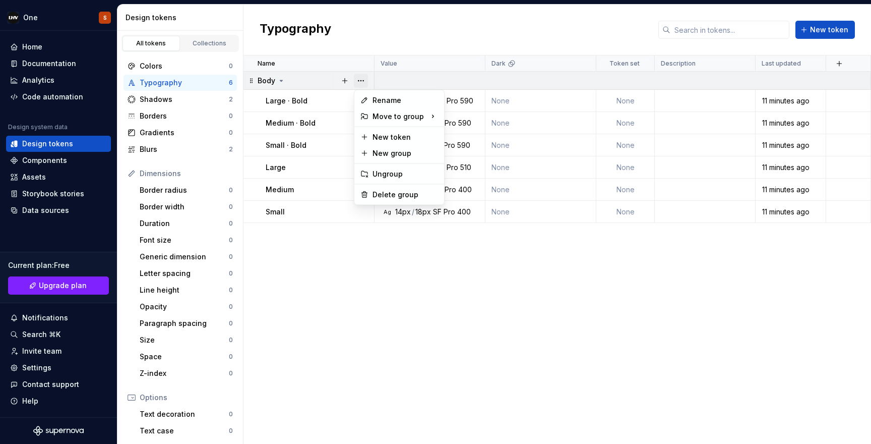
click at [361, 81] on button "button" at bounding box center [361, 81] width 14 height 14
click at [381, 192] on div "Delete group" at bounding box center [405, 195] width 66 height 10
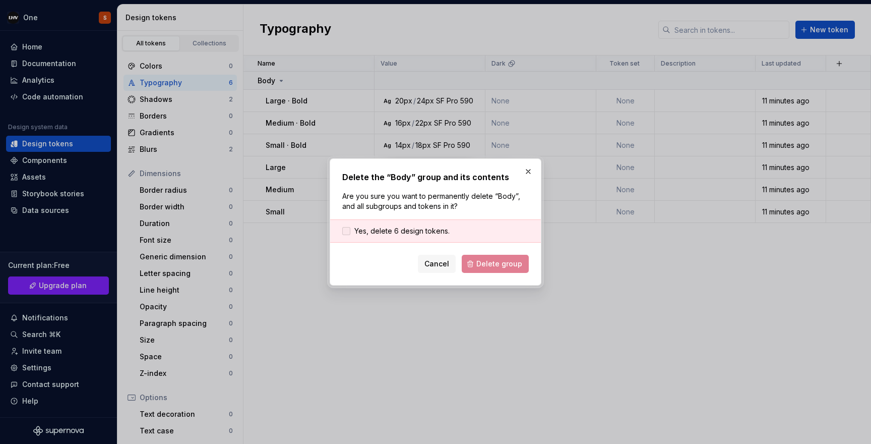
click at [385, 228] on span "Yes, delete 6 design tokens." at bounding box center [401, 231] width 95 height 10
click at [482, 267] on span "Delete group" at bounding box center [499, 264] width 46 height 10
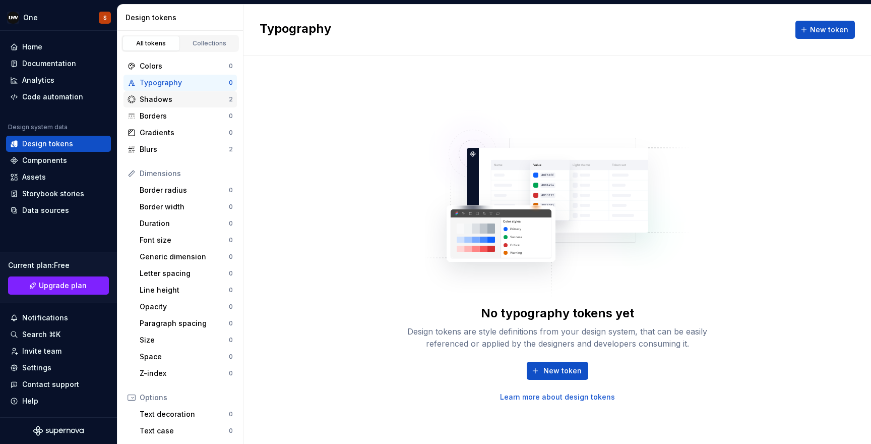
click at [168, 100] on div "Shadows" at bounding box center [184, 99] width 89 height 10
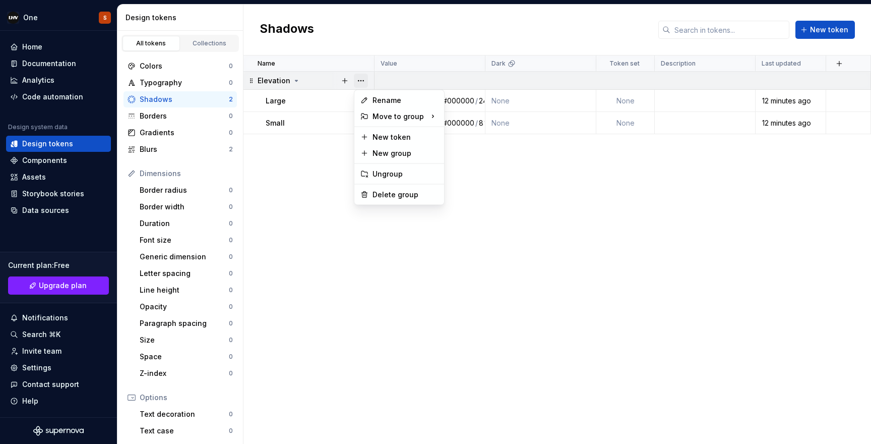
click at [357, 85] on button "button" at bounding box center [361, 81] width 14 height 14
click at [379, 190] on div "Delete group" at bounding box center [405, 195] width 66 height 10
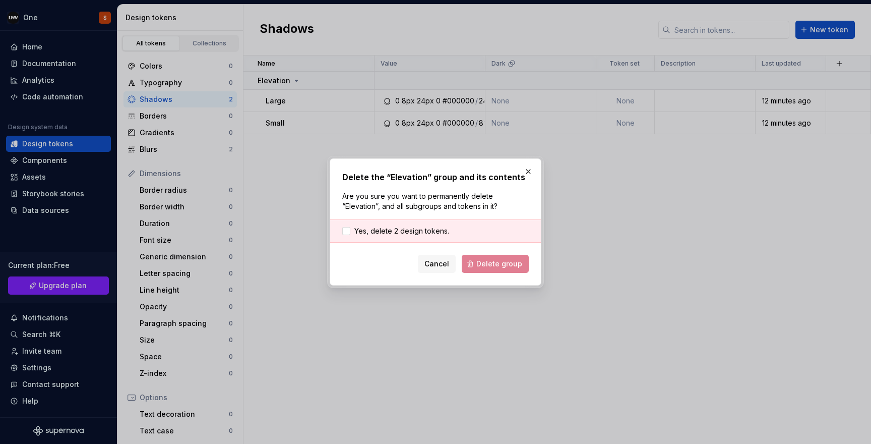
click at [489, 265] on div "Cancel Delete group" at bounding box center [435, 264] width 186 height 18
click at [425, 234] on span "Yes, delete 2 design tokens." at bounding box center [401, 231] width 95 height 10
click at [484, 260] on span "Delete group" at bounding box center [499, 264] width 46 height 10
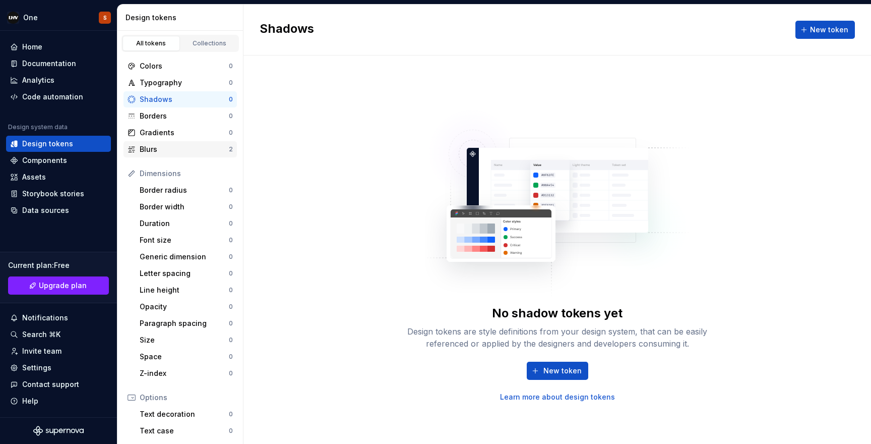
click at [178, 145] on div "Blurs" at bounding box center [184, 149] width 89 height 10
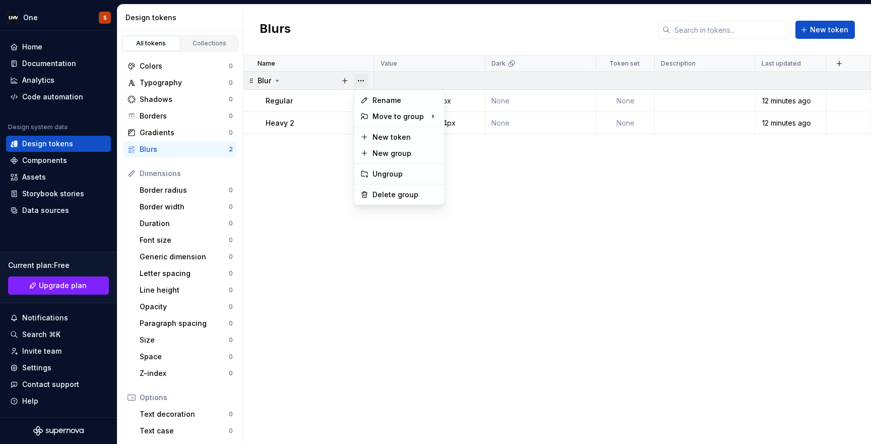
click at [359, 79] on button "button" at bounding box center [361, 81] width 14 height 14
click at [372, 192] on div "Delete group" at bounding box center [399, 194] width 86 height 16
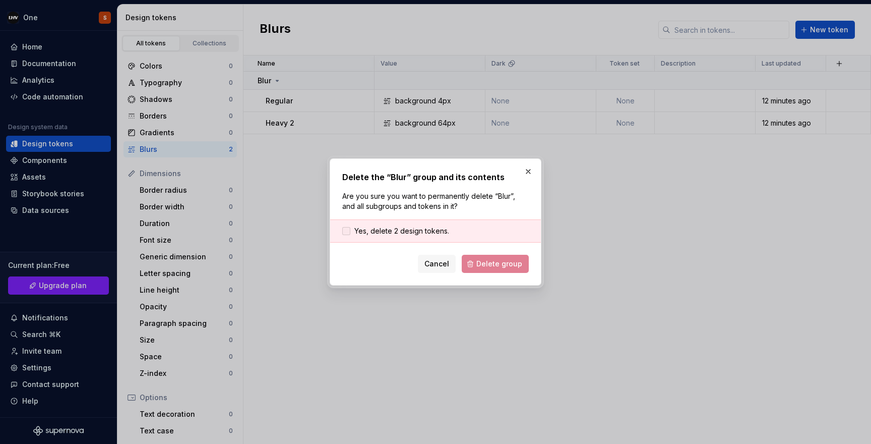
click at [407, 233] on span "Yes, delete 2 design tokens." at bounding box center [401, 231] width 95 height 10
click at [490, 264] on span "Delete group" at bounding box center [499, 264] width 46 height 10
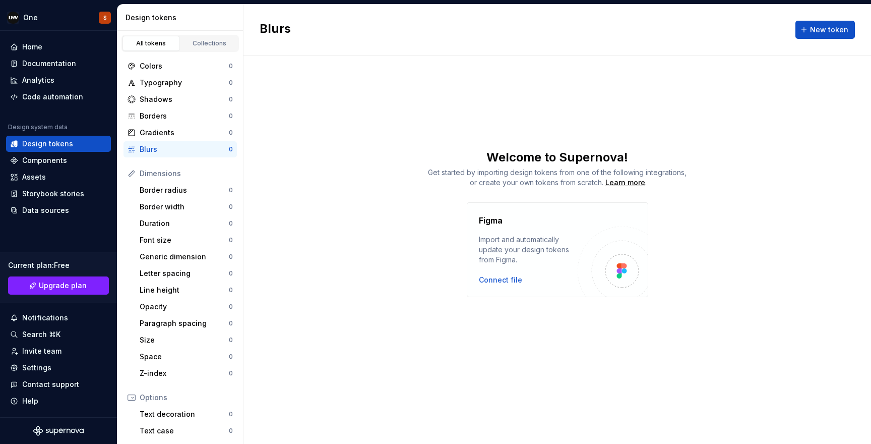
click at [388, 113] on div "Blurs New token Welcome to Supernova! Get started by importing design tokens fr…" at bounding box center [556, 224] width 627 height 439
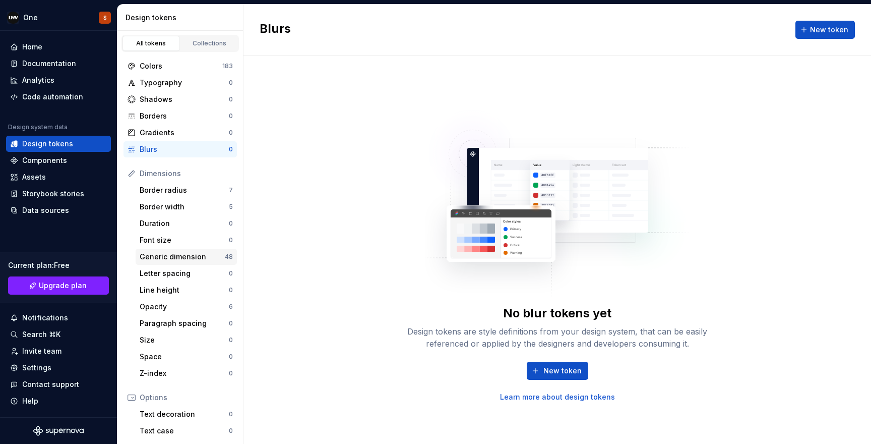
click at [145, 257] on div "Generic dimension" at bounding box center [182, 257] width 85 height 10
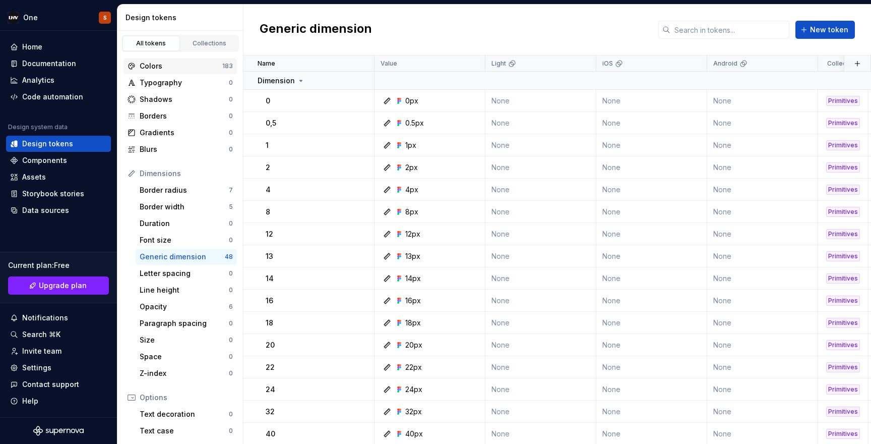
click at [153, 68] on div "Colors" at bounding box center [181, 66] width 83 height 10
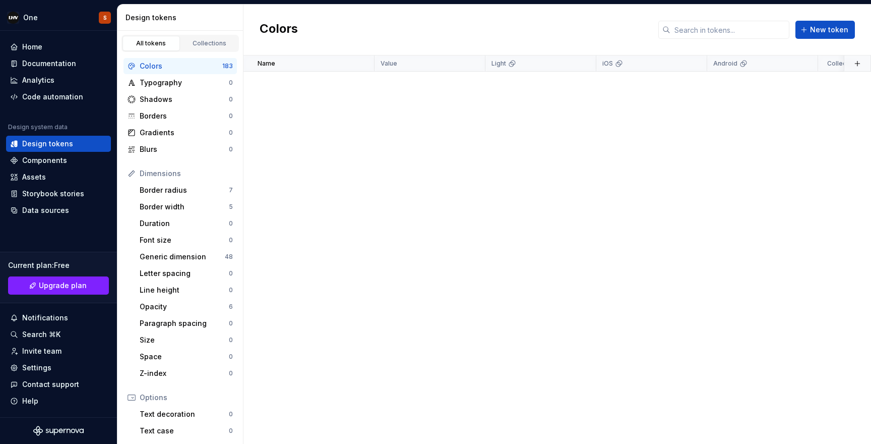
scroll to position [4467, 0]
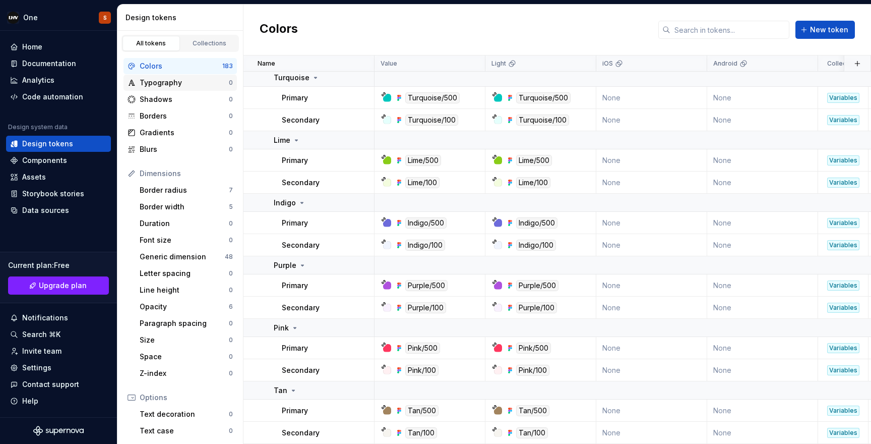
click at [166, 81] on div "Typography" at bounding box center [184, 83] width 89 height 10
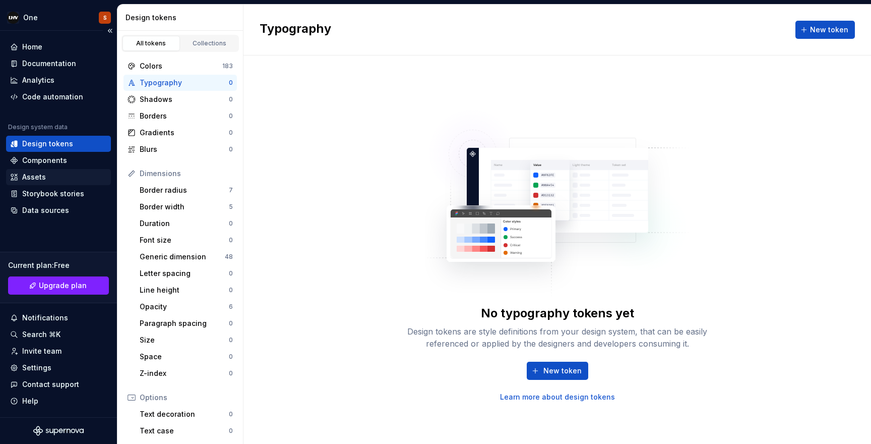
click at [45, 174] on div "Assets" at bounding box center [34, 177] width 24 height 10
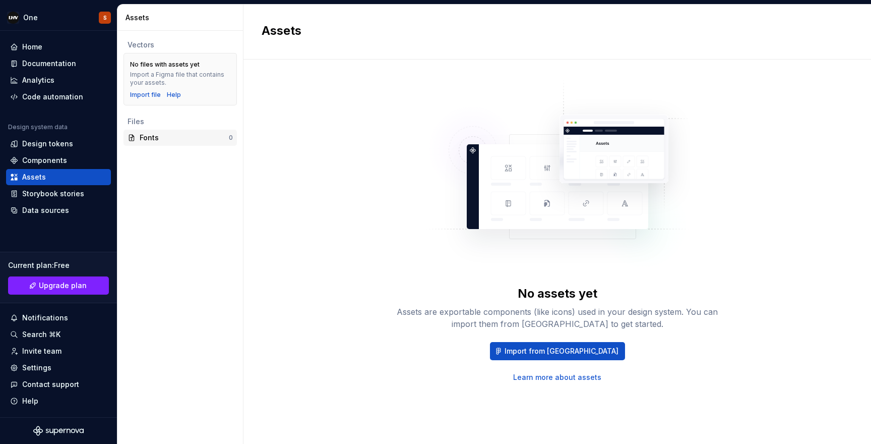
click at [172, 133] on div "Fonts" at bounding box center [184, 138] width 89 height 10
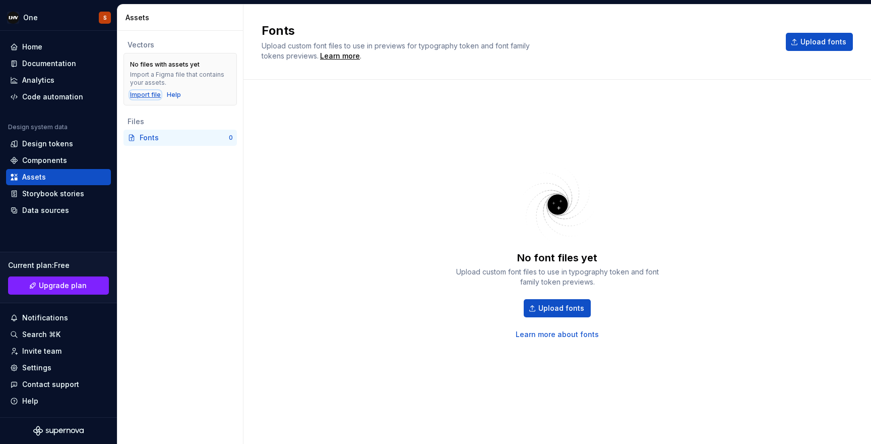
click at [148, 92] on div "Import file" at bounding box center [145, 95] width 31 height 8
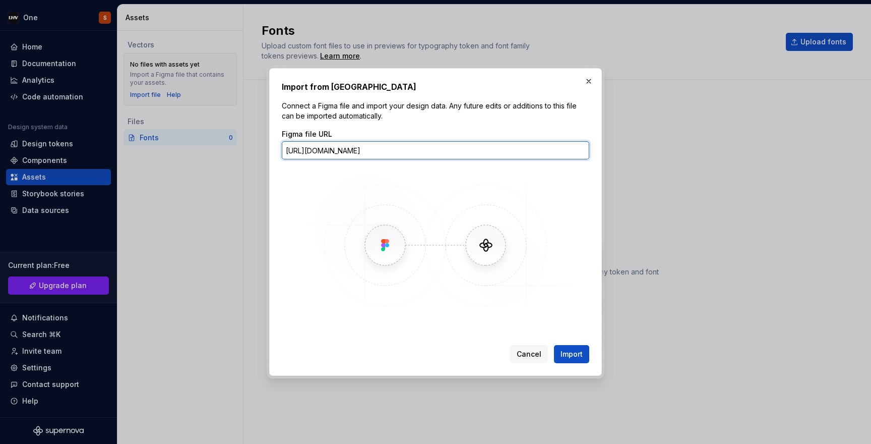
click at [543, 150] on input "[URL][DOMAIN_NAME]" at bounding box center [435, 150] width 307 height 18
paste input "p45RyeI2WZ7iRu6NWUWsZ3/Asset"
type input "https://www.figma.com/design/p45RyeI2WZ7iRu6NWUWsZ3/Assets"
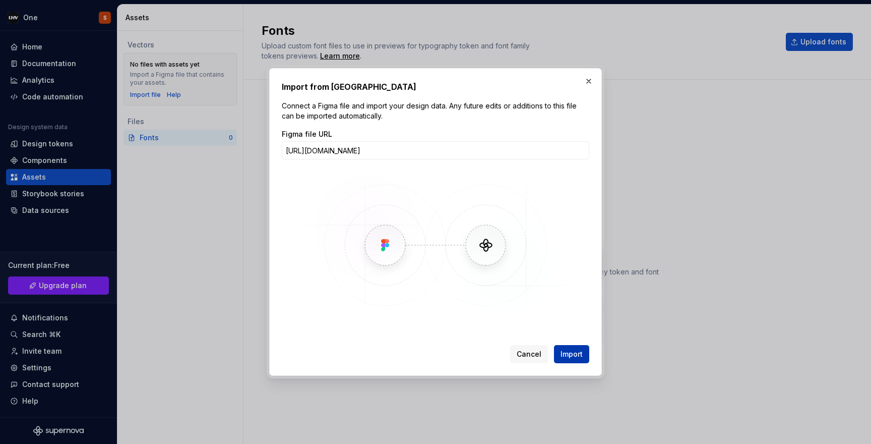
click at [573, 354] on span "Import" at bounding box center [571, 354] width 22 height 10
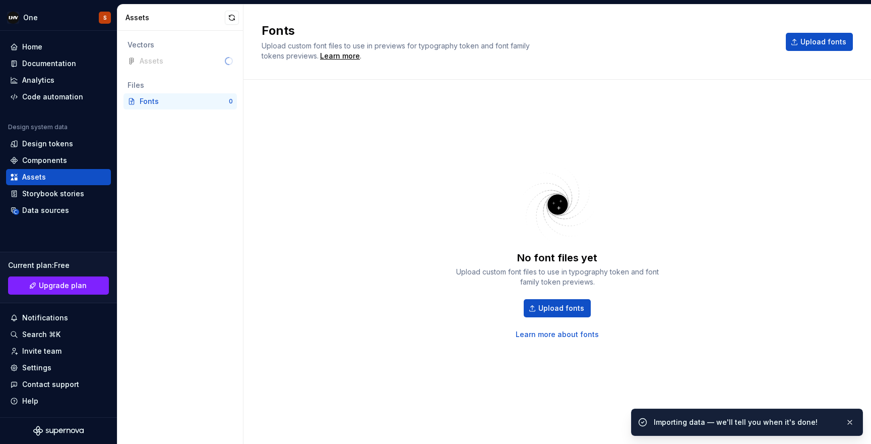
click at [373, 177] on div "No font files yet Upload custom font files to use in typography token and font …" at bounding box center [557, 251] width 591 height 307
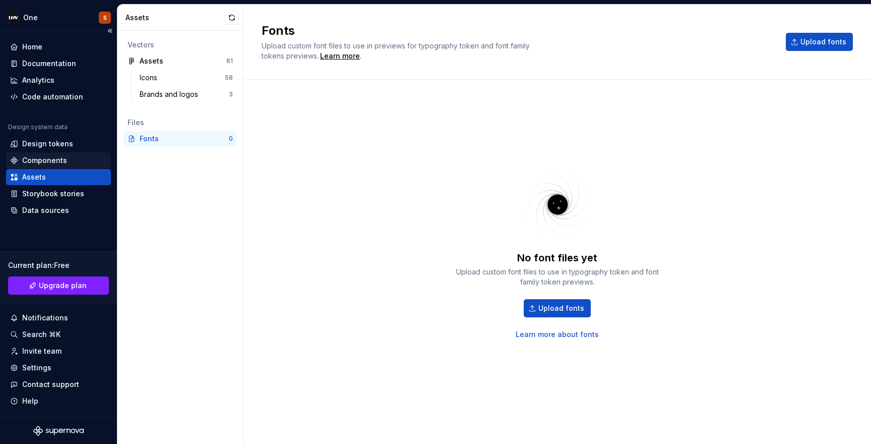
click at [49, 161] on div "Components" at bounding box center [44, 160] width 45 height 10
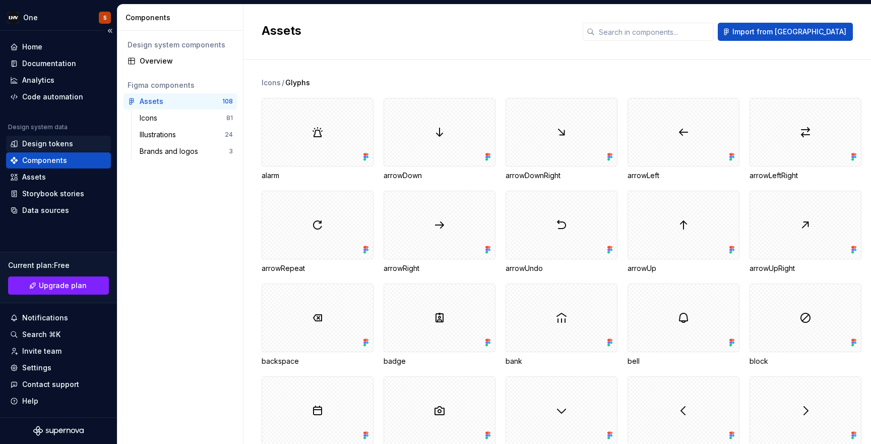
click at [45, 142] on div "Design tokens" at bounding box center [47, 144] width 51 height 10
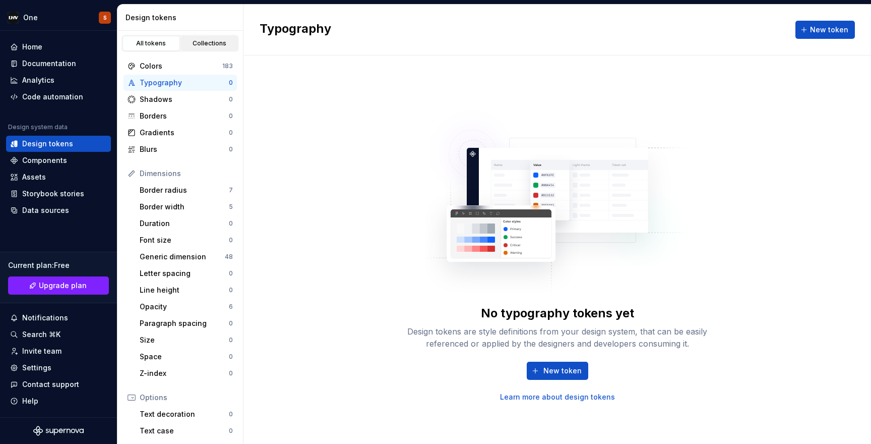
click at [195, 46] on div "Collections" at bounding box center [209, 43] width 50 height 8
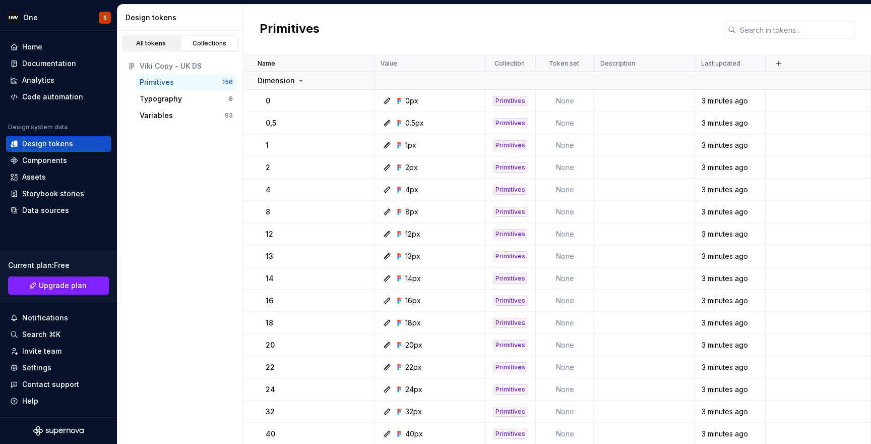
click at [150, 41] on div "All tokens" at bounding box center [151, 43] width 50 height 8
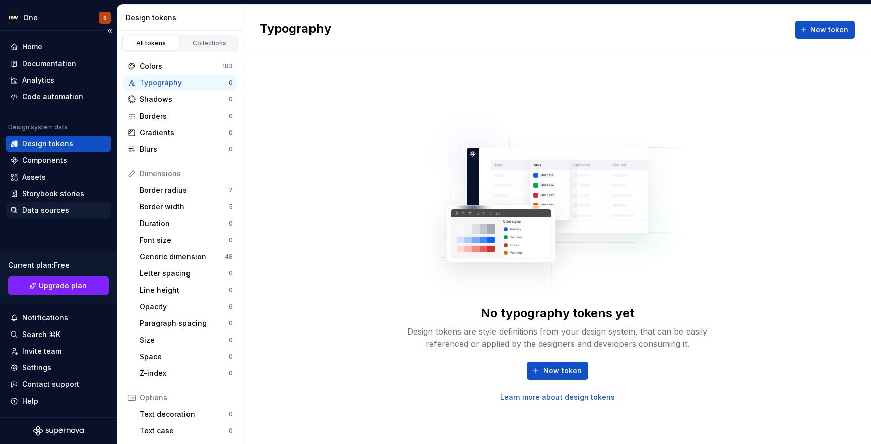
click at [44, 205] on div "Data sources" at bounding box center [45, 210] width 47 height 10
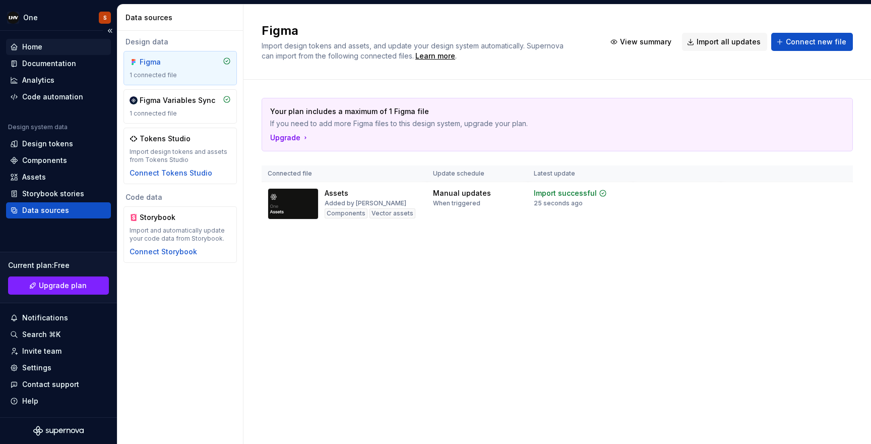
click at [30, 44] on div "Home" at bounding box center [32, 47] width 20 height 10
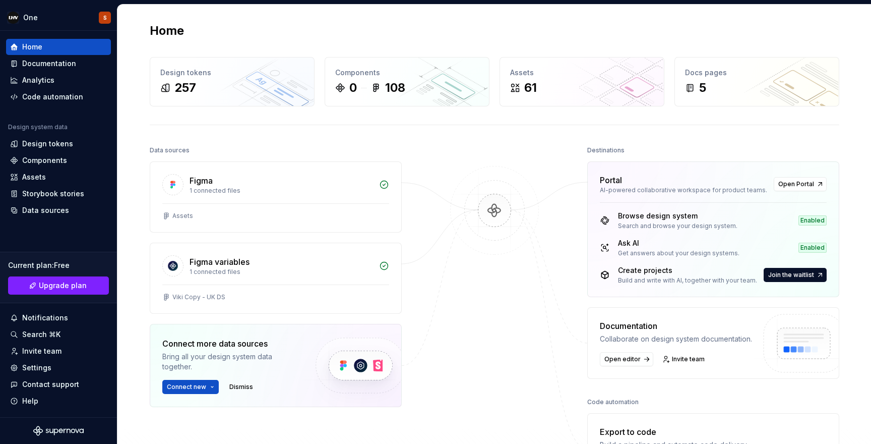
click at [451, 134] on div "Home Design tokens 257 Components 0 108 Assets 61 Docs pages 5 Data sources Fig…" at bounding box center [495, 274] width 726 height 538
click at [418, 135] on div "Home Design tokens 257 Components 0 108 Assets 61 Docs pages 5 Data sources Fig…" at bounding box center [495, 274] width 726 height 538
click at [210, 66] on div "Design tokens 257" at bounding box center [232, 81] width 164 height 48
